Goal: Information Seeking & Learning: Learn about a topic

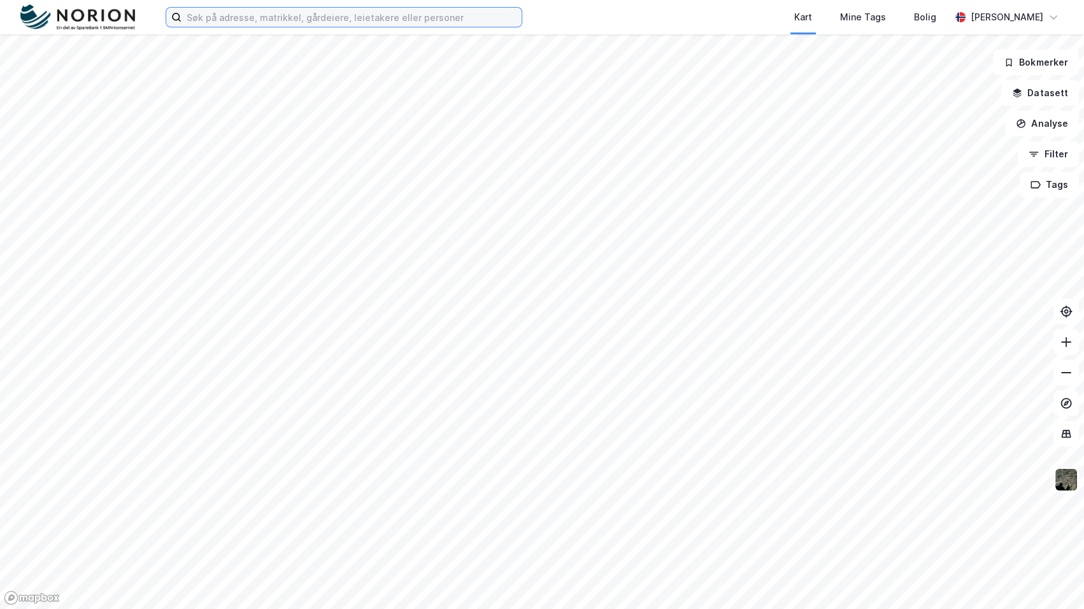
click at [344, 18] on input at bounding box center [351, 17] width 340 height 19
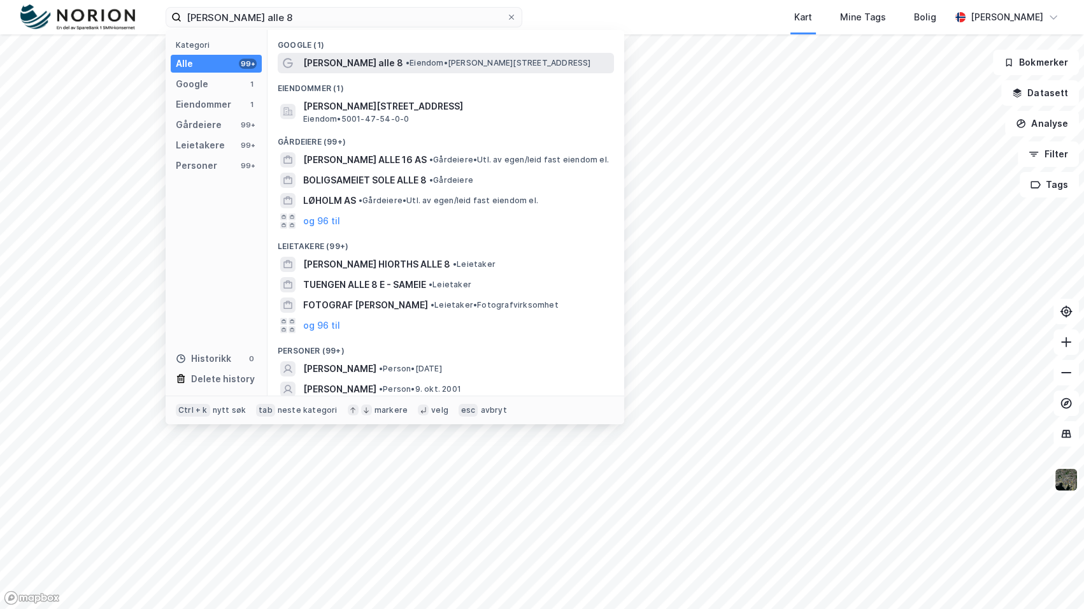
click at [351, 56] on span "[PERSON_NAME] alle 8" at bounding box center [353, 62] width 100 height 15
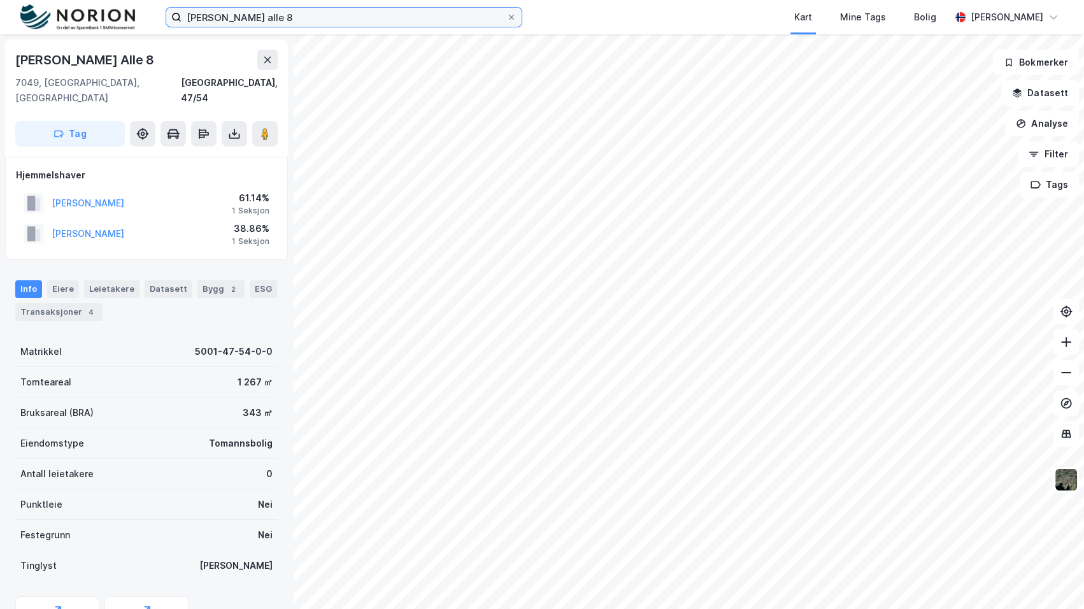
click at [311, 18] on input "loholt alle 8" at bounding box center [343, 17] width 325 height 19
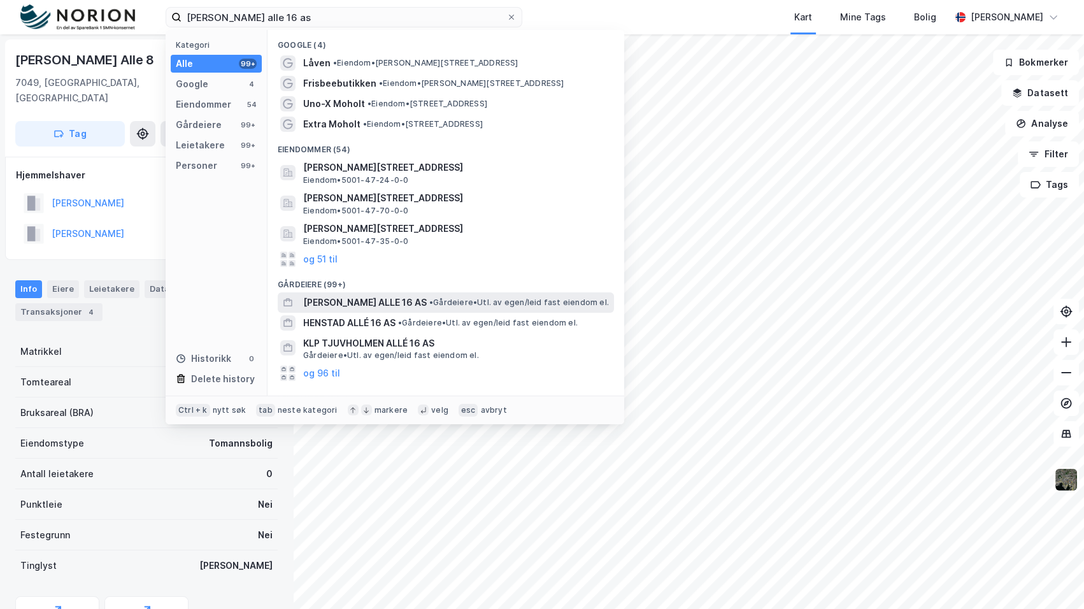
click at [429, 301] on span "•" at bounding box center [431, 302] width 4 height 10
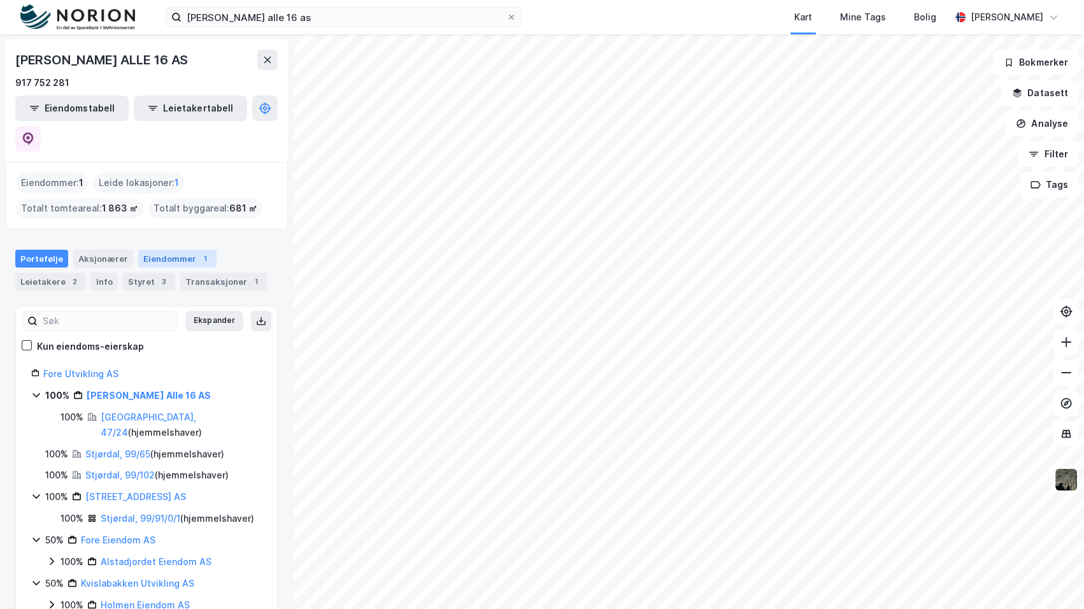
click at [183, 250] on div "Eiendommer 1" at bounding box center [177, 259] width 78 height 18
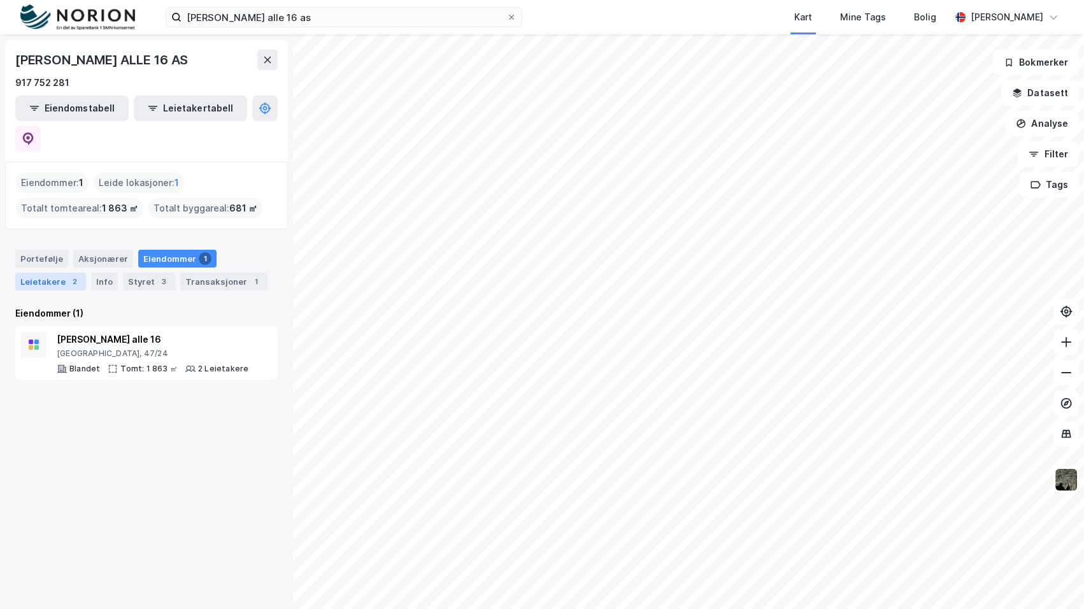
click at [73, 275] on div "2" at bounding box center [74, 281] width 13 height 13
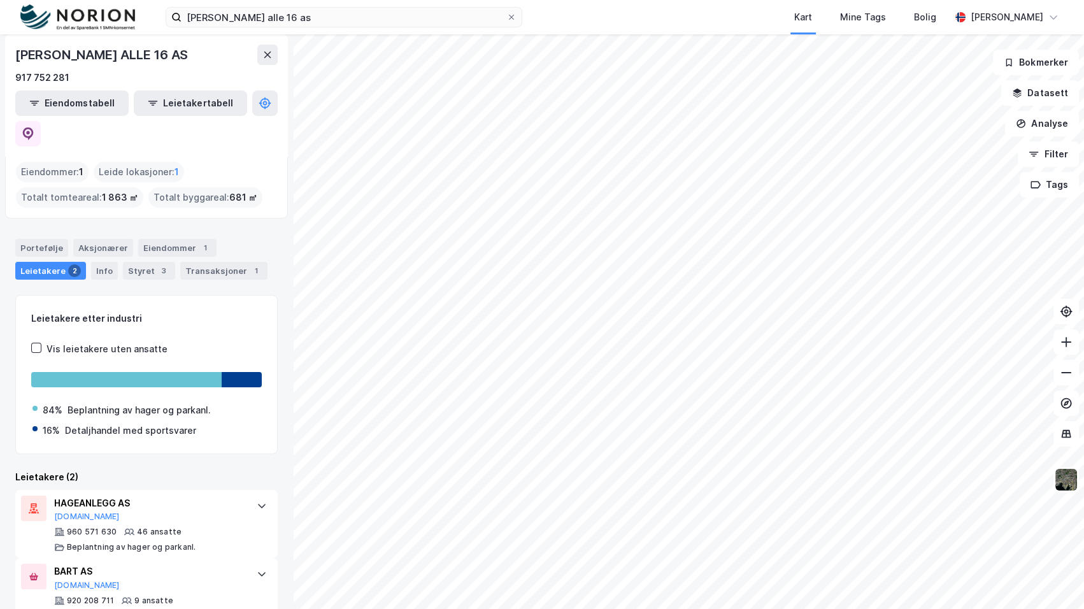
scroll to position [13, 0]
click at [199, 239] on div "1" at bounding box center [205, 245] width 13 height 13
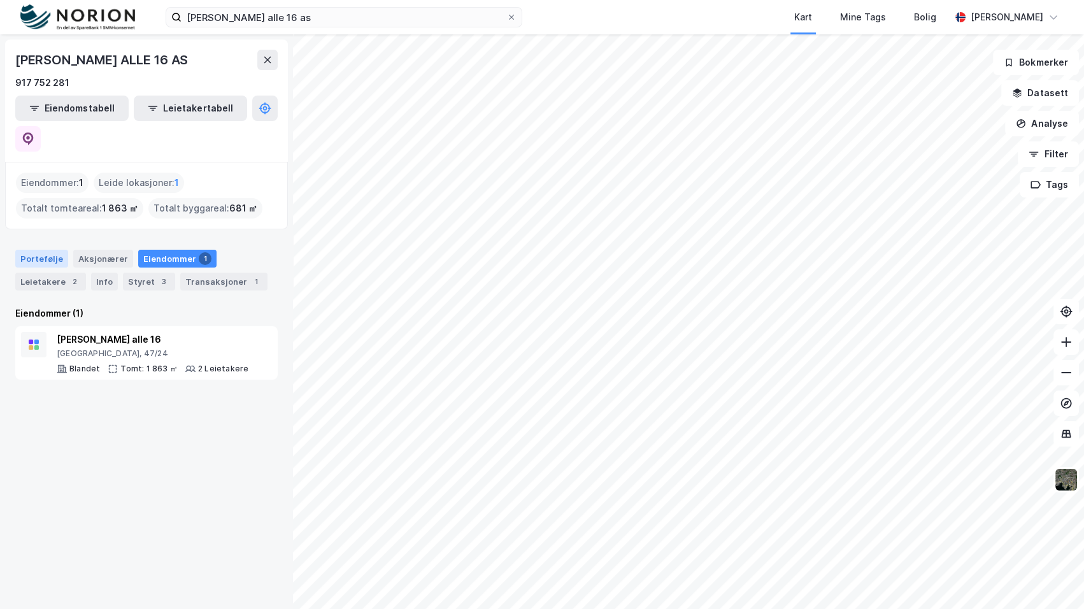
click at [31, 250] on div "Portefølje" at bounding box center [41, 259] width 53 height 18
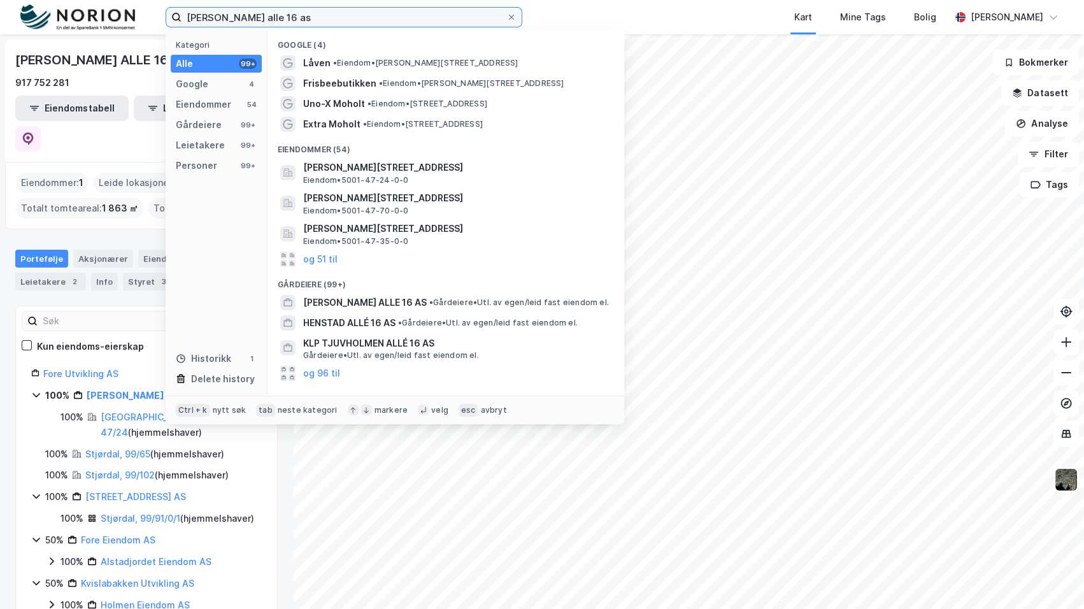
drag, startPoint x: 287, startPoint y: 15, endPoint x: 113, endPoint y: 20, distance: 173.3
click at [113, 20] on div "loholt alle 16 as Kategori Alle 99+ Google 4 Eiendommer 54 Gårdeiere 99+ Leieta…" at bounding box center [542, 17] width 1084 height 34
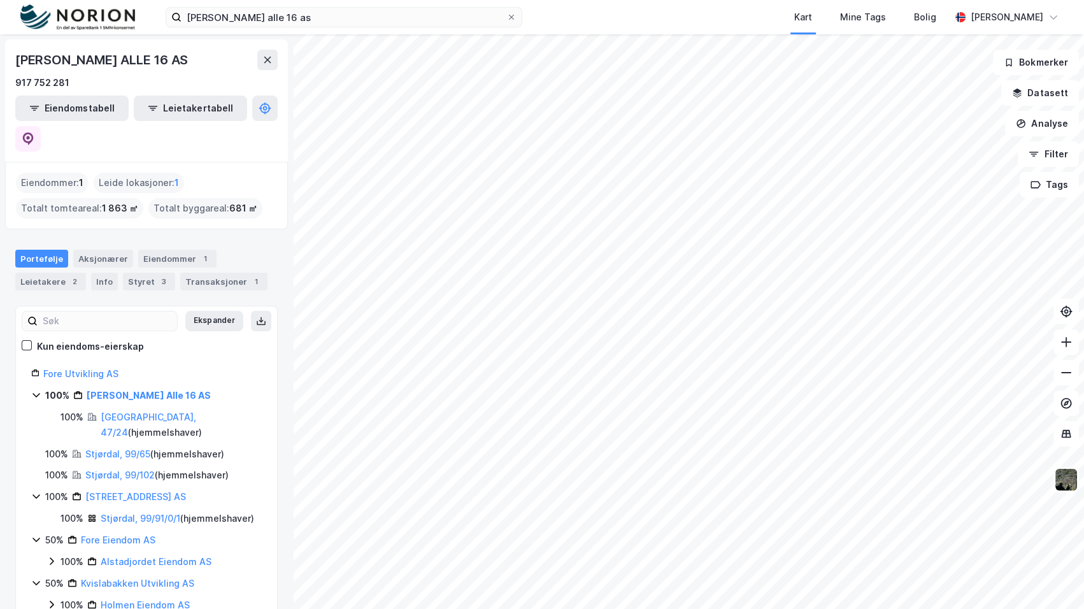
click at [117, 71] on div "LOHOLT ALLE 16 AS 917 752 281" at bounding box center [146, 70] width 262 height 41
drag, startPoint x: 50, startPoint y: 227, endPoint x: 77, endPoint y: 227, distance: 26.7
click at [51, 250] on div "Portefølje" at bounding box center [41, 259] width 53 height 18
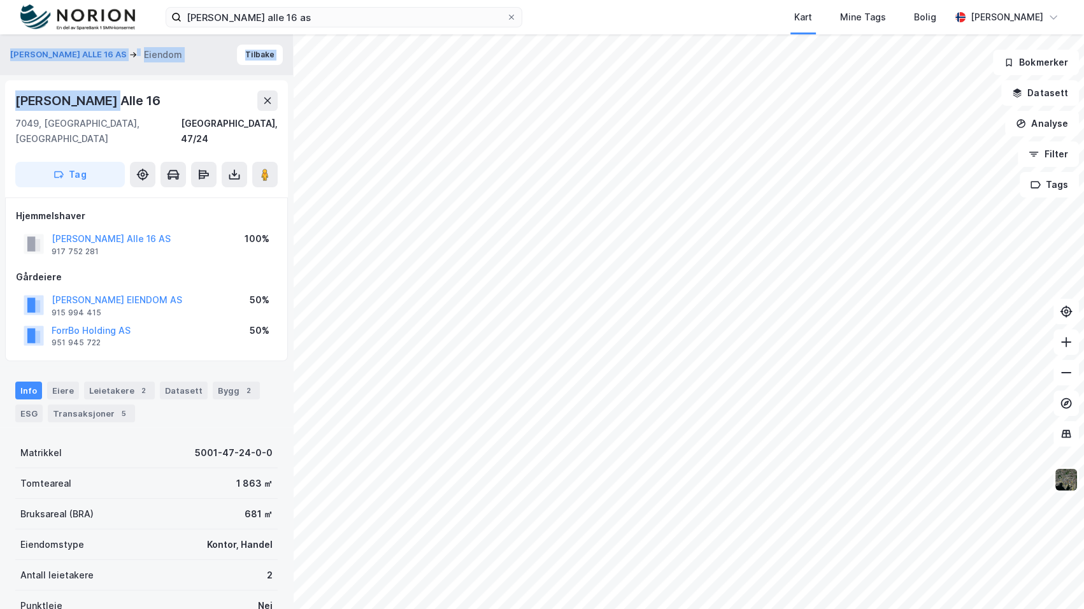
drag, startPoint x: 128, startPoint y: 97, endPoint x: -19, endPoint y: 100, distance: 147.1
click at [0, 100] on html "loholt alle 16 as Kart Mine Tags Bolig Mathias Aksnes LOHOLT ALLE 16 AS Eiendom…" at bounding box center [542, 304] width 1084 height 609
drag, startPoint x: 116, startPoint y: 87, endPoint x: 110, endPoint y: 95, distance: 10.4
click at [117, 87] on div "Loholt Alle 16 7049, Trondheim, Trøndelag Trondheim, 47/24 Tag" at bounding box center [146, 138] width 283 height 117
click at [94, 102] on div "Loholt Alle 16" at bounding box center [89, 100] width 148 height 20
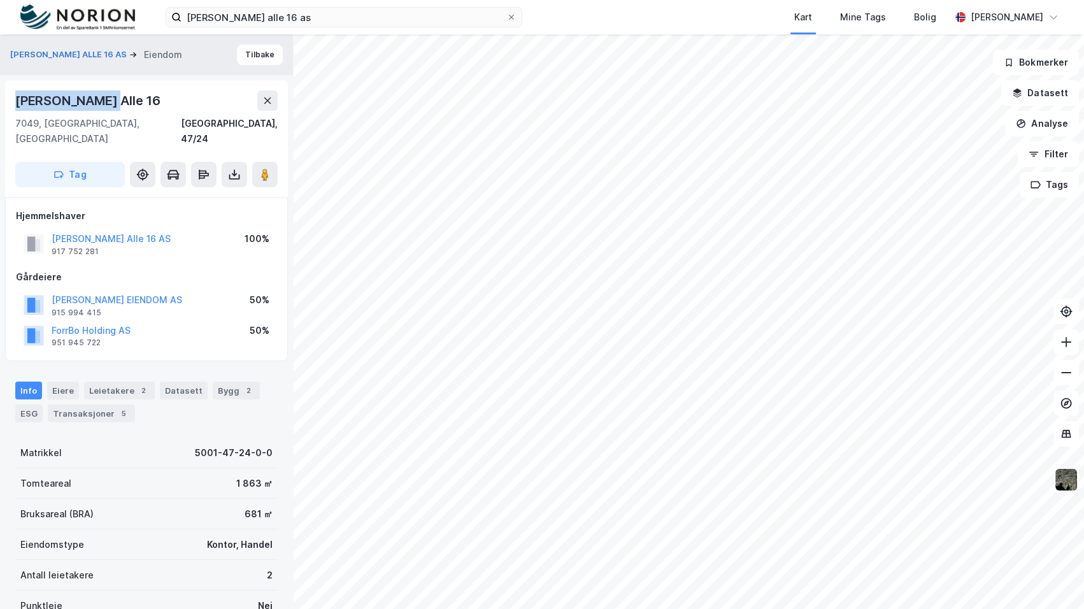
drag, startPoint x: 99, startPoint y: 96, endPoint x: 17, endPoint y: 101, distance: 82.3
click at [17, 101] on div "Loholt Alle 16" at bounding box center [146, 100] width 262 height 20
copy div "Loholt Alle 16"
click at [572, 334] on div "LOHOLT ALLE 16 AS Eiendom Tilbake Loholt Alle 16 7049, Trondheim, Trøndelag Tro…" at bounding box center [542, 321] width 1084 height 574
click at [262, 168] on image at bounding box center [265, 174] width 8 height 13
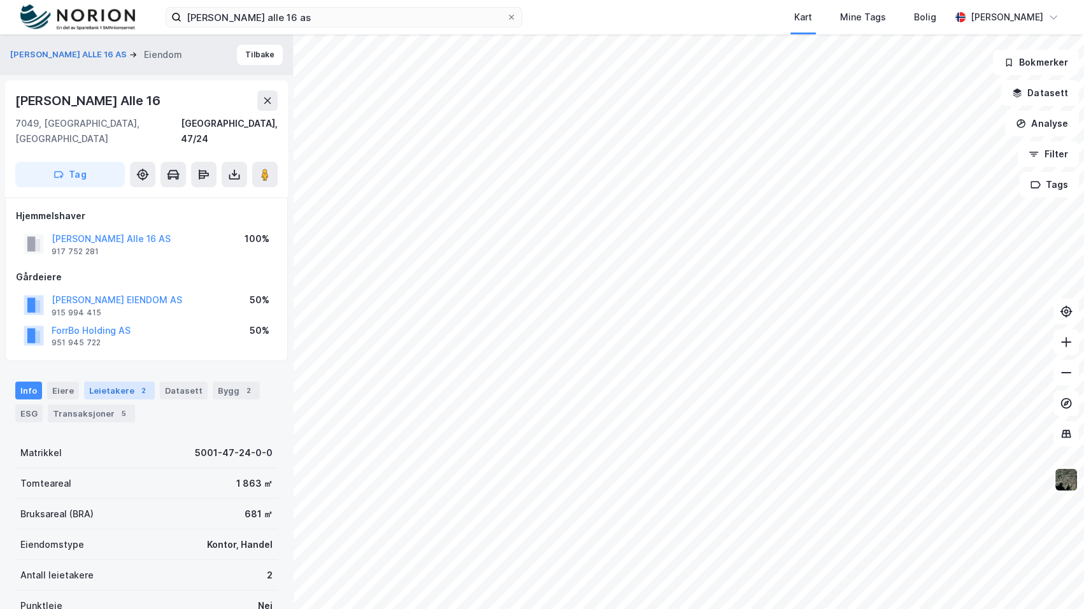
click at [120, 381] on div "Leietakere 2" at bounding box center [119, 390] width 71 height 18
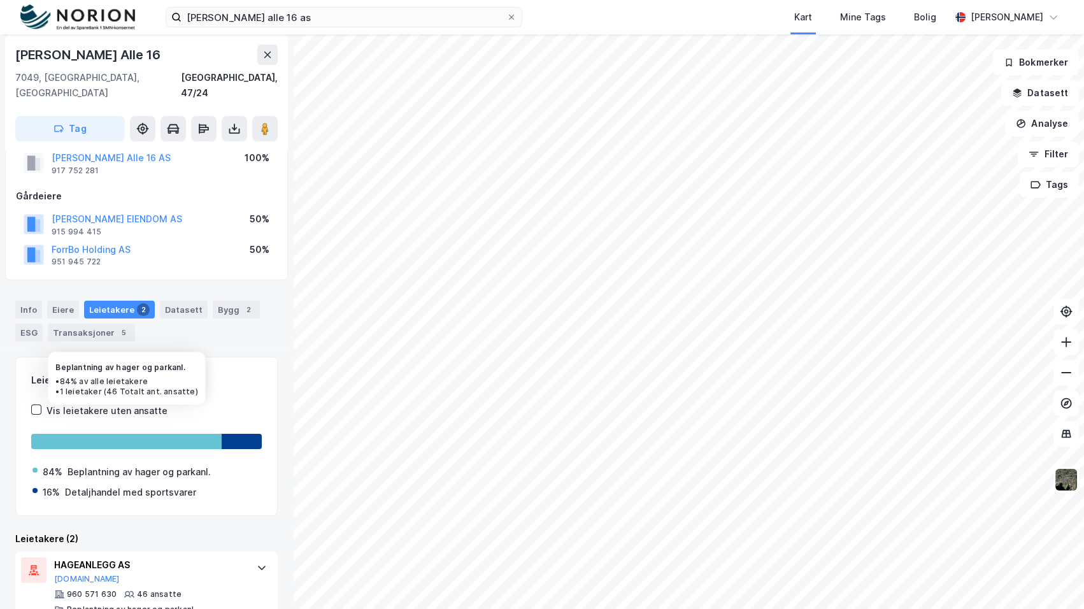
scroll to position [160, 0]
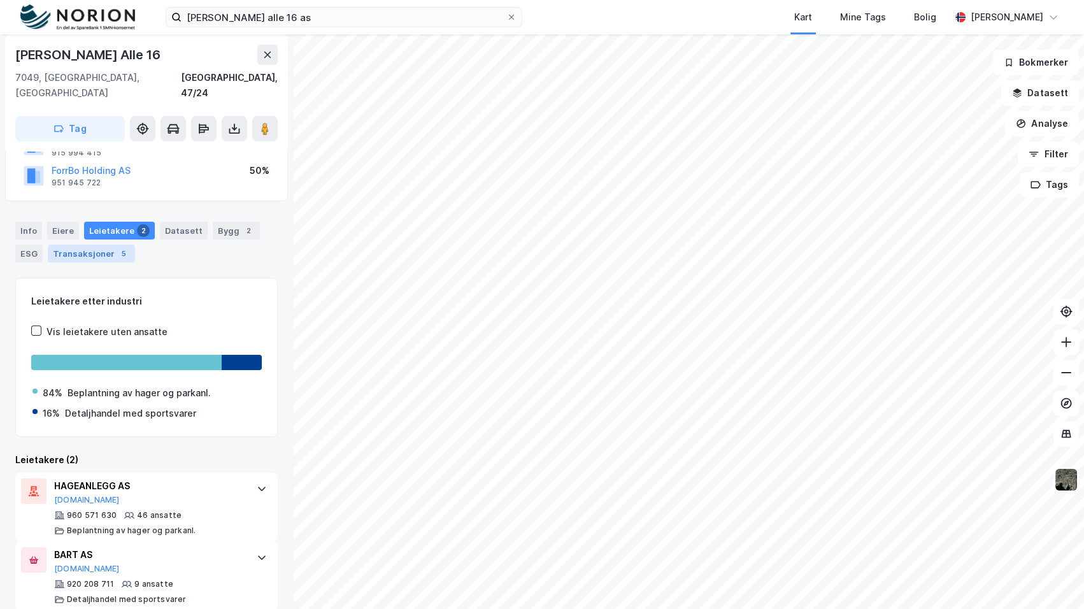
click at [102, 245] on div "Transaksjoner 5" at bounding box center [91, 254] width 87 height 18
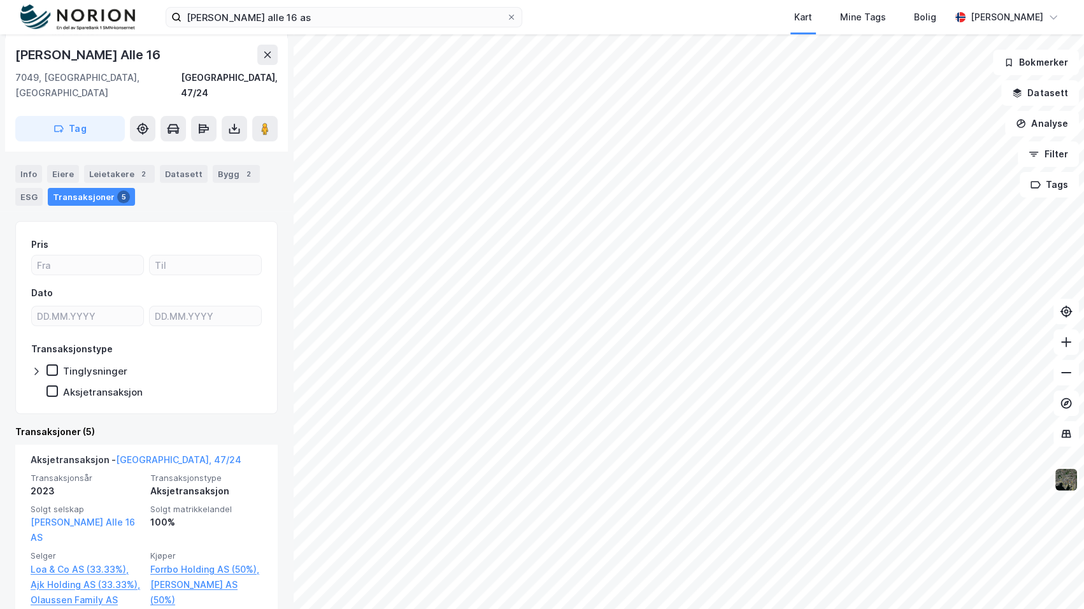
scroll to position [218, 0]
click at [34, 164] on div "Info" at bounding box center [28, 173] width 27 height 18
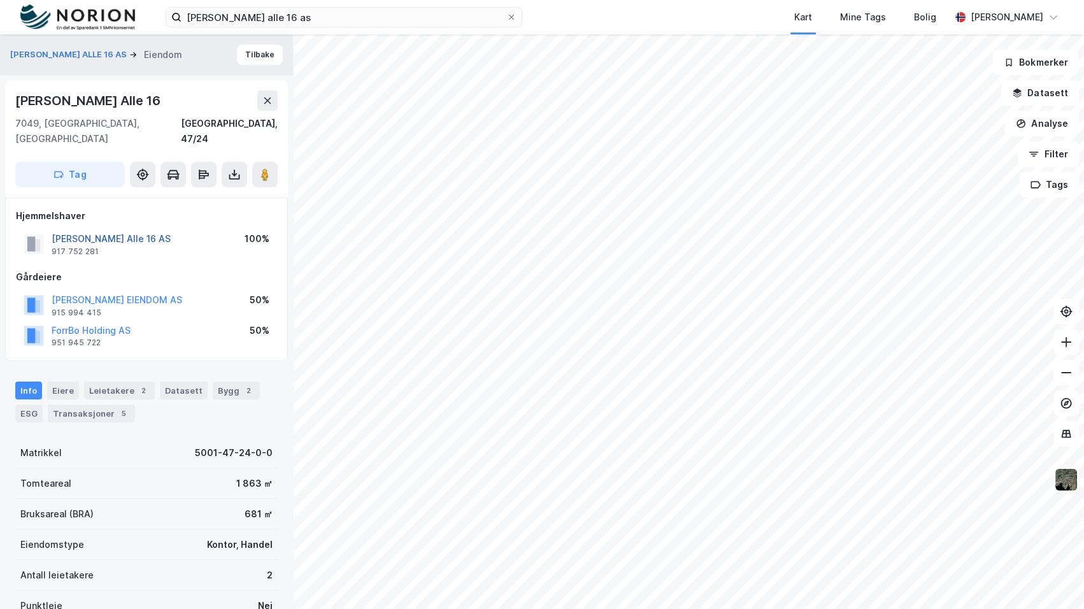
click at [0, 0] on button "Loholt Alle 16 AS" at bounding box center [0, 0] width 0 height 0
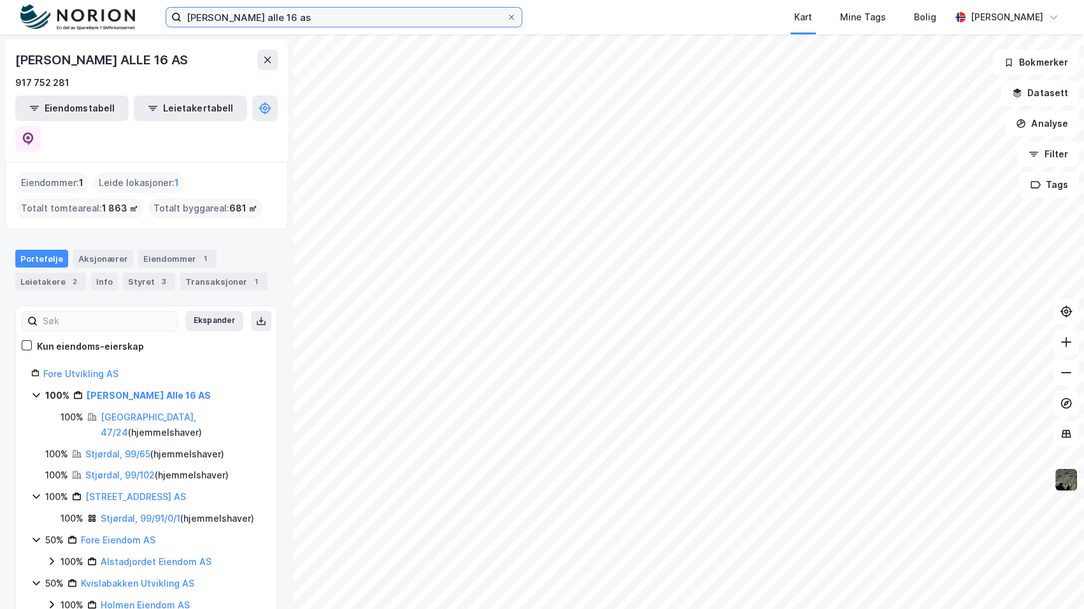
drag, startPoint x: 267, startPoint y: 16, endPoint x: 59, endPoint y: 15, distance: 208.2
click at [59, 15] on div "loholt alle 16 as Kart Mine Tags Bolig Mathias Aksnes" at bounding box center [542, 17] width 1084 height 34
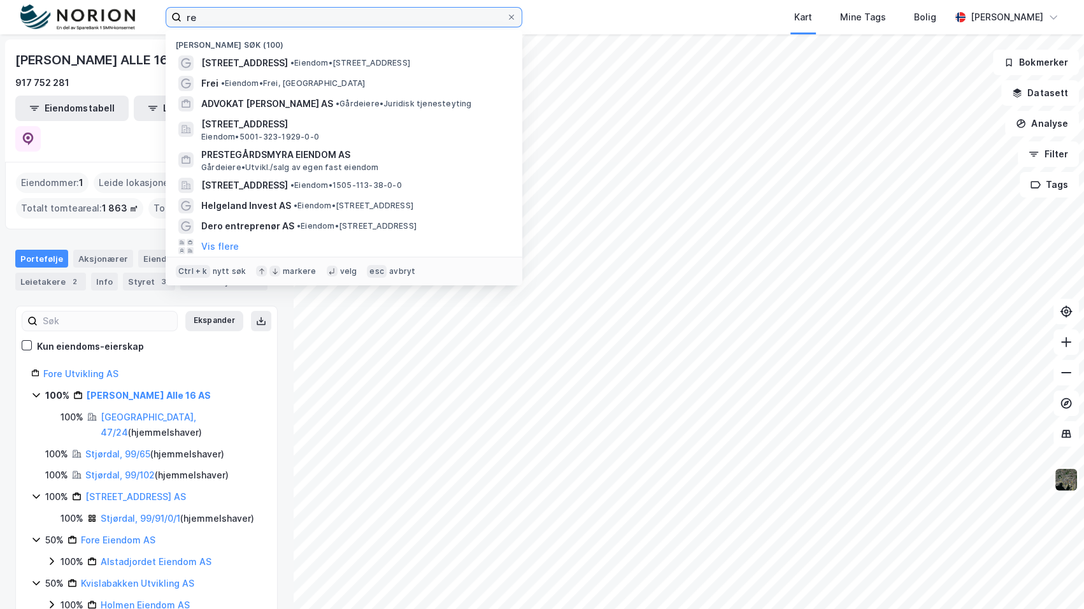
type input "r"
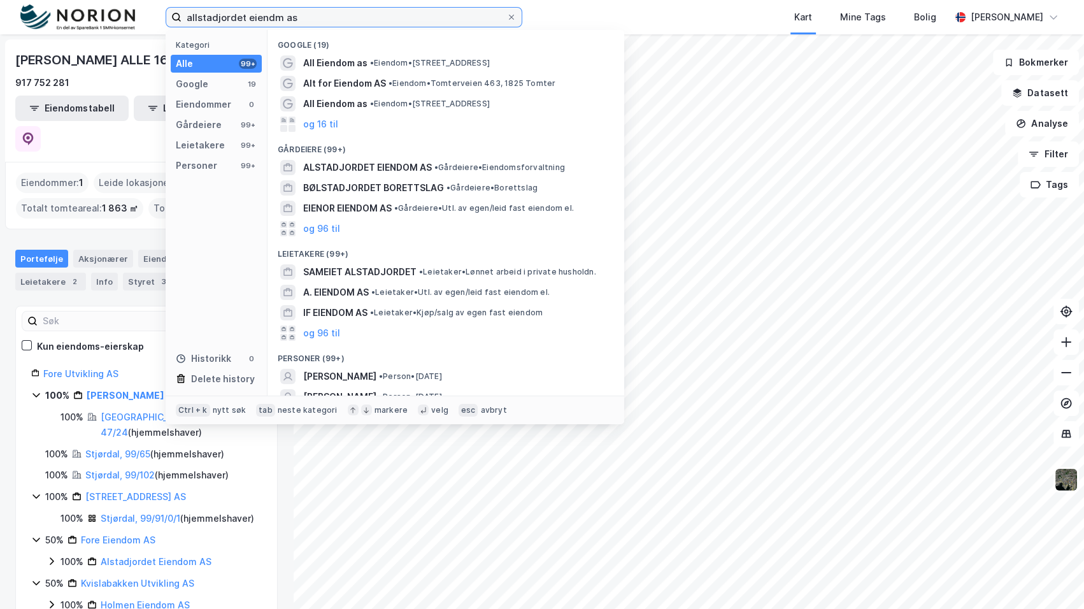
click at [273, 22] on input "allstadjordet eiendm as" at bounding box center [343, 17] width 325 height 19
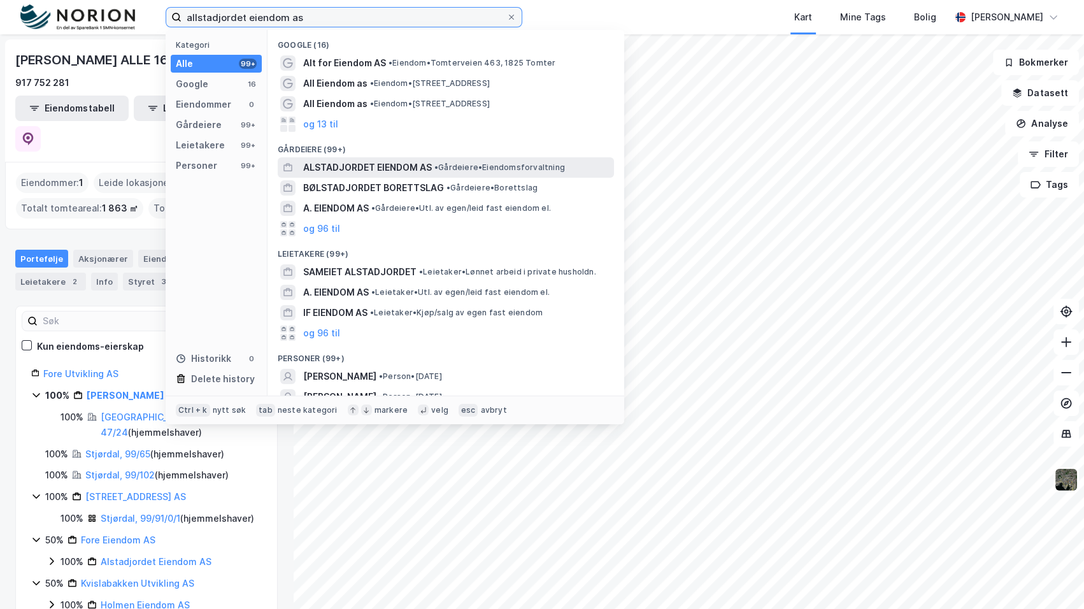
type input "allstadjordet eiendom as"
click at [385, 159] on div "ALSTADJORDET EIENDOM AS • Gårdeiere • Eiendomsforvaltning" at bounding box center [446, 167] width 336 height 20
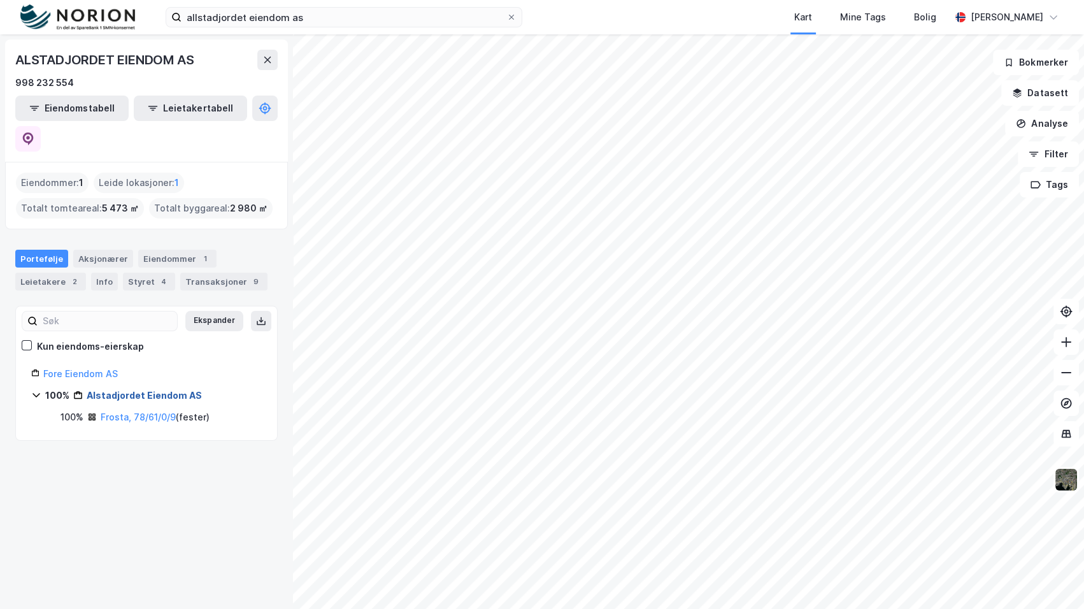
click at [118, 390] on link "Alstadjordet Eiendom AS" at bounding box center [144, 395] width 115 height 11
click at [48, 366] on div "Fore Eiendom AS 100% Alstadjordet Eiendom AS" at bounding box center [146, 384] width 231 height 37
click at [33, 390] on icon at bounding box center [36, 395] width 10 height 10
click at [127, 411] on link "Frosta, 78/61/0/9" at bounding box center [138, 416] width 75 height 11
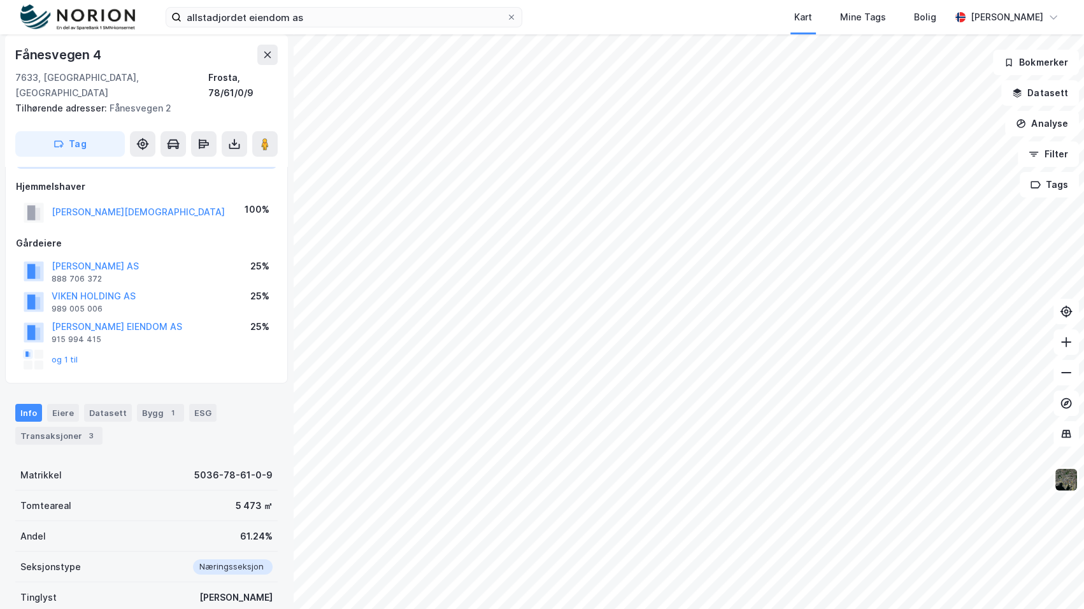
scroll to position [120, 0]
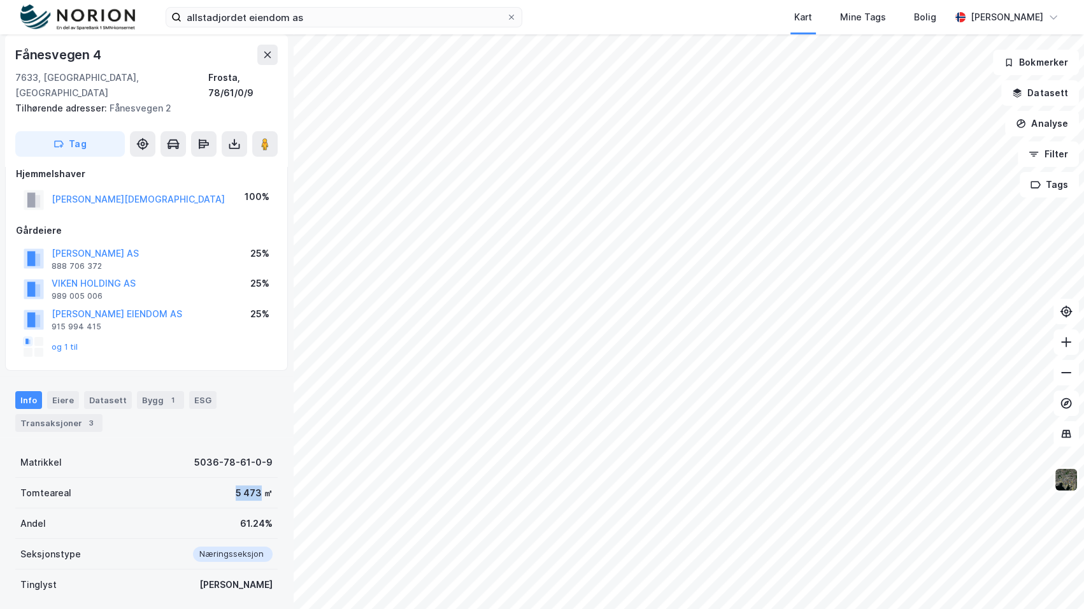
drag, startPoint x: 223, startPoint y: 474, endPoint x: 252, endPoint y: 478, distance: 28.9
click at [252, 478] on div "Tomteareal 5 473 ㎡" at bounding box center [146, 493] width 262 height 31
copy div "5 473"
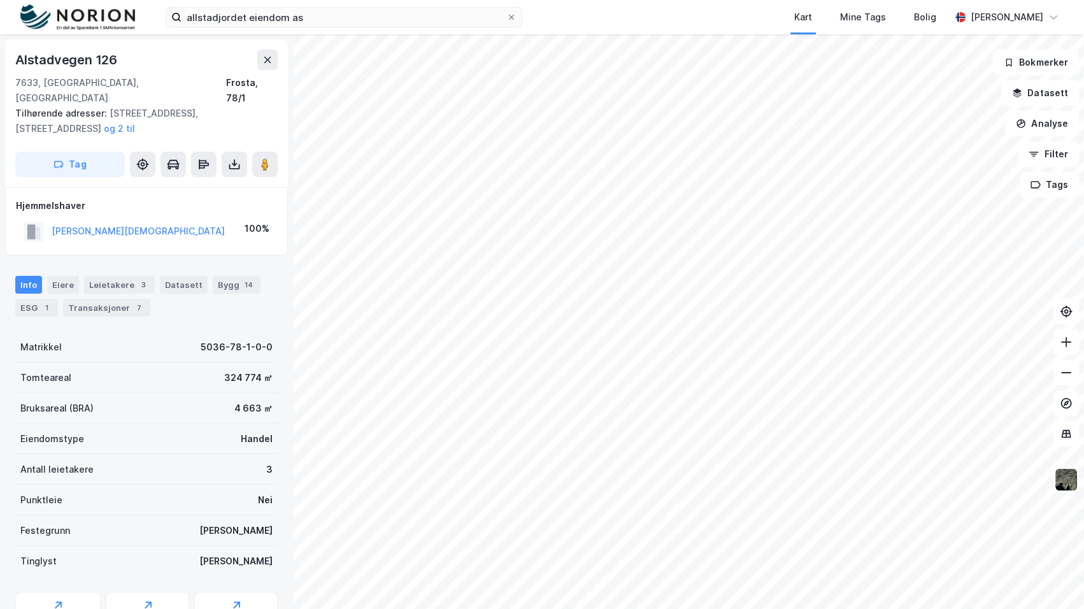
scroll to position [120, 0]
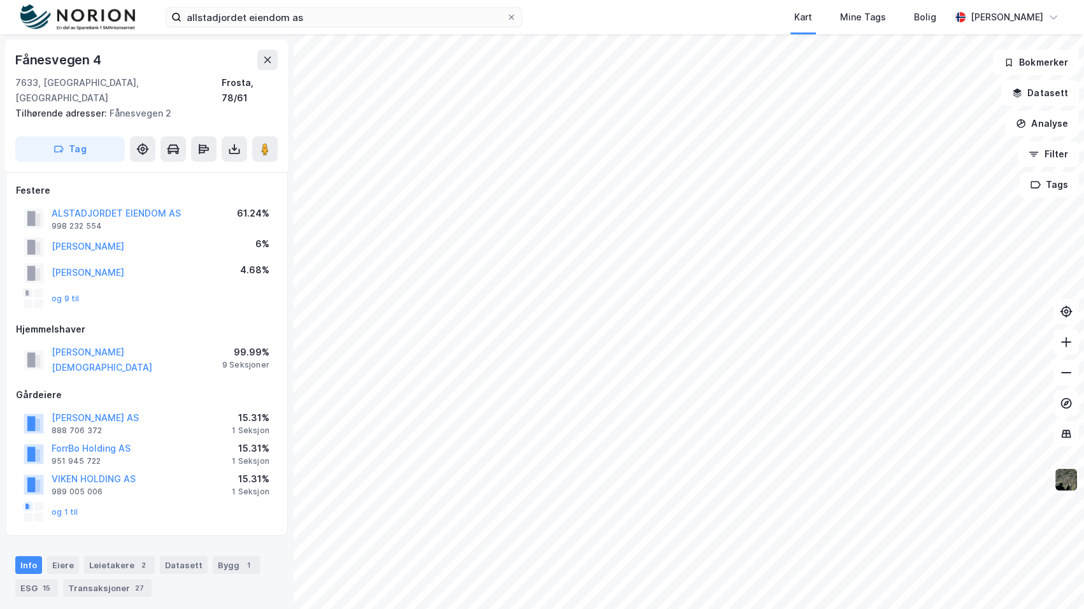
scroll to position [120, 0]
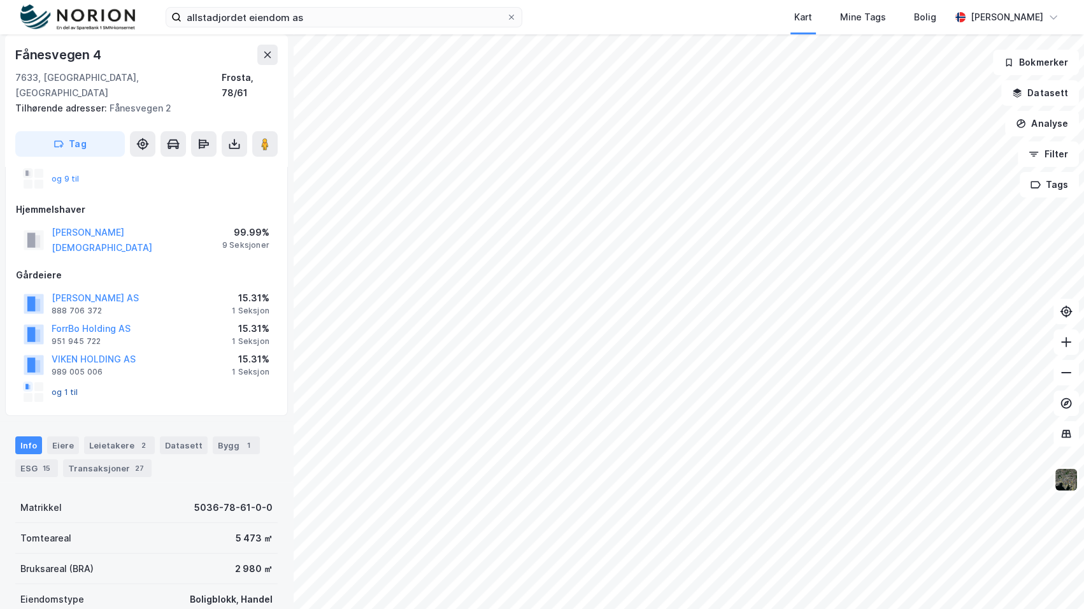
click at [0, 0] on button "og 1 til" at bounding box center [0, 0] width 0 height 0
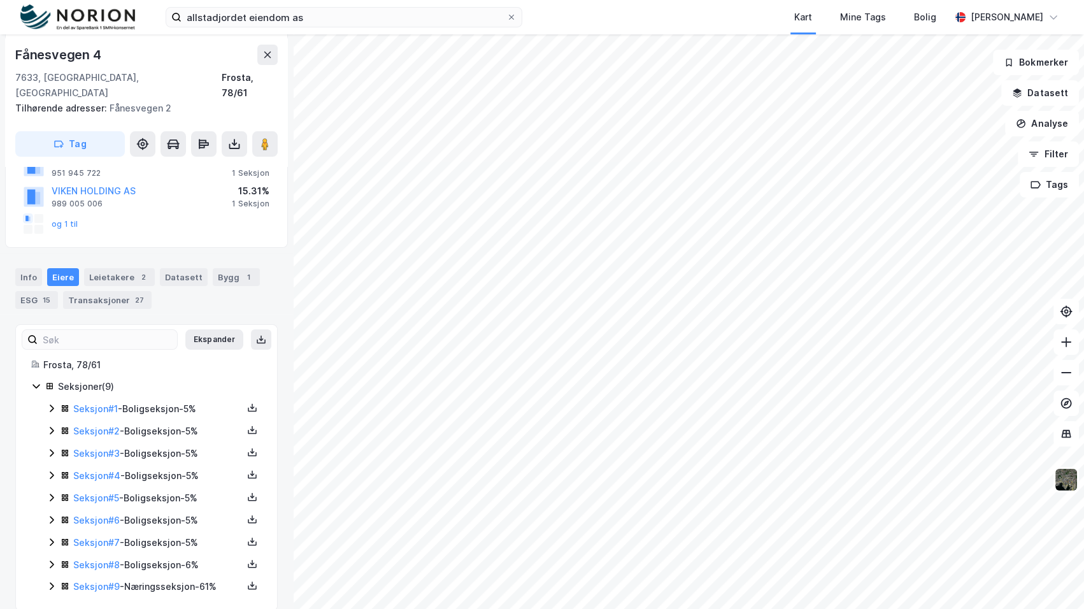
click at [50, 581] on icon at bounding box center [51, 586] width 10 height 10
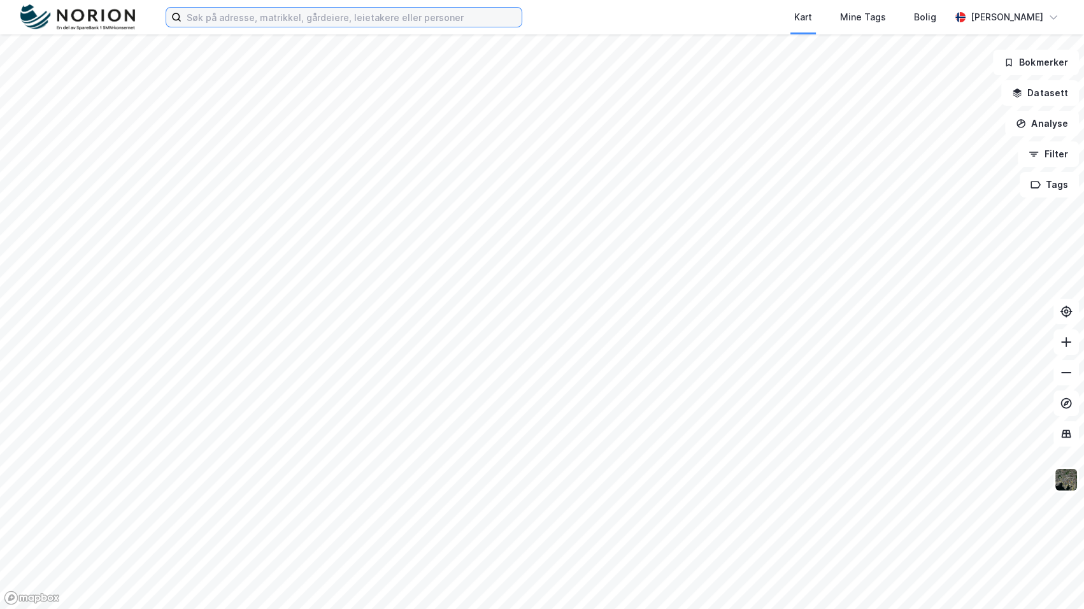
click at [348, 8] on input at bounding box center [351, 17] width 340 height 19
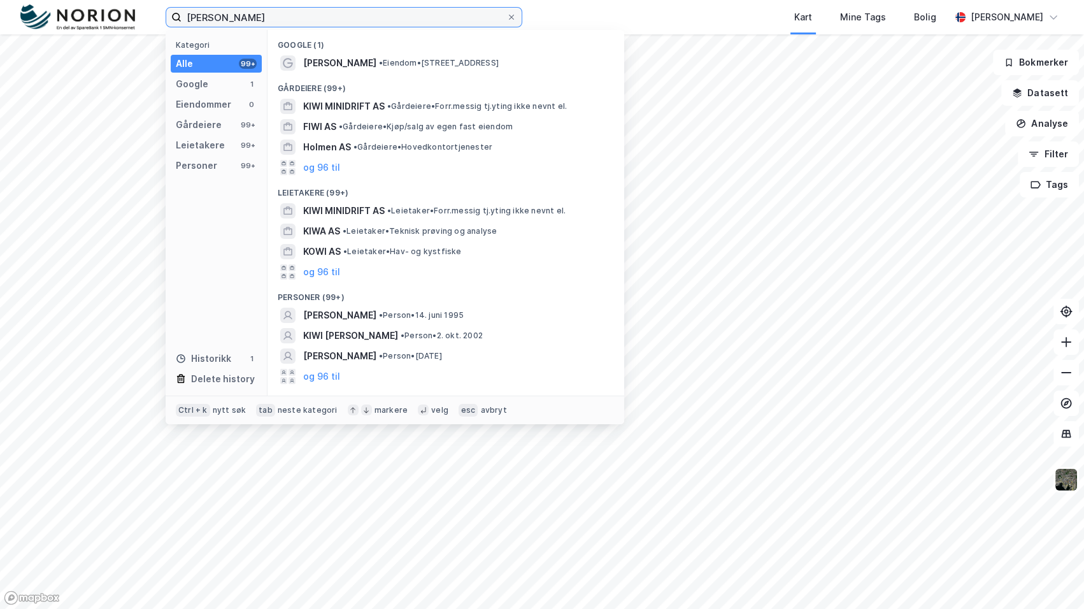
type input "Kiwi holmen"
drag, startPoint x: 344, startPoint y: 8, endPoint x: 249, endPoint y: 197, distance: 212.1
click at [233, 231] on div "Kategori Alle 99+ Google 1 Eiendommer 0 Gårdeiere 99+ Leietakere 99+ Personer 9…" at bounding box center [217, 212] width 102 height 365
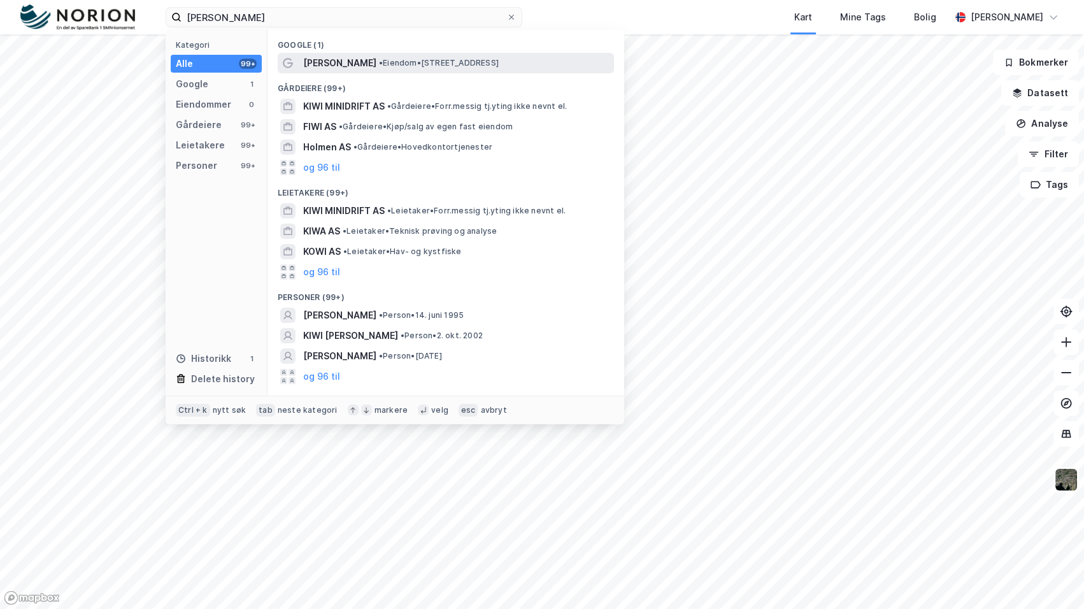
click at [343, 60] on span "[PERSON_NAME]" at bounding box center [339, 62] width 73 height 15
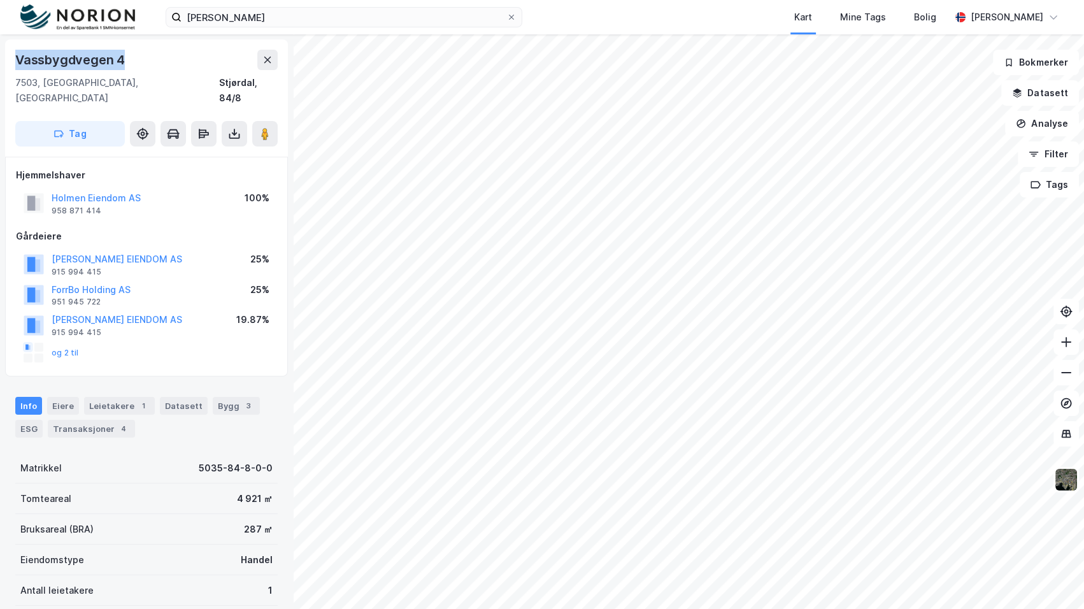
drag, startPoint x: 142, startPoint y: 58, endPoint x: 11, endPoint y: 57, distance: 131.2
click at [11, 57] on div "Vassbygdvegen 4 7503, Stjørdal, Trøndelag Stjørdal, 84/8 Tag" at bounding box center [146, 97] width 283 height 117
copy div "Vassbygdvegen 4"
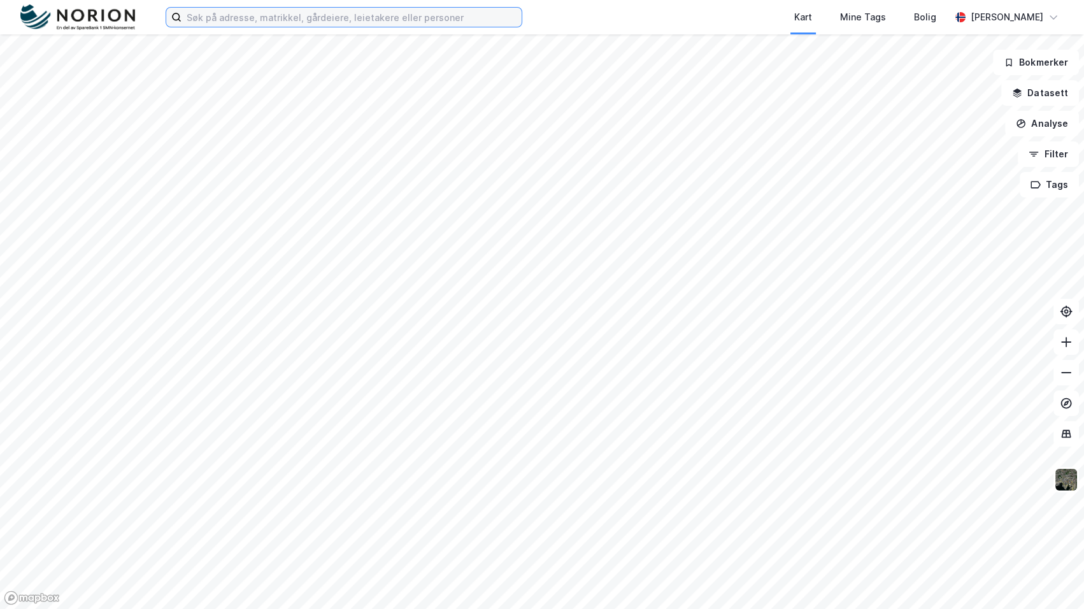
click at [351, 18] on input at bounding box center [351, 17] width 340 height 19
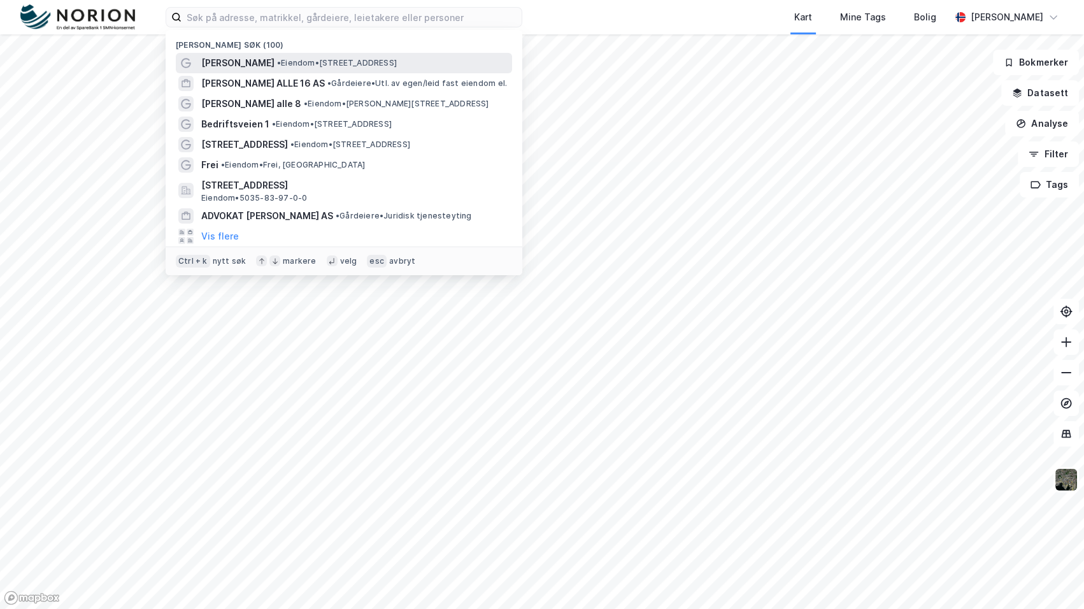
click at [349, 65] on span "• Eiendom • [STREET_ADDRESS]" at bounding box center [337, 63] width 120 height 10
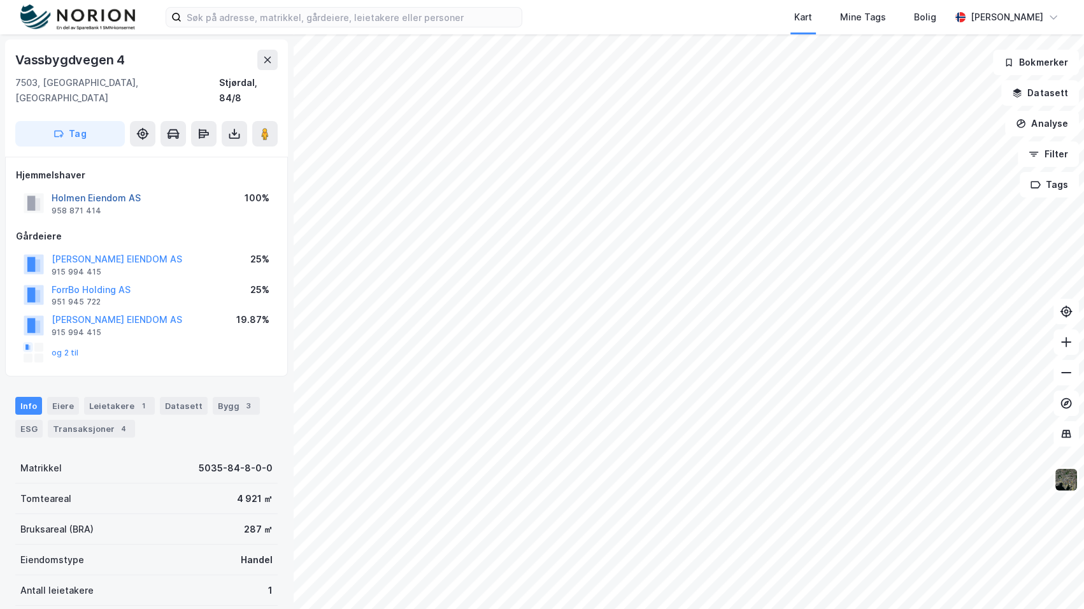
click at [0, 0] on button "Holmen Eiendom AS" at bounding box center [0, 0] width 0 height 0
click at [0, 0] on button "og 2 til" at bounding box center [0, 0] width 0 height 0
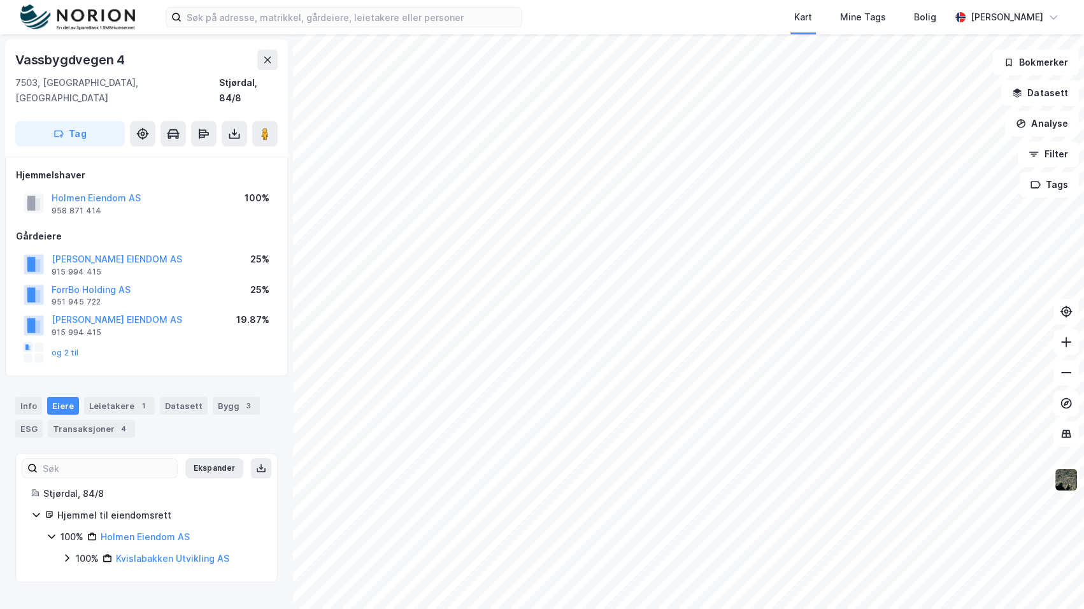
click at [66, 554] on icon at bounding box center [67, 558] width 4 height 8
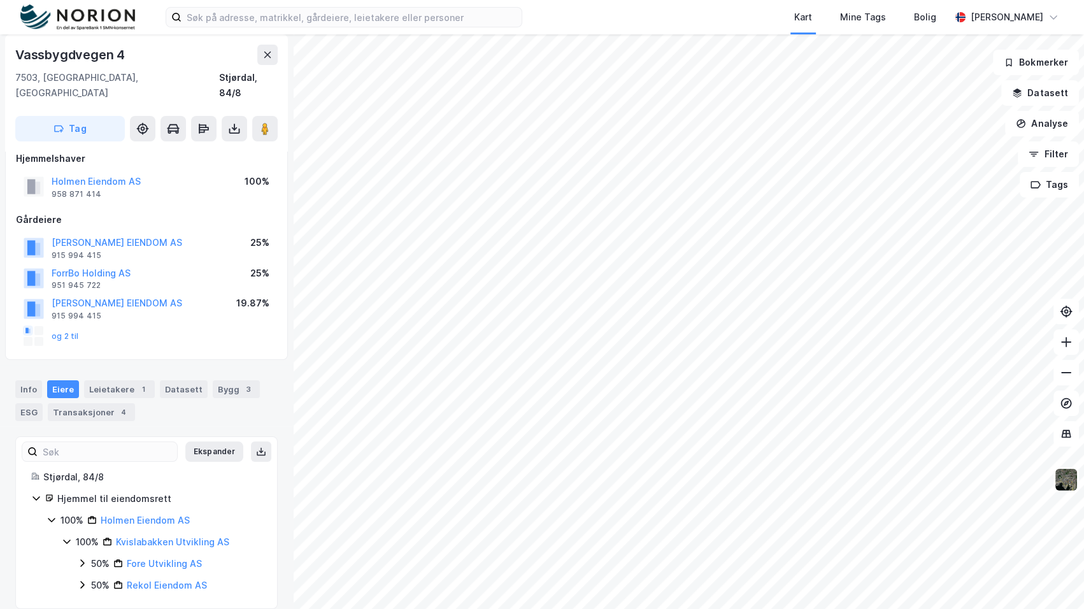
click at [53, 514] on icon at bounding box center [51, 519] width 10 height 10
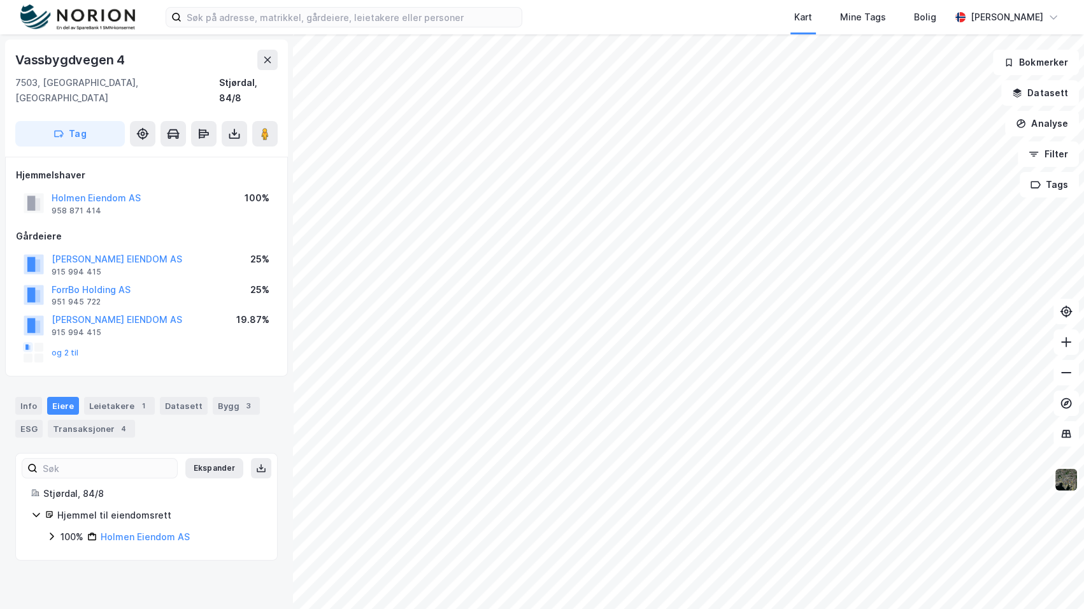
click at [32, 509] on icon at bounding box center [36, 514] width 10 height 10
click at [33, 397] on div "Info" at bounding box center [28, 406] width 27 height 18
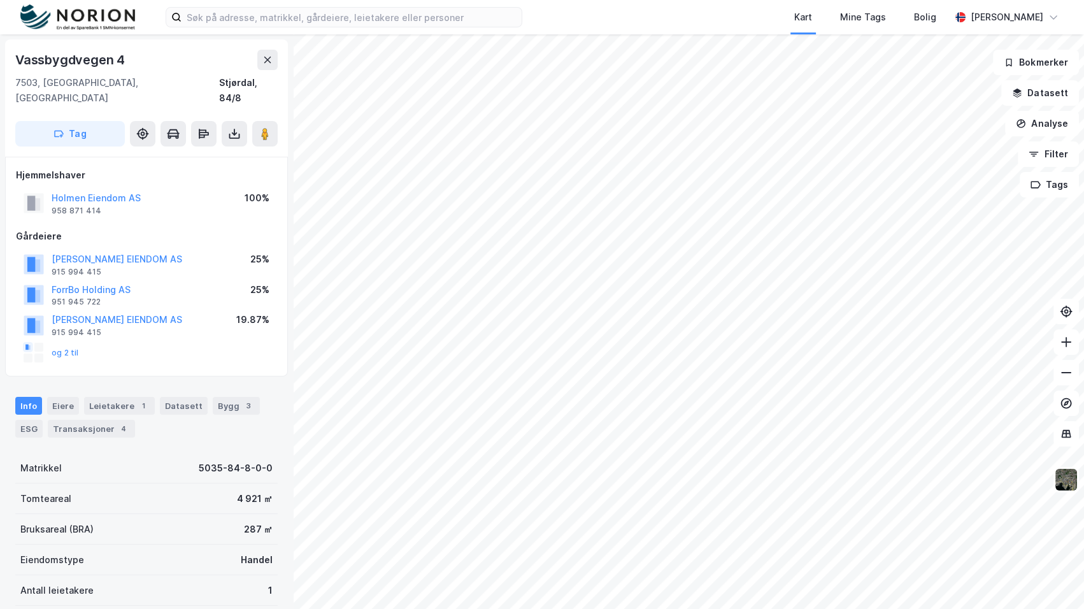
click at [252, 491] on div "4 921 ㎡" at bounding box center [255, 498] width 36 height 15
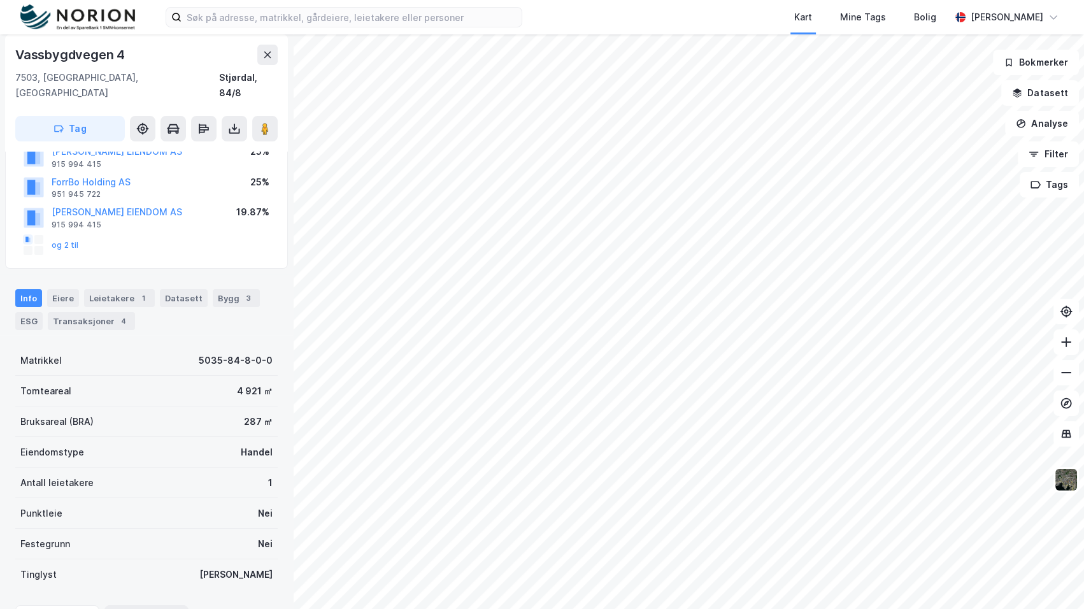
scroll to position [170, 0]
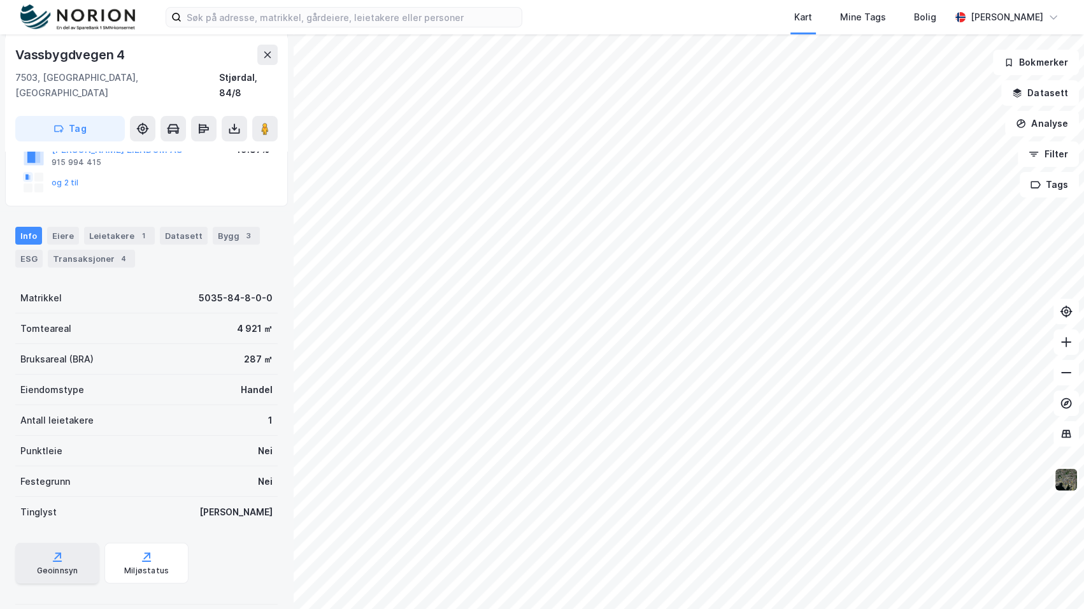
click at [73, 543] on div "Geoinnsyn" at bounding box center [57, 563] width 84 height 41
drag, startPoint x: 219, startPoint y: 280, endPoint x: 281, endPoint y: 275, distance: 62.6
click at [281, 275] on div "Vassbygdvegen 4 7503, Stjørdal, Trøndelag Stjørdal, 84/8 Tag Hjemmelshaver Holm…" at bounding box center [146, 321] width 293 height 574
drag, startPoint x: 128, startPoint y: 48, endPoint x: 10, endPoint y: 51, distance: 118.5
click at [10, 51] on div "Vassbygdvegen 4 7503, Stjørdal, Trøndelag Stjørdal, 84/8 Tag" at bounding box center [146, 92] width 283 height 117
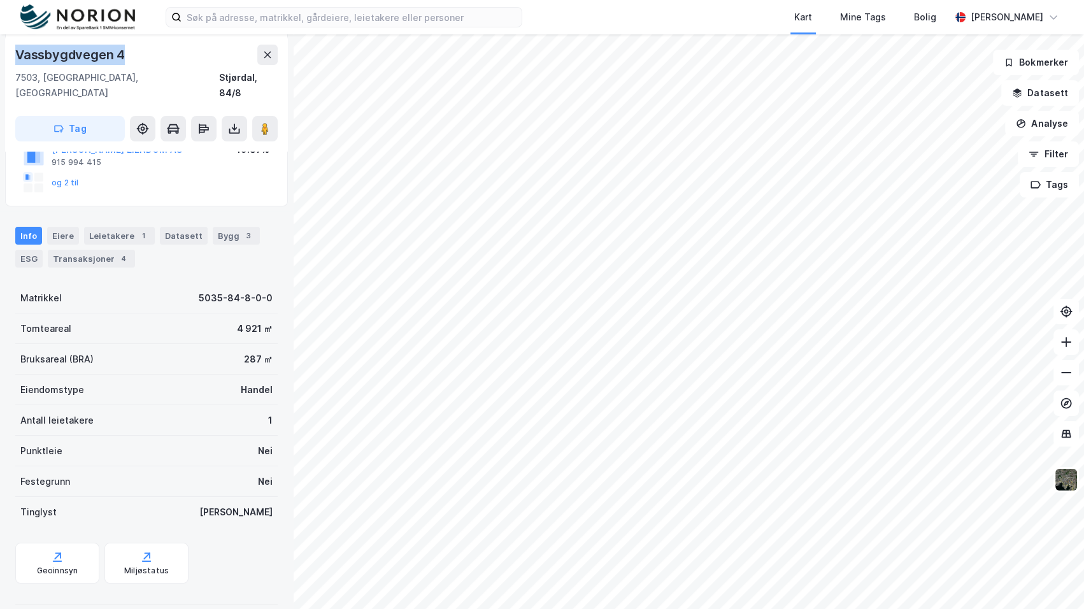
copy div "Vassbygdvegen 4"
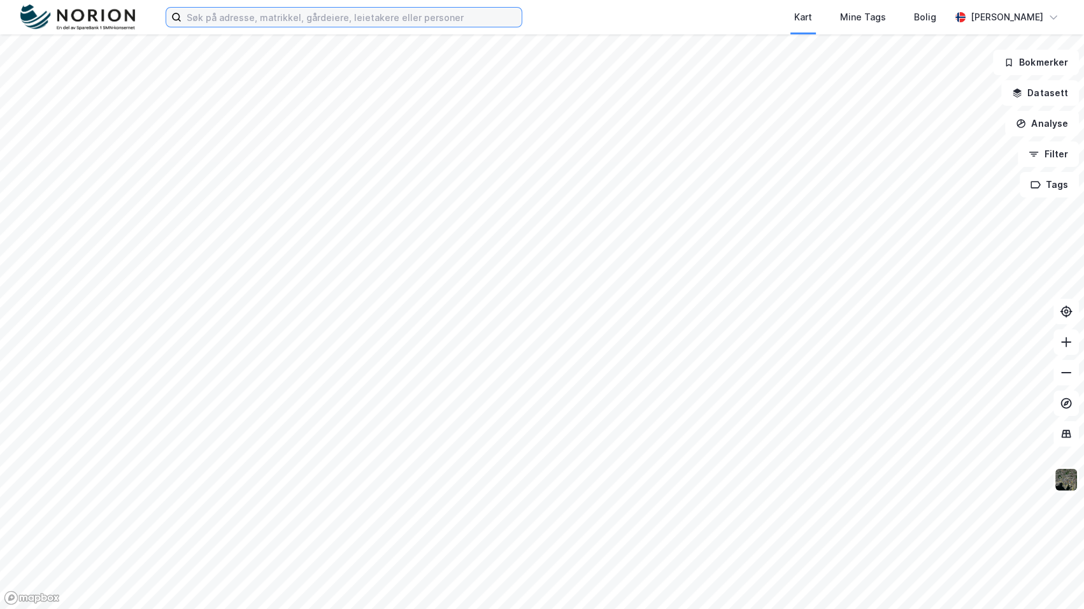
click at [348, 18] on input at bounding box center [351, 17] width 340 height 19
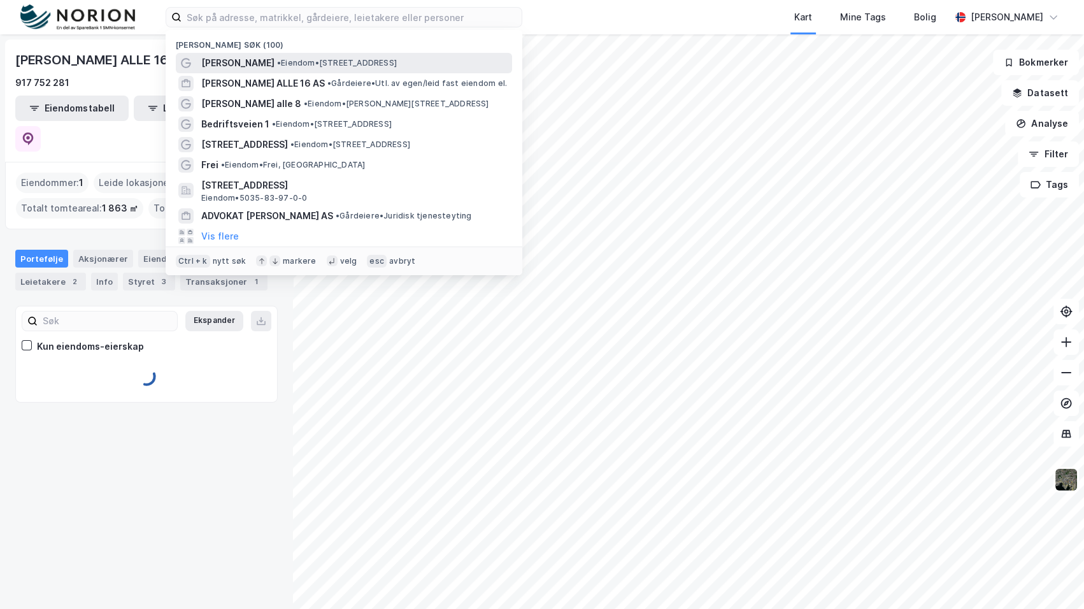
click at [331, 64] on span "• Eiendom • Vassbygdvegen 4, 7503 Stjørdal" at bounding box center [337, 63] width 120 height 10
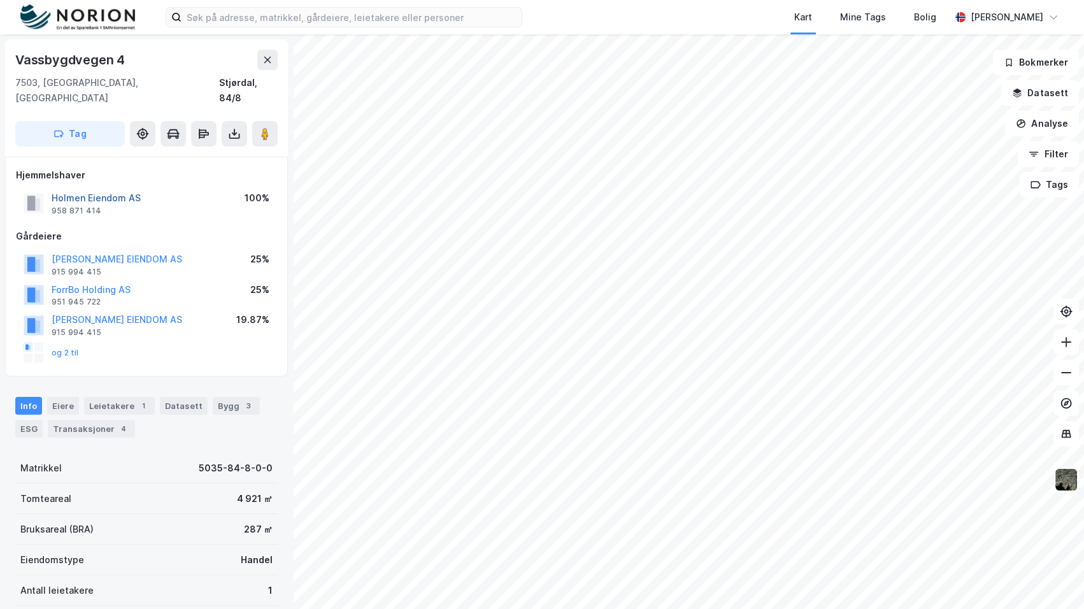
click at [0, 0] on button "Holmen Eiendom AS" at bounding box center [0, 0] width 0 height 0
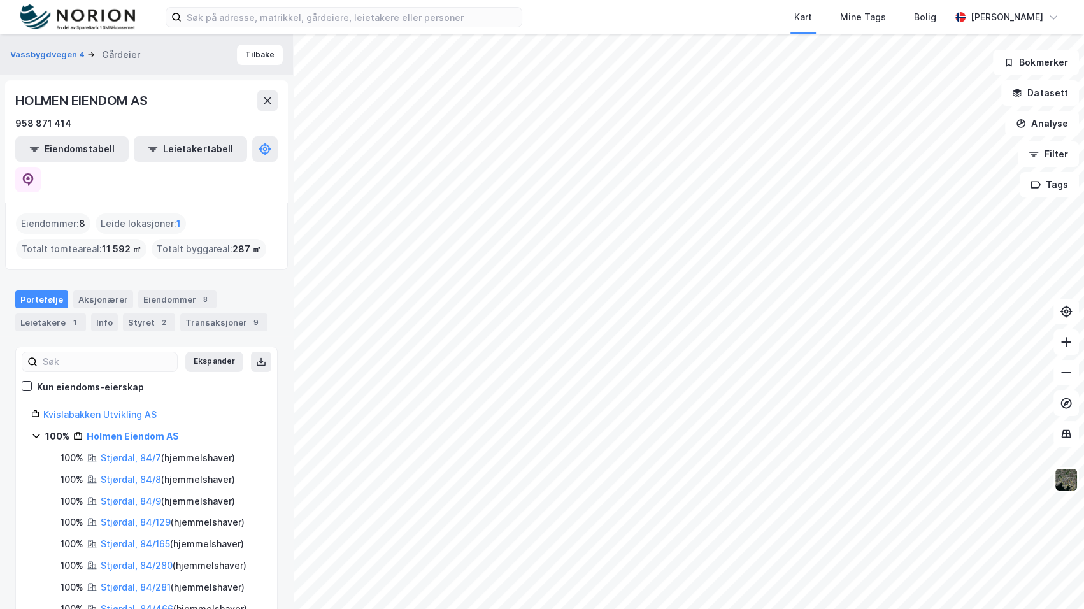
scroll to position [8, 0]
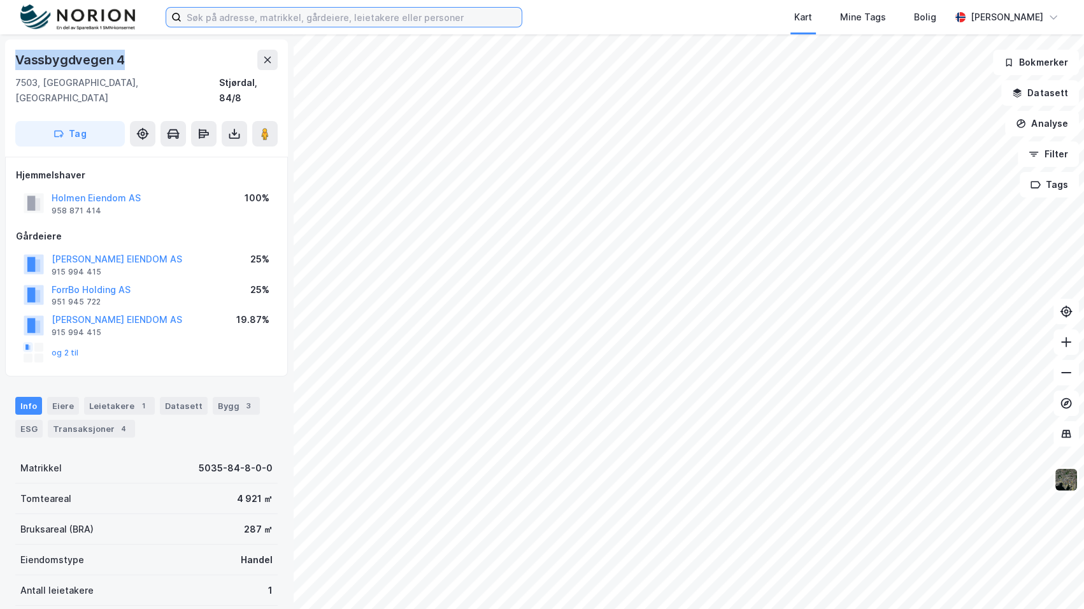
scroll to position [170, 0]
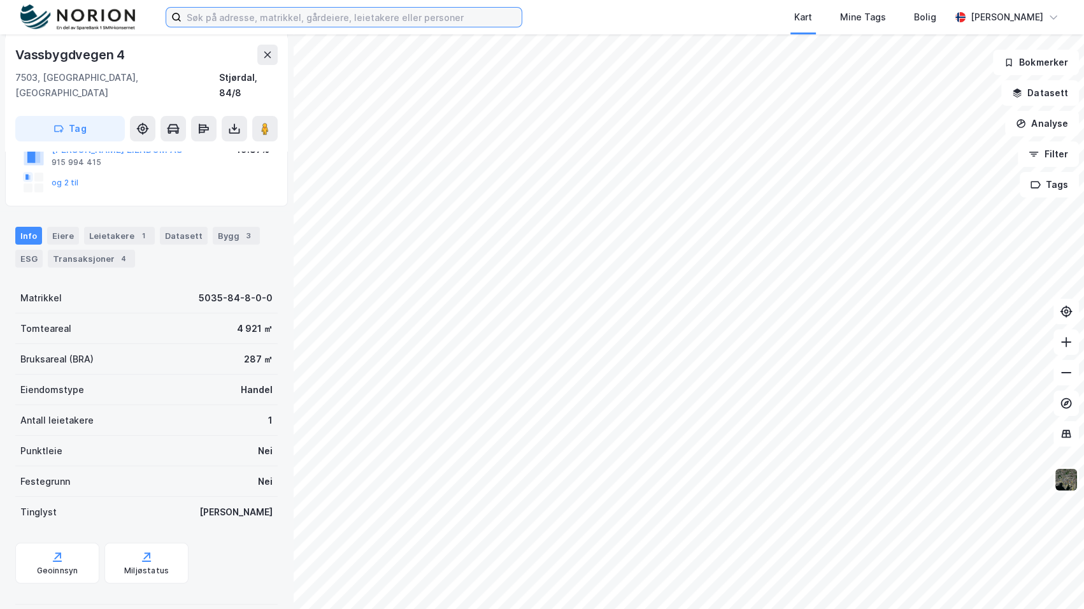
click at [376, 16] on input at bounding box center [351, 17] width 340 height 19
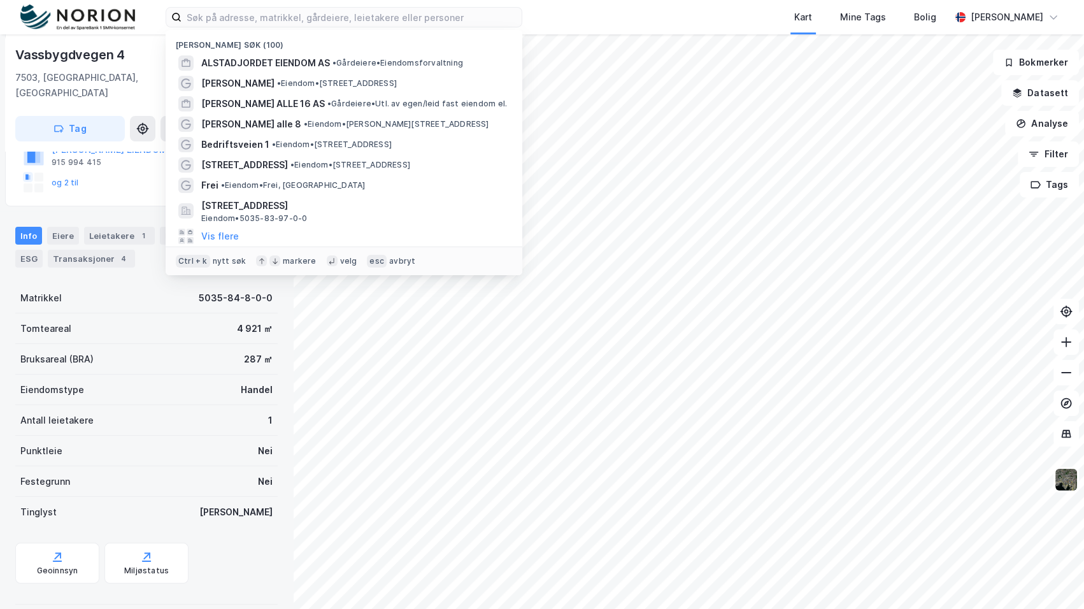
click at [363, 51] on div "[PERSON_NAME] søk (100)" at bounding box center [344, 41] width 357 height 23
click at [363, 59] on div "ALSTADJORDET EIENDOM AS • Gårdeiere • Eiendomsforvaltning" at bounding box center [355, 62] width 308 height 15
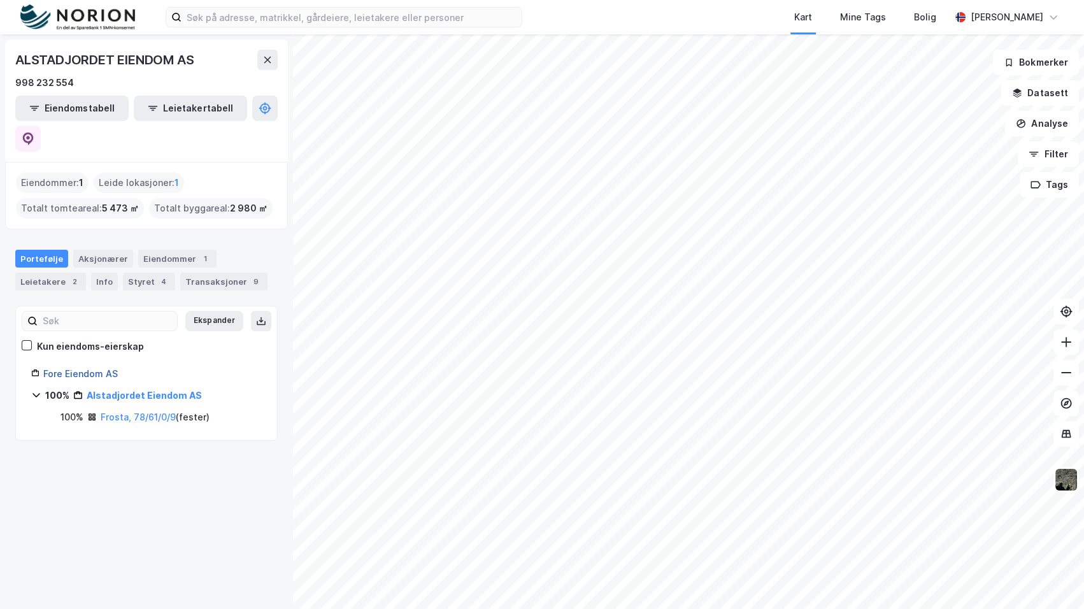
click at [101, 368] on link "Fore Eiendom AS" at bounding box center [80, 373] width 74 height 11
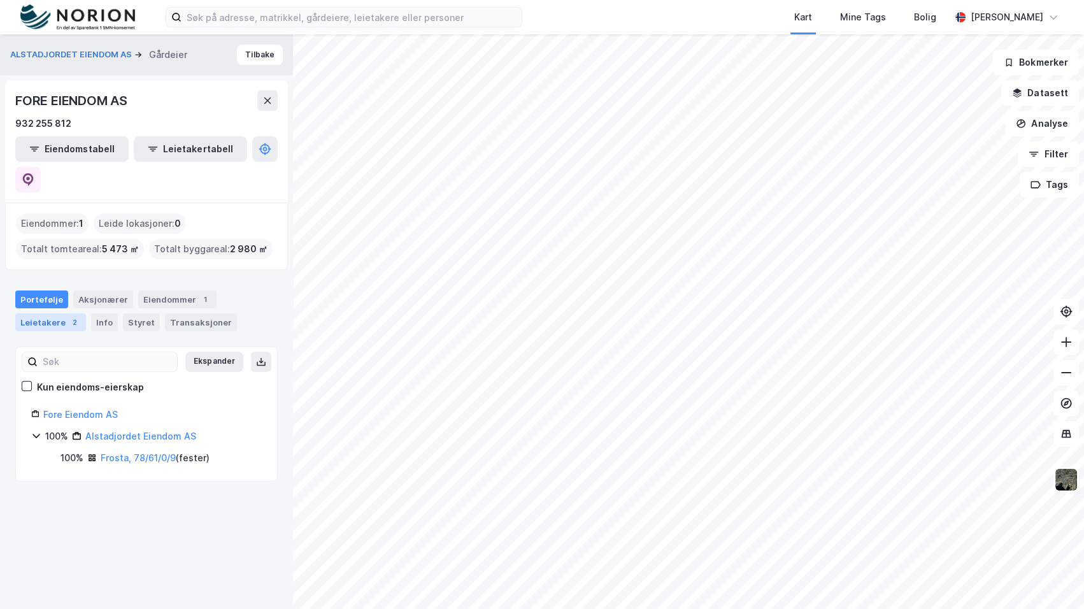
click at [62, 313] on div "Leietakere 2" at bounding box center [50, 322] width 71 height 18
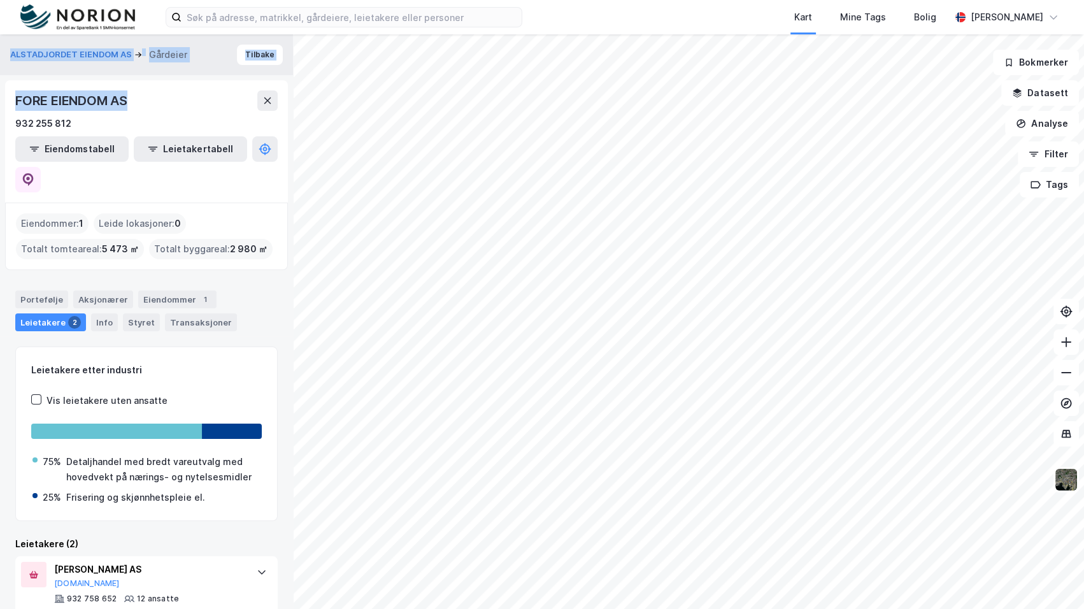
click at [0, 41] on html "Kart Mine Tags Bolig [PERSON_NAME] ALSTADJORDET EIENDOM AS Gårdeier Tilbake FOR…" at bounding box center [542, 304] width 1084 height 609
click at [47, 290] on div "Portefølje" at bounding box center [41, 299] width 53 height 18
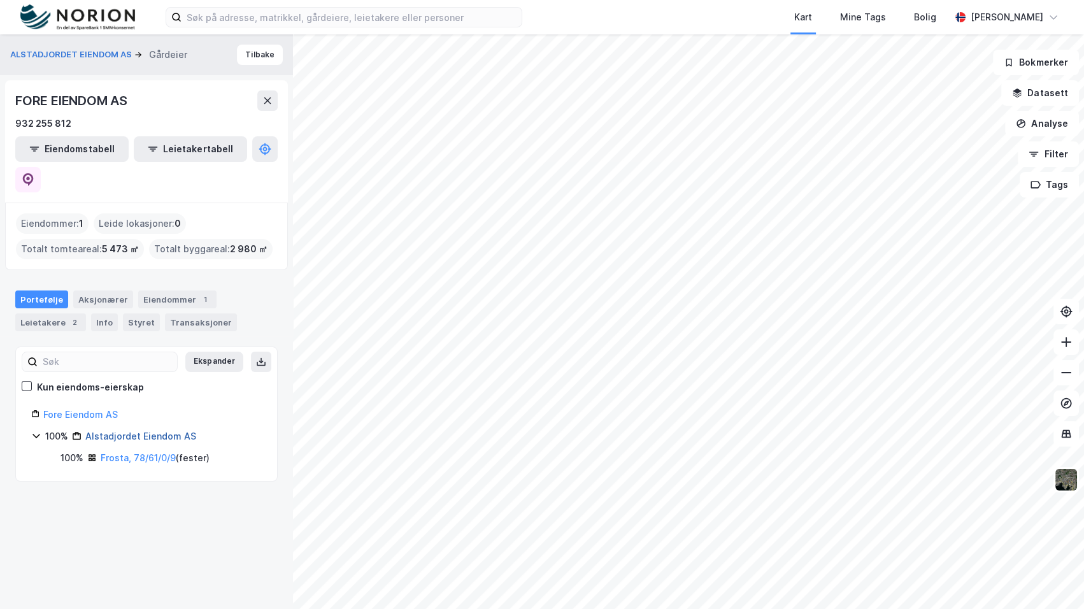
click at [162, 430] on link "Alstadjordet Eiendom AS" at bounding box center [140, 435] width 111 height 11
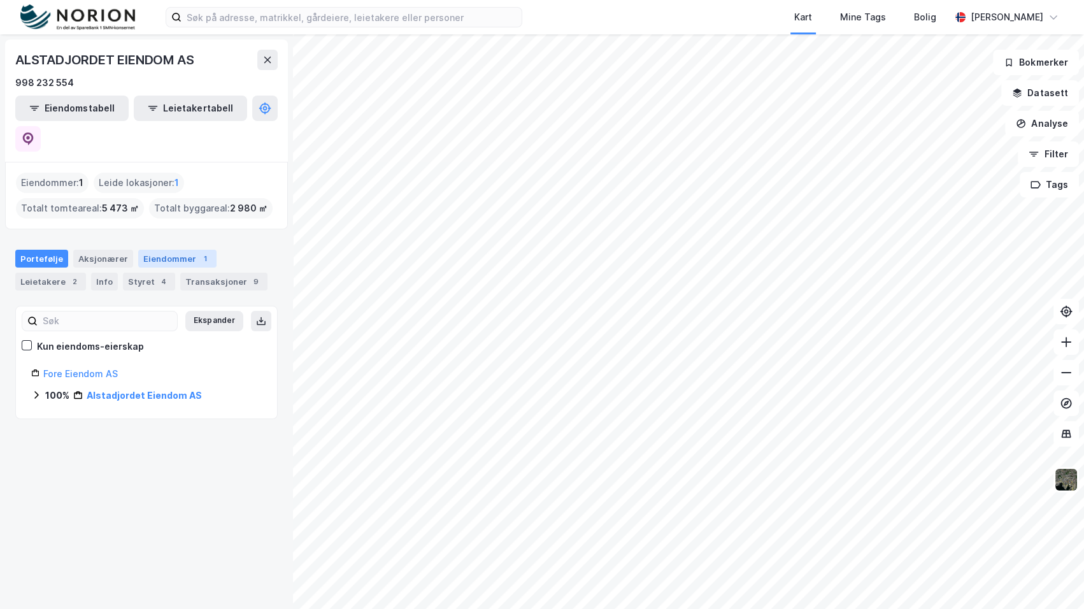
click at [199, 252] on div "1" at bounding box center [205, 258] width 13 height 13
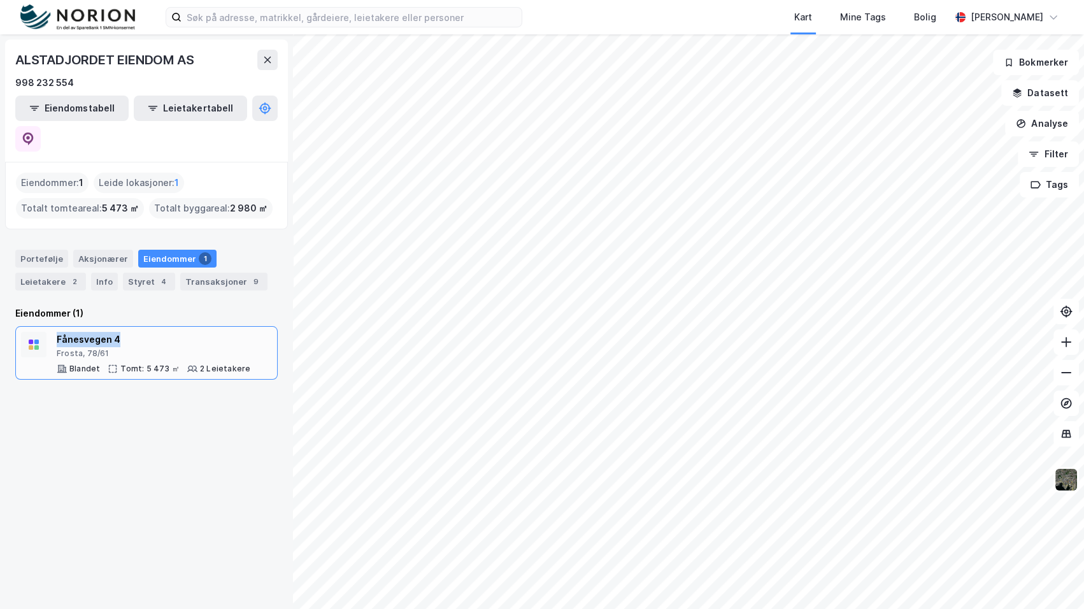
drag, startPoint x: 132, startPoint y: 308, endPoint x: 54, endPoint y: 304, distance: 78.4
click at [54, 332] on div "Fånesvegen 4 Frosta, 78/61 Blandet Tomt: 5 473 ㎡ 2 Leietakere" at bounding box center [146, 353] width 251 height 42
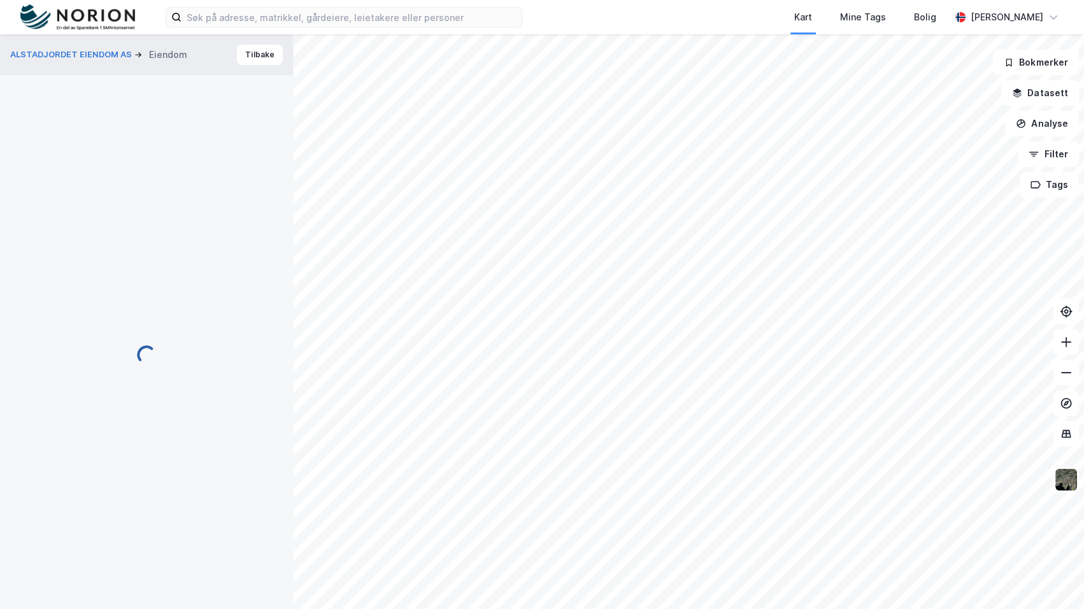
scroll to position [170, 0]
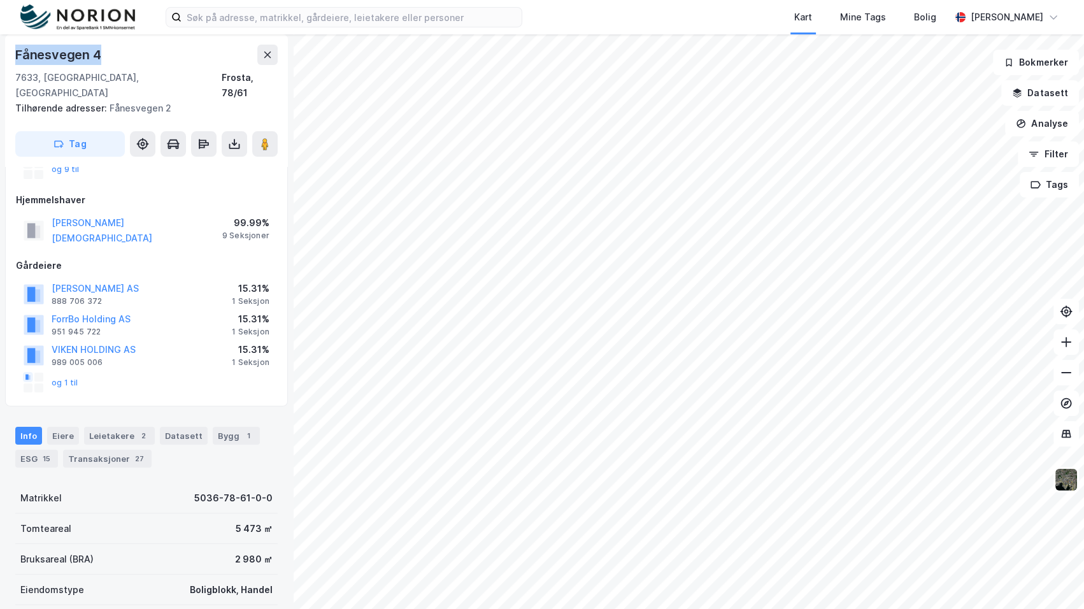
drag, startPoint x: 107, startPoint y: 57, endPoint x: -75, endPoint y: 69, distance: 182.6
click at [0, 69] on html "Kart Mine Tags Bolig Mathias Aksnes ALSTADJORDET EIENDOM AS Eiendom Tilbake Fån…" at bounding box center [542, 304] width 1084 height 609
copy div "ALSTADJORDET EIENDOM AS Eiendom Tilbake Fånesvegen 4"
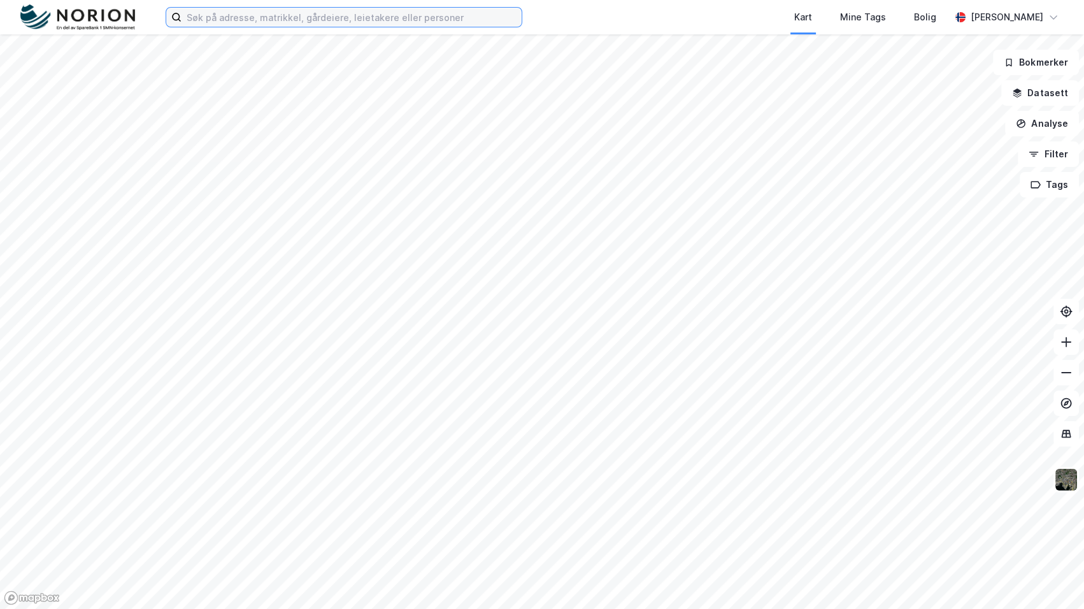
click at [276, 19] on input at bounding box center [351, 17] width 340 height 19
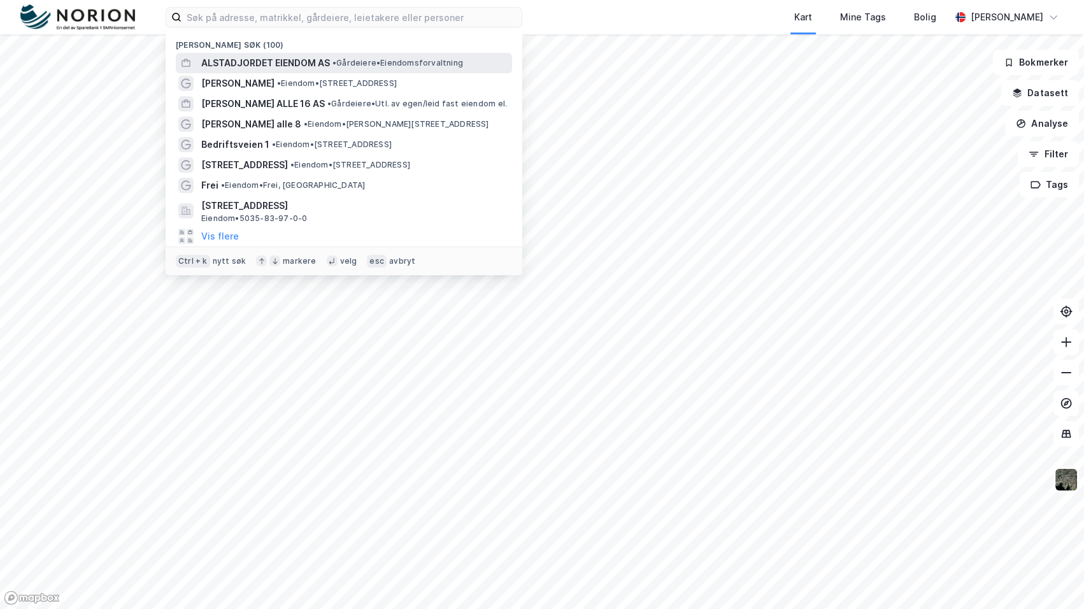
click at [285, 55] on span "ALSTADJORDET EIENDOM AS" at bounding box center [265, 62] width 129 height 15
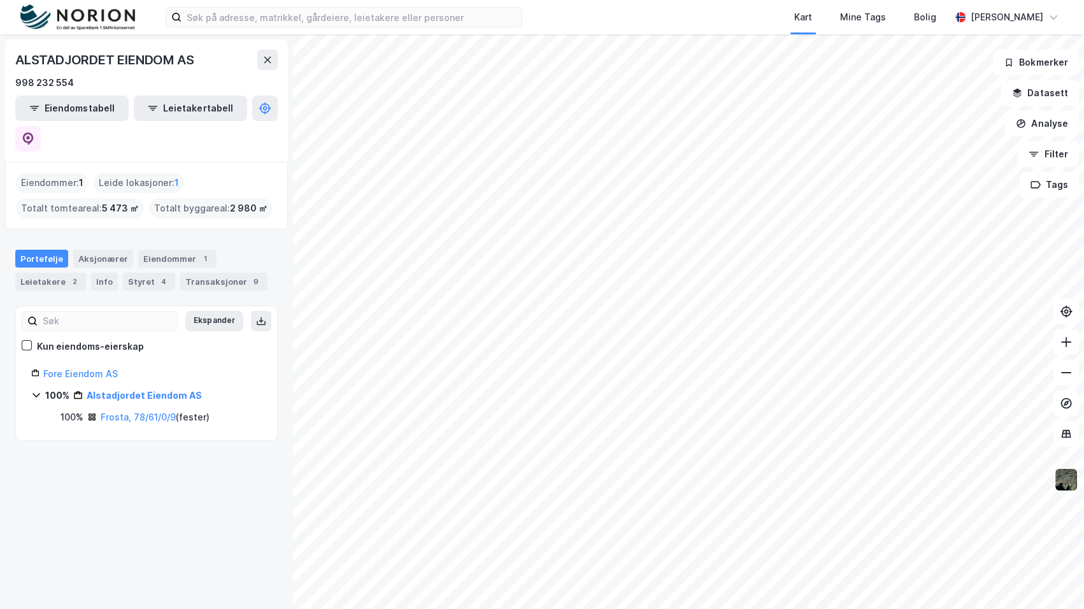
click at [1070, 472] on img at bounding box center [1066, 479] width 24 height 24
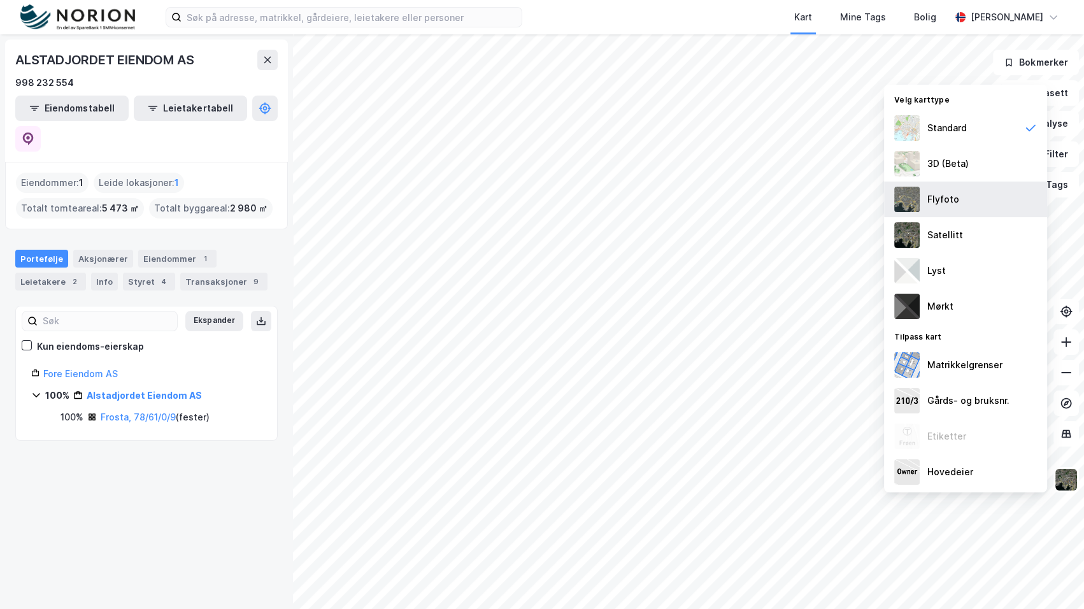
click at [964, 191] on div "Flyfoto" at bounding box center [965, 199] width 163 height 36
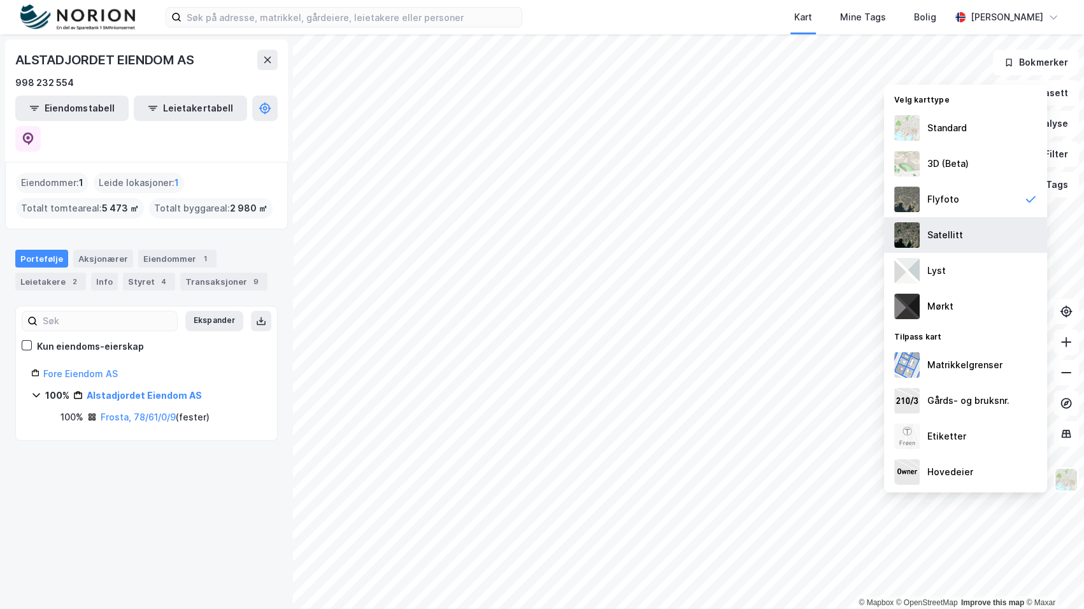
click at [942, 233] on div "Satellitt" at bounding box center [945, 234] width 36 height 15
click at [952, 192] on div "Flyfoto" at bounding box center [943, 199] width 32 height 15
click at [954, 229] on div "Satellitt" at bounding box center [945, 234] width 36 height 15
click at [932, 204] on div "Flyfoto" at bounding box center [943, 199] width 32 height 15
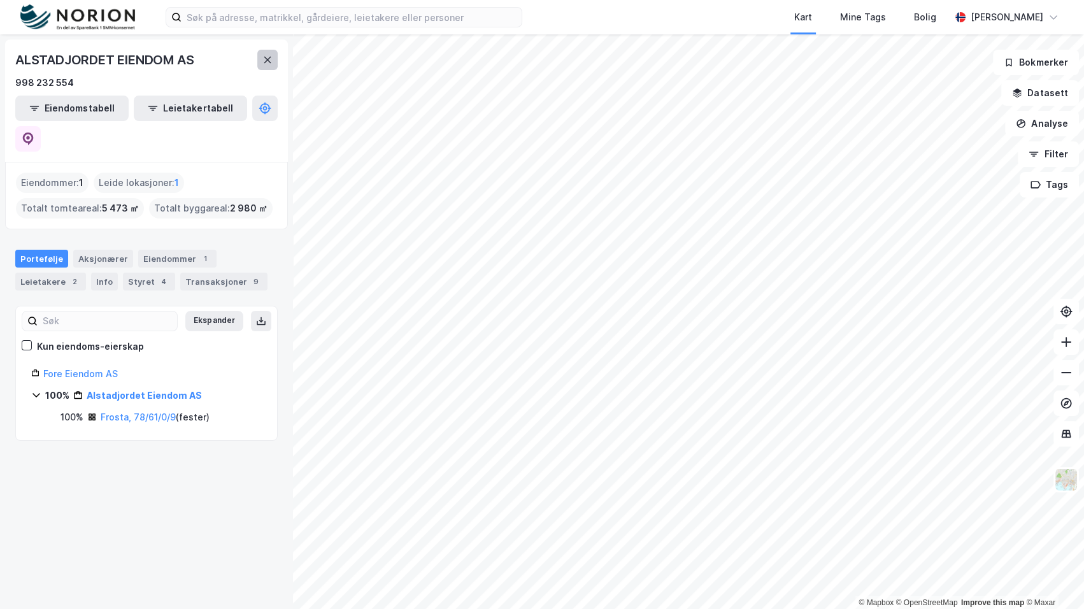
click at [271, 60] on icon at bounding box center [267, 60] width 10 height 10
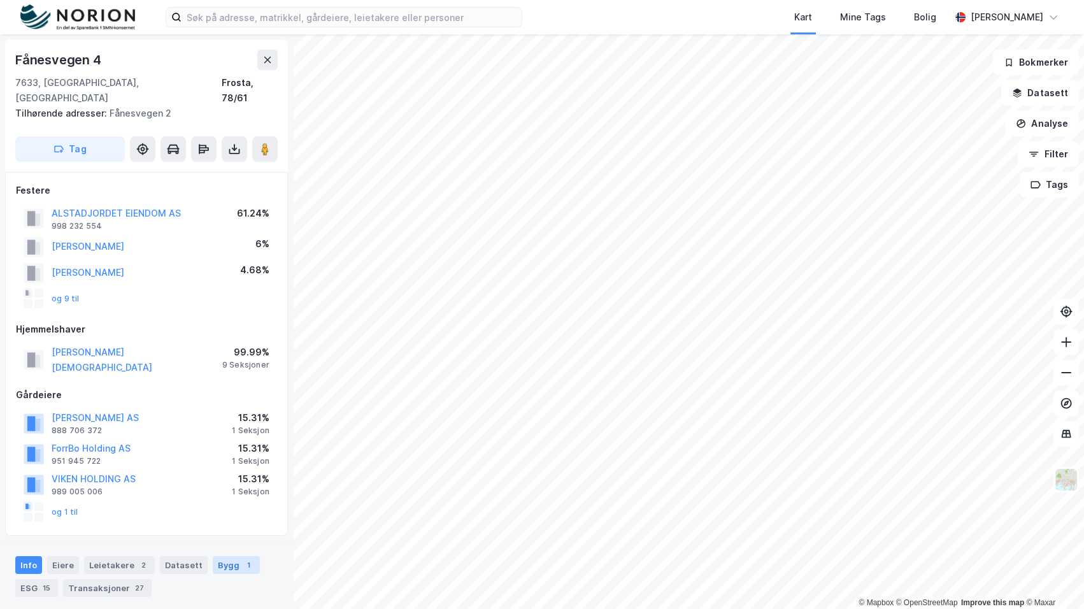
click at [218, 556] on div "Bygg 1" at bounding box center [236, 565] width 47 height 18
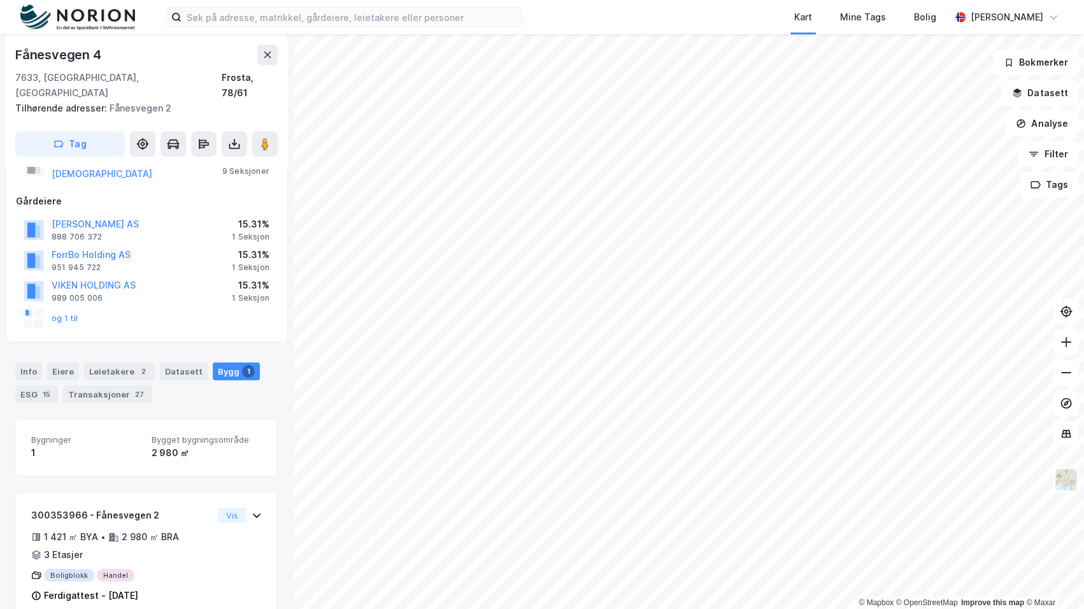
scroll to position [197, 0]
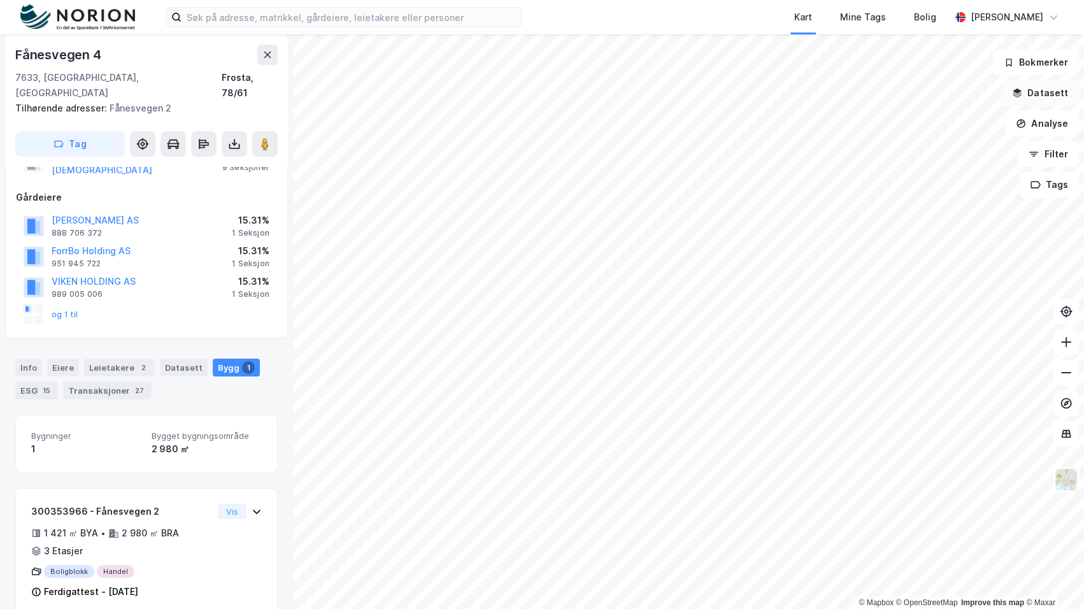
click at [1053, 97] on button "Datasett" at bounding box center [1040, 92] width 78 height 25
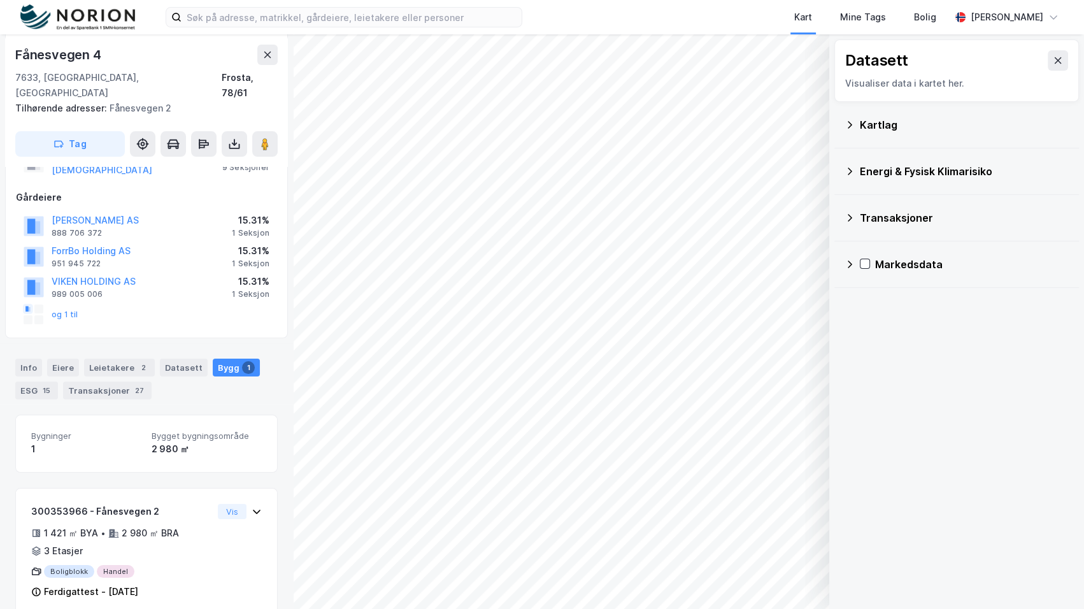
click at [865, 134] on div "Kartlag" at bounding box center [956, 125] width 224 height 31
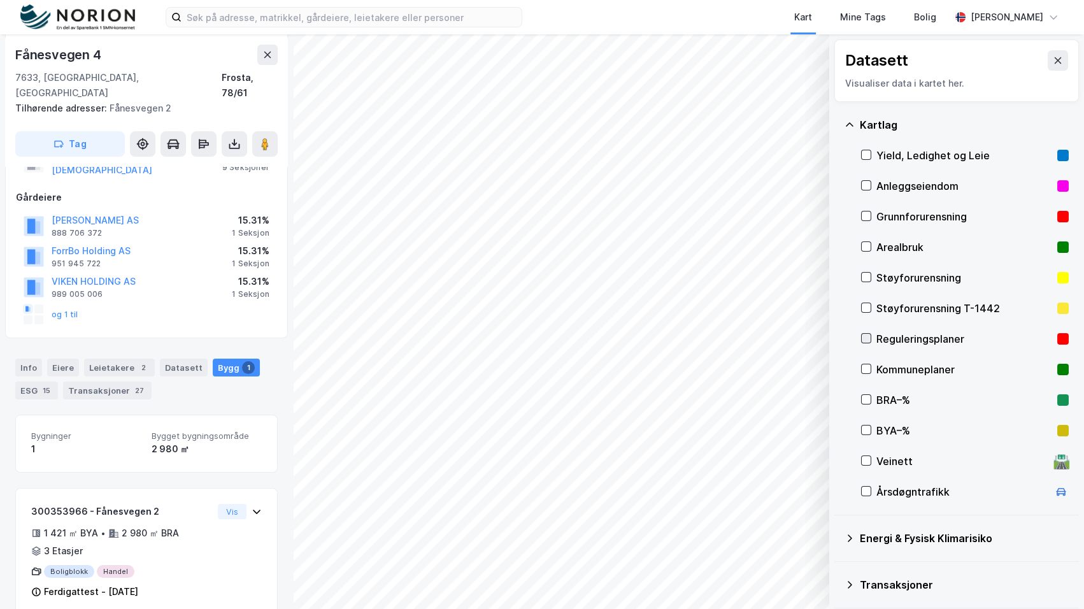
click at [866, 337] on icon at bounding box center [866, 338] width 9 height 9
click at [790, 579] on button "Vis" at bounding box center [764, 575] width 106 height 20
click at [756, 545] on icon at bounding box center [757, 548] width 9 height 6
click at [763, 541] on button at bounding box center [758, 547] width 20 height 20
click at [805, 546] on icon at bounding box center [803, 548] width 10 height 10
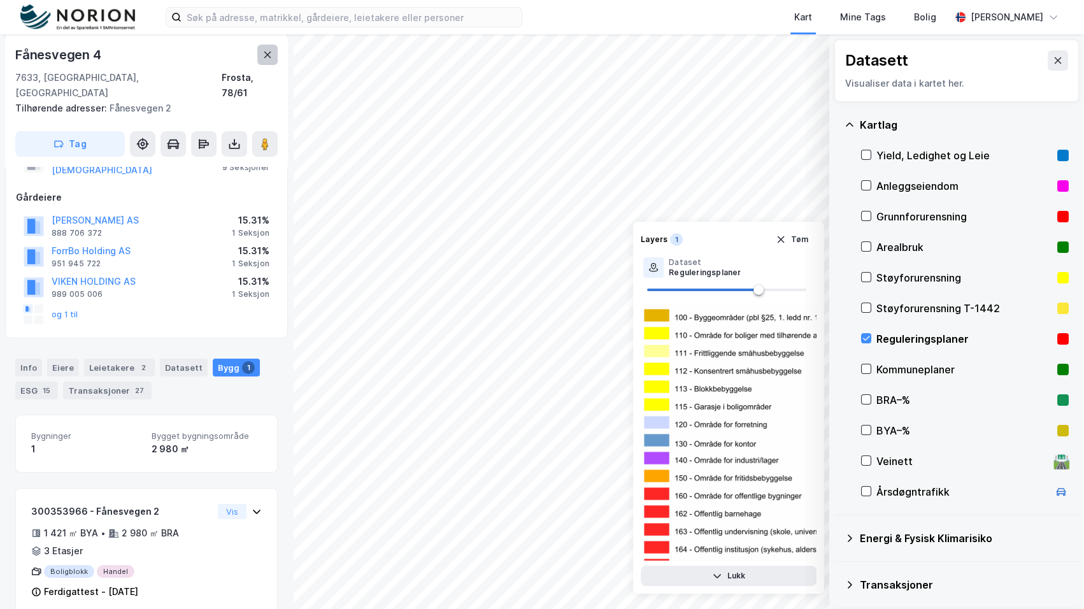
click at [269, 53] on icon at bounding box center [267, 55] width 10 height 10
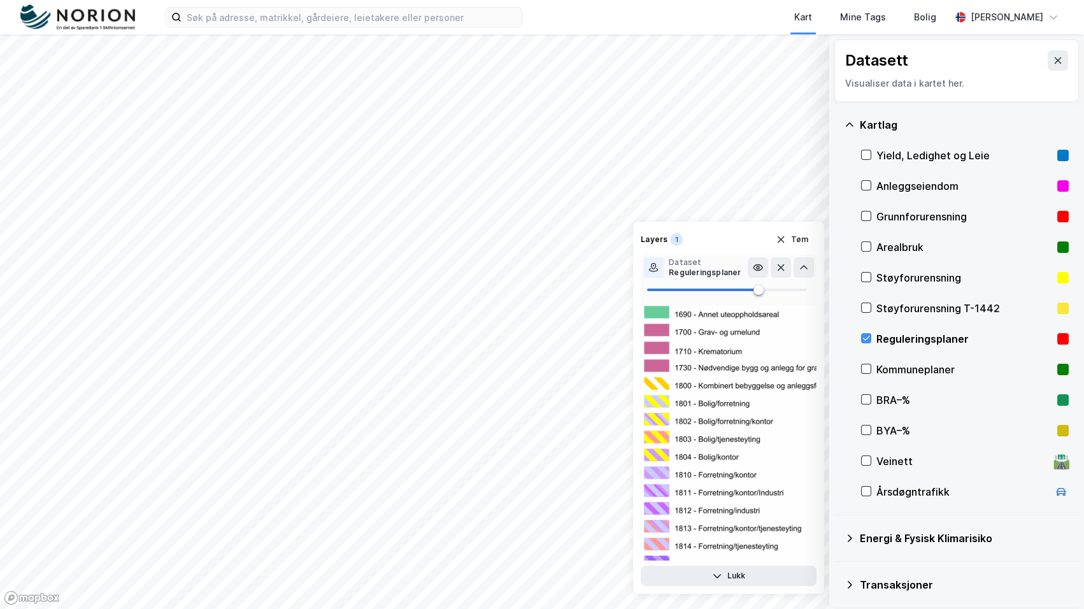
scroll to position [3589, 0]
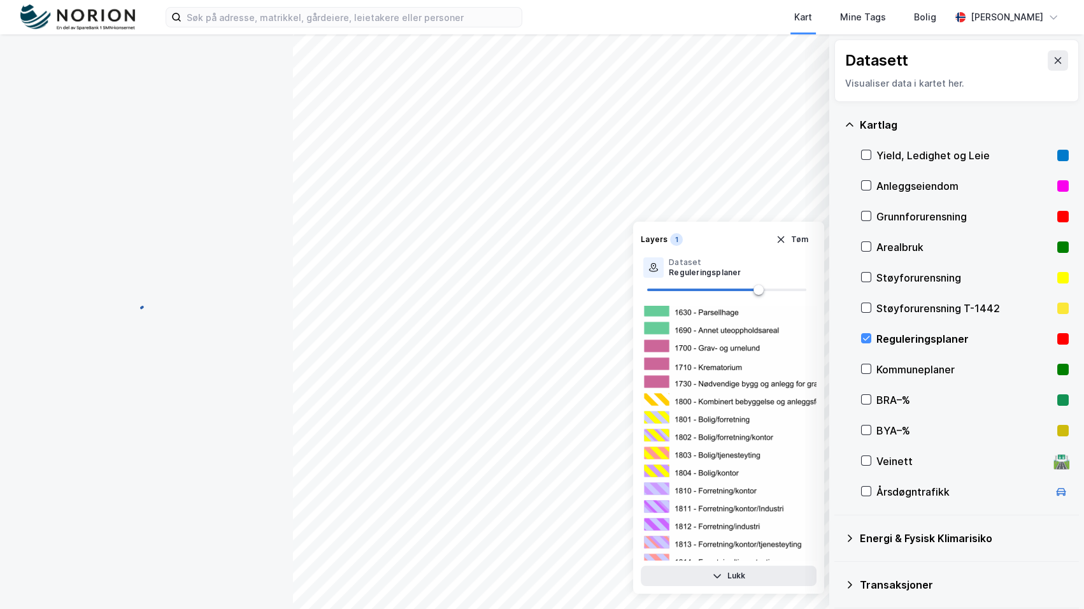
scroll to position [197, 0]
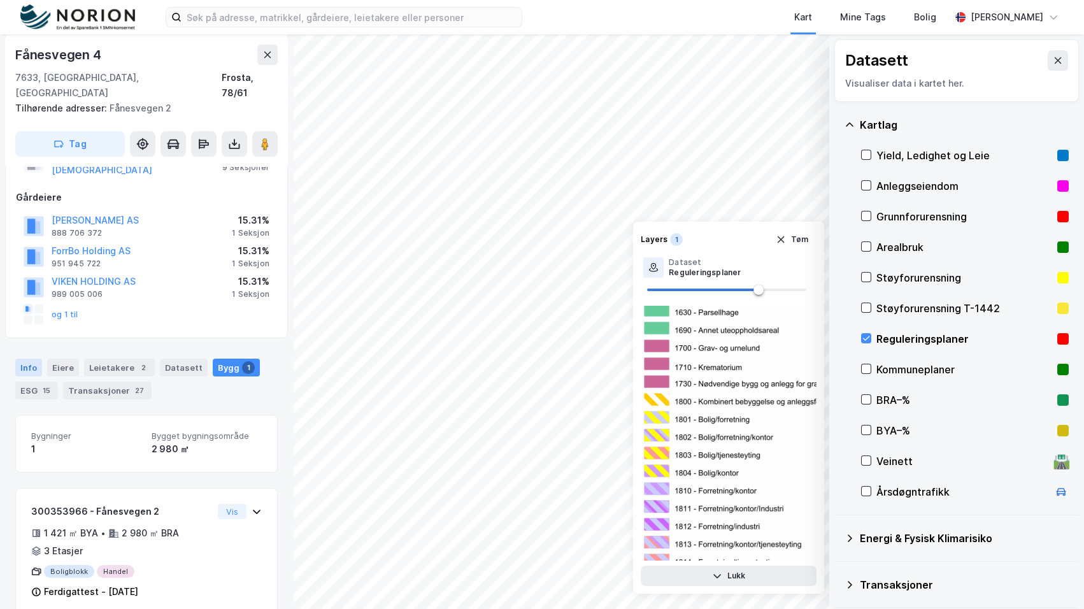
click at [39, 358] on div "Info" at bounding box center [28, 367] width 27 height 18
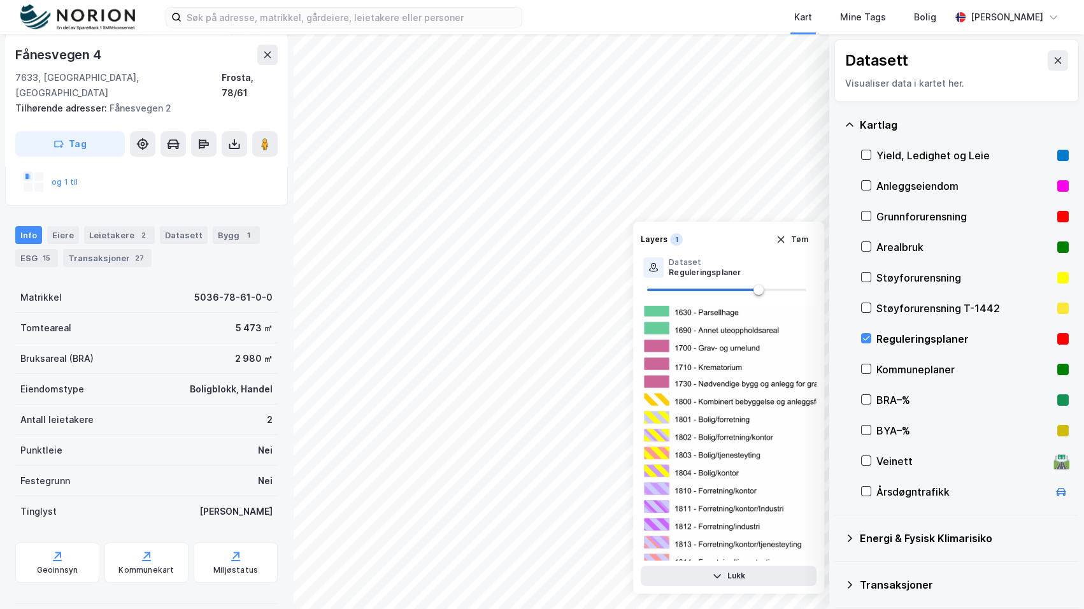
scroll to position [376, 0]
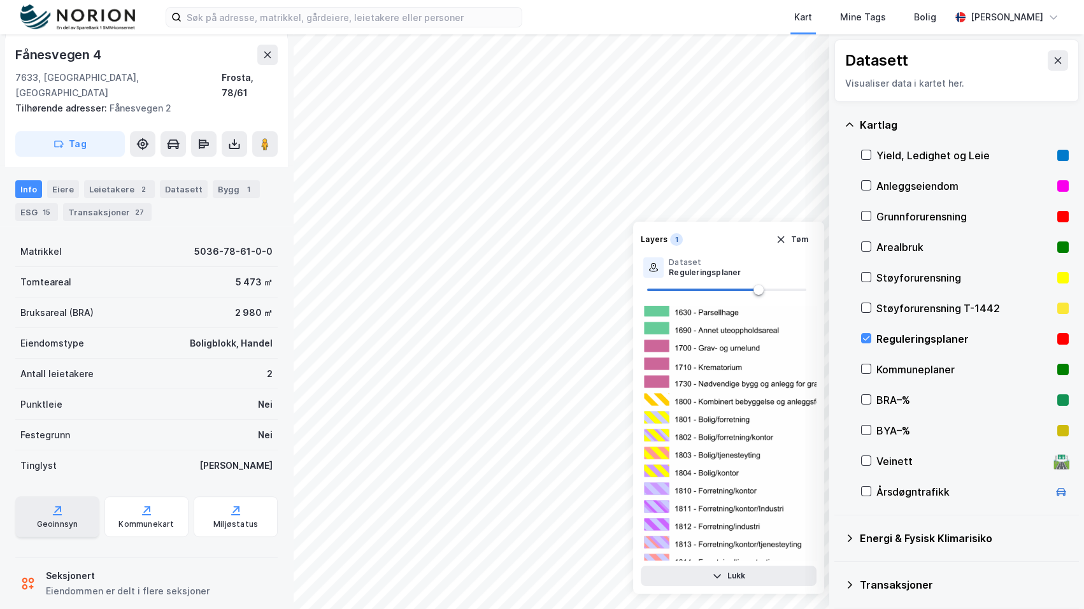
click at [74, 519] on div "Geoinnsyn" at bounding box center [57, 524] width 41 height 10
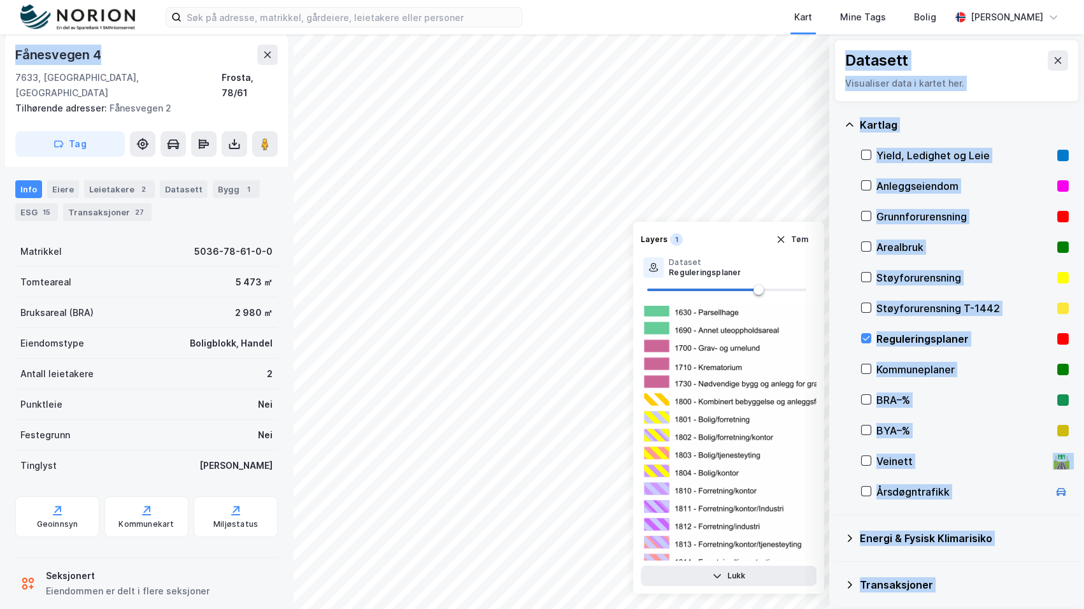
drag, startPoint x: 116, startPoint y: 56, endPoint x: -3, endPoint y: 51, distance: 118.5
click at [0, 51] on html "Kart Mine Tags Bolig Mathias Aksnes © Mapbox © OpenStreetMap Improve this map ©…" at bounding box center [542, 304] width 1084 height 609
click at [141, 56] on div "Fånesvegen 4" at bounding box center [146, 55] width 262 height 20
click at [97, 55] on div "Fånesvegen 4" at bounding box center [59, 55] width 89 height 20
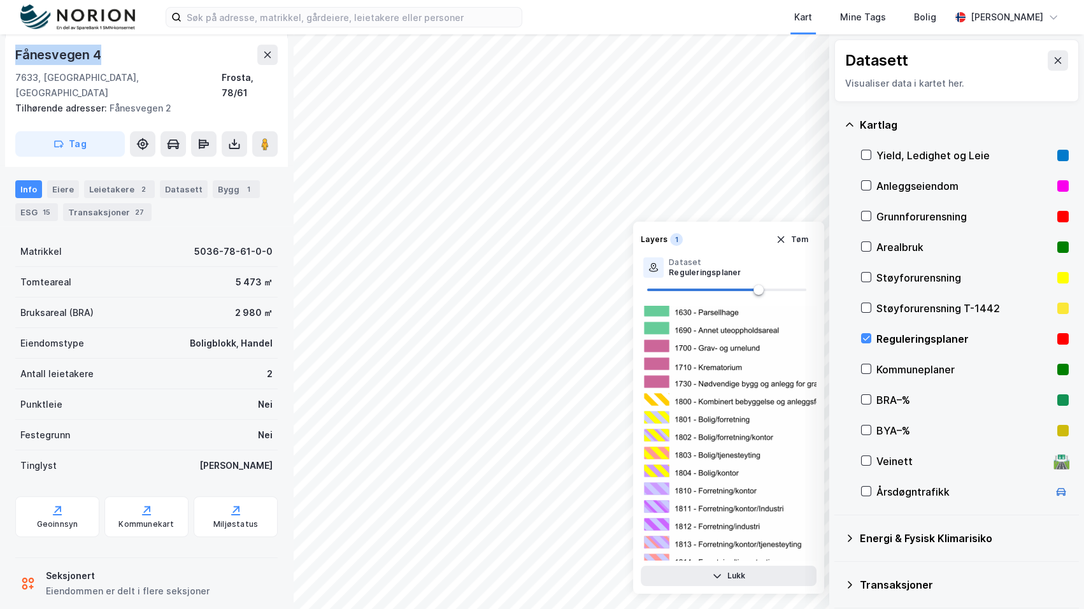
drag, startPoint x: 101, startPoint y: 55, endPoint x: 8, endPoint y: 58, distance: 93.6
click at [8, 58] on div "Fånesvegen 4 7633, Frosta, Trøndelag Frosta, 78/61 Tilhørende adresser: Fånesve…" at bounding box center [146, 100] width 283 height 132
copy div "Fånesvegen 4"
click at [121, 496] on div "Kommunekart" at bounding box center [146, 516] width 84 height 41
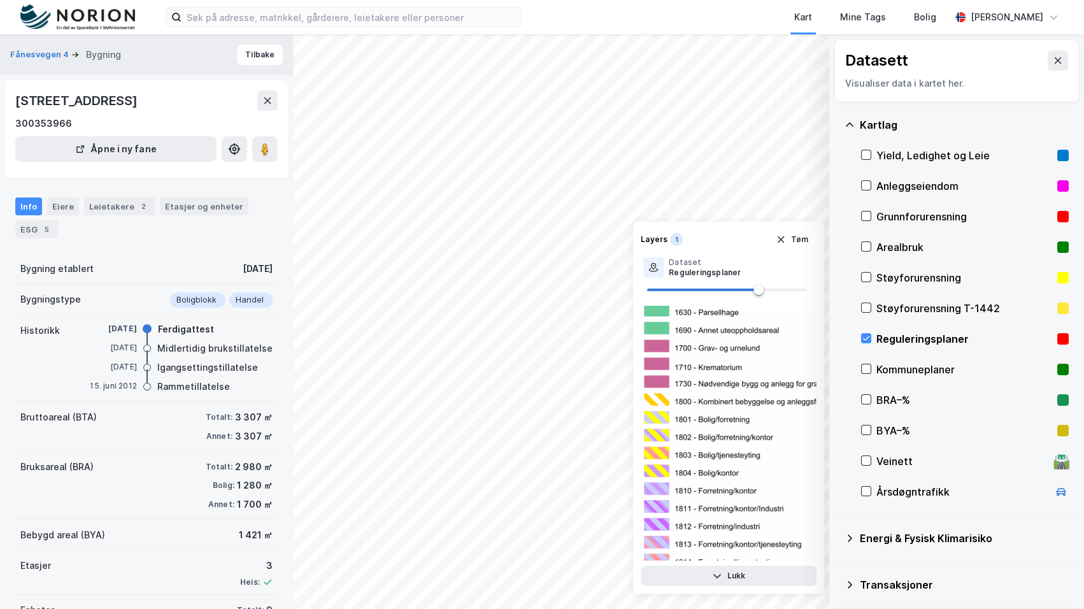
scroll to position [69, 0]
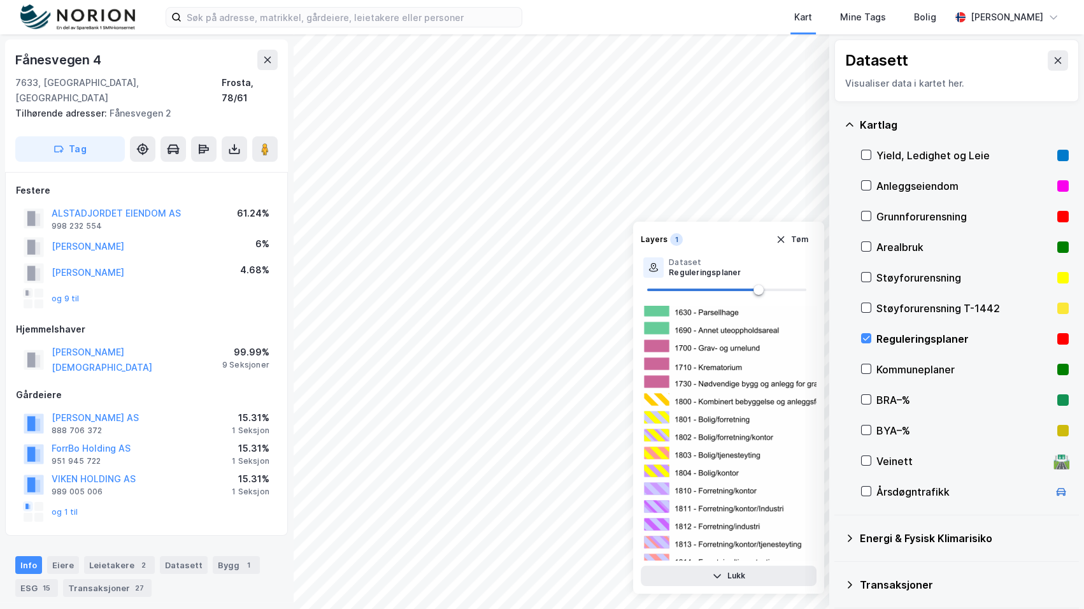
scroll to position [69, 0]
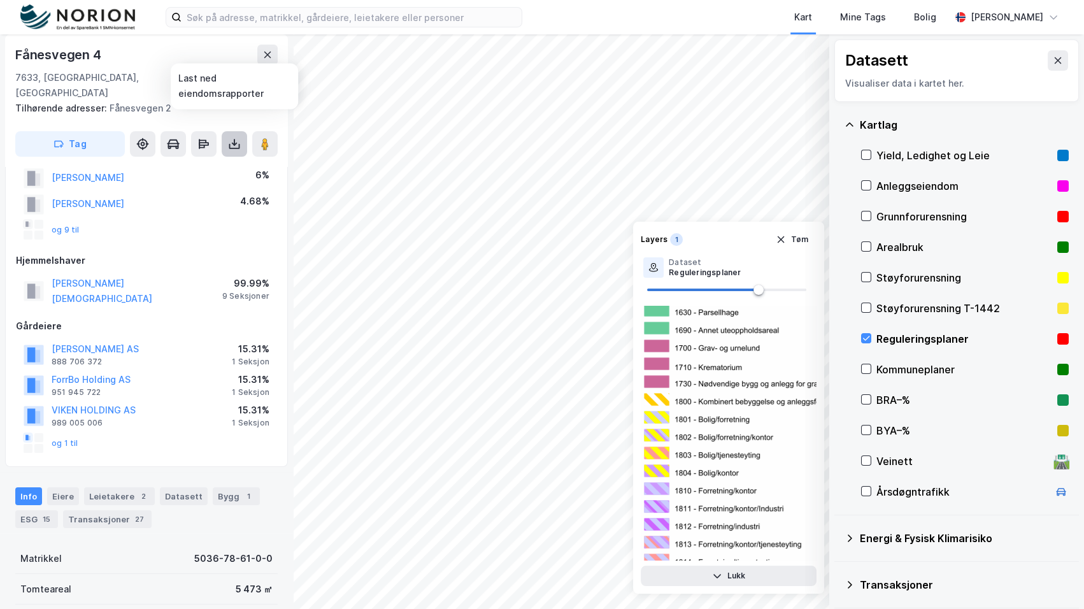
click at [242, 131] on button at bounding box center [234, 143] width 25 height 25
click at [216, 159] on div "Last ned grunnbok" at bounding box center [179, 169] width 136 height 20
click at [225, 185] on div "Last ned matrikkelrapport" at bounding box center [186, 190] width 105 height 10
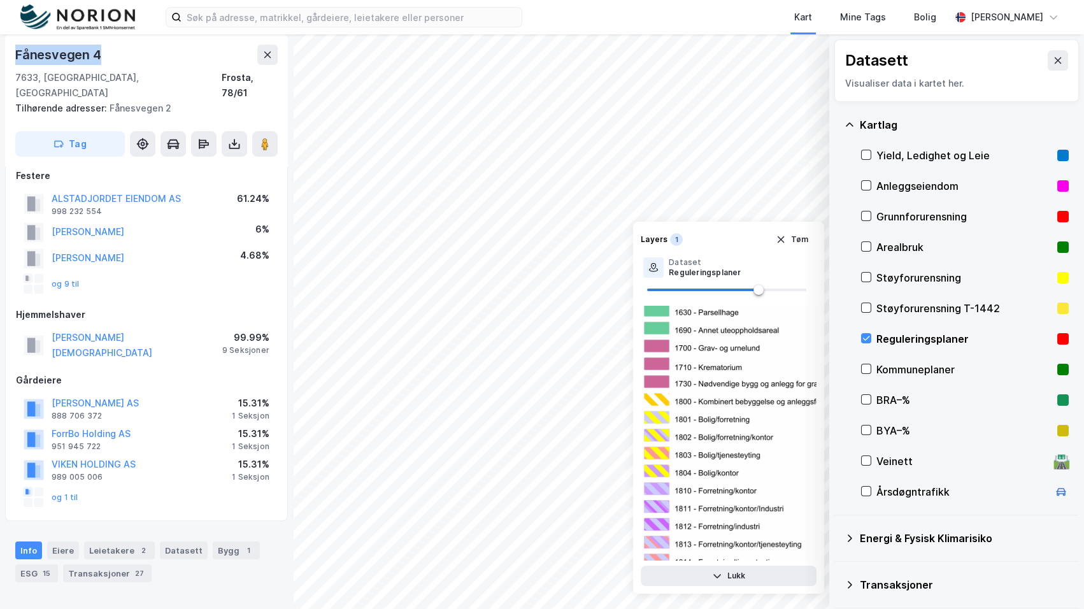
scroll to position [0, 0]
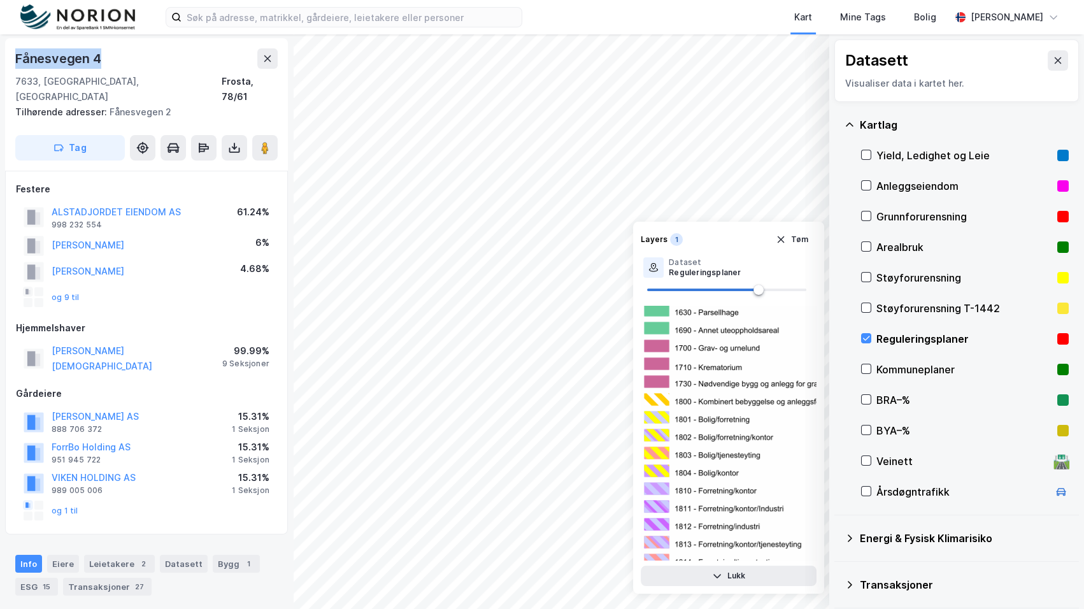
drag, startPoint x: 112, startPoint y: 59, endPoint x: 6, endPoint y: 44, distance: 106.7
click at [6, 44] on div "Fånesvegen 4 7633, Frosta, Trøndelag Frosta, 78/61 Tilhørende adresser: Fånesve…" at bounding box center [146, 104] width 283 height 132
copy div "Fånesvegen 4"
click at [18, 82] on div "7633, [GEOGRAPHIC_DATA], [GEOGRAPHIC_DATA]" at bounding box center [118, 90] width 206 height 31
click at [18, 83] on div "7633, [GEOGRAPHIC_DATA], [GEOGRAPHIC_DATA]" at bounding box center [118, 90] width 206 height 31
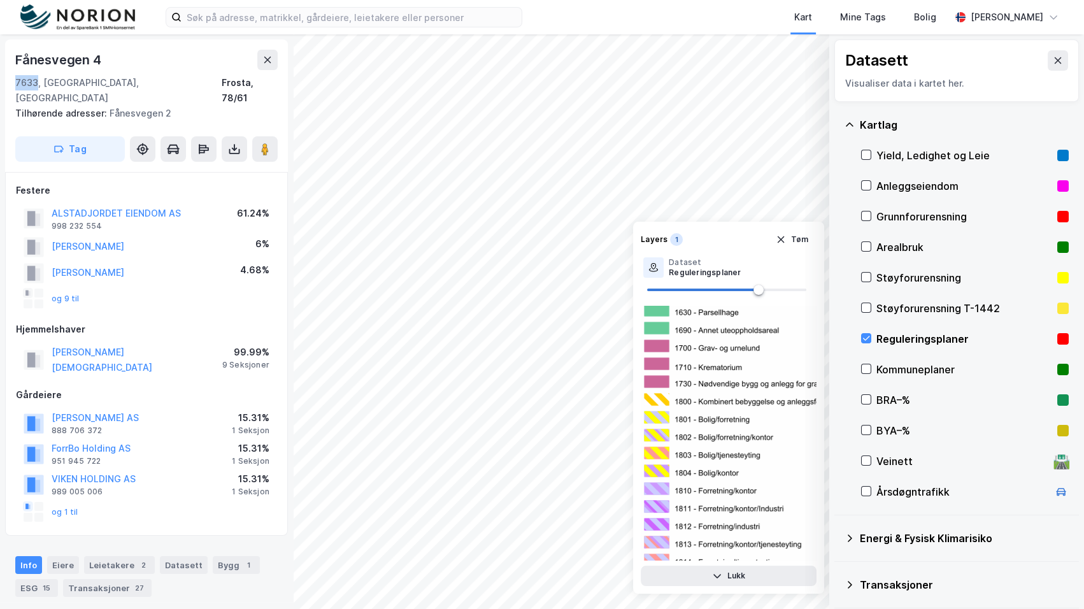
click at [13, 81] on div "Fånesvegen 4 7633, Frosta, Trøndelag Frosta, 78/61 Tilhørende adresser: Fånesve…" at bounding box center [146, 105] width 283 height 132
drag, startPoint x: 12, startPoint y: 81, endPoint x: 61, endPoint y: 83, distance: 49.1
click at [61, 83] on div "Fånesvegen 4 7633, Frosta, Trøndelag Frosta, 78/61 Tilhørende adresser: Fånesve…" at bounding box center [146, 105] width 283 height 132
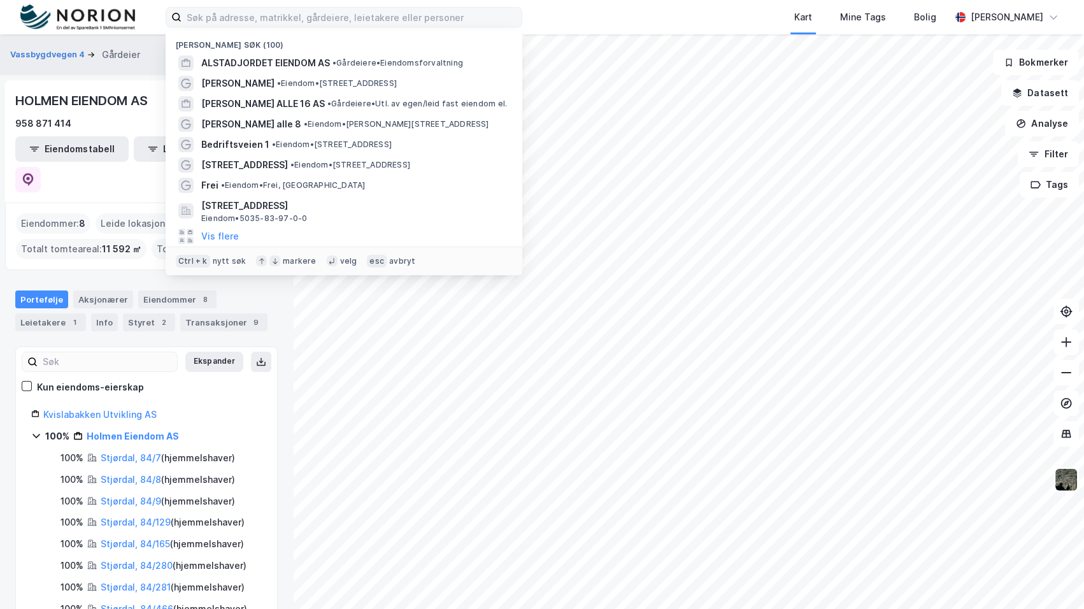
scroll to position [8, 0]
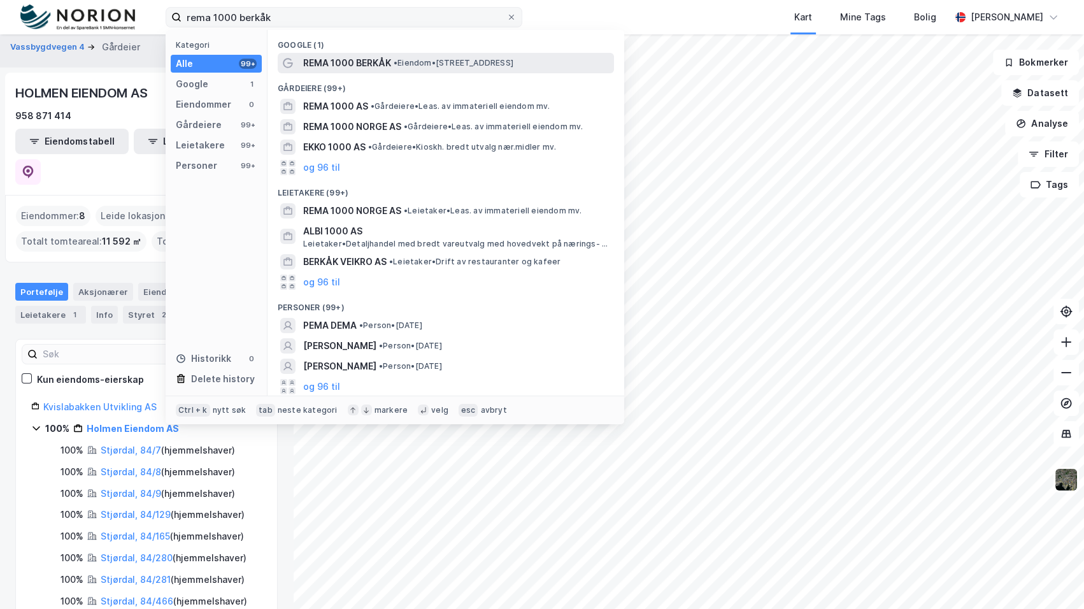
type input "rema 1000 berkåk"
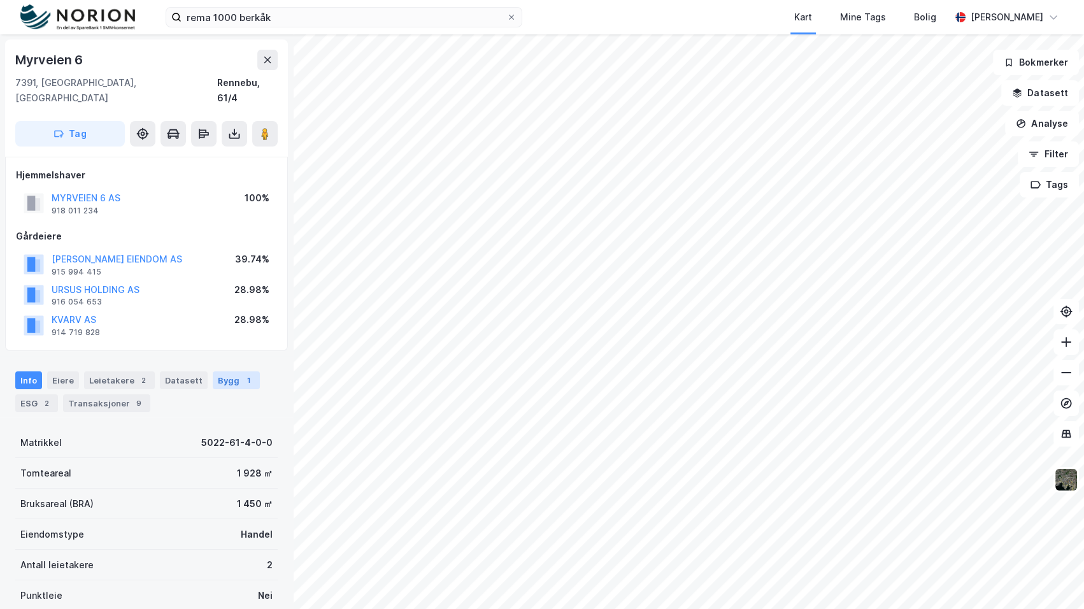
click at [239, 371] on div "Bygg 1" at bounding box center [236, 380] width 47 height 18
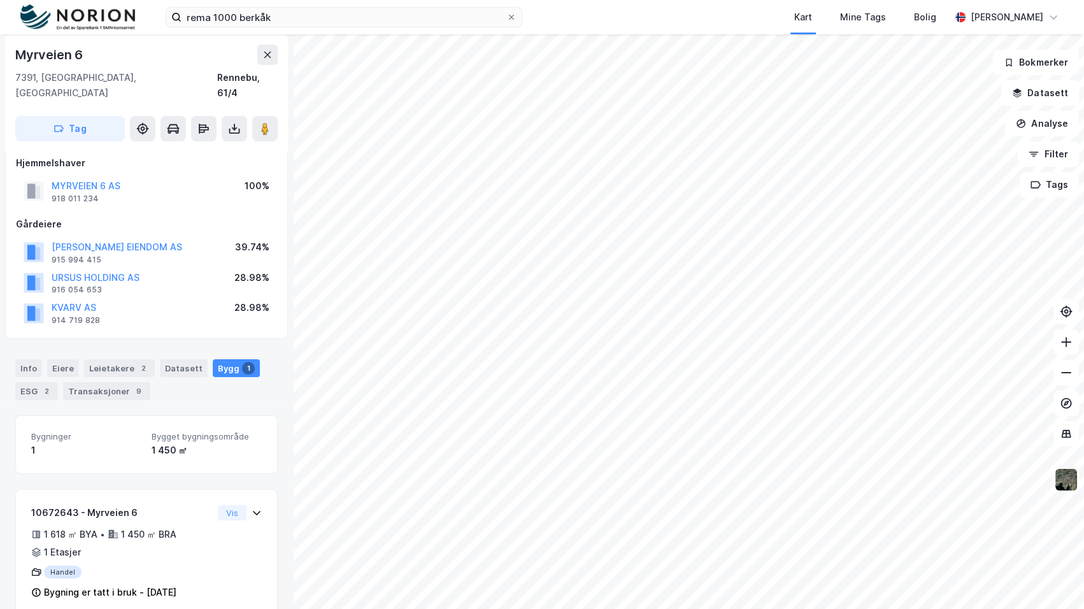
scroll to position [18, 0]
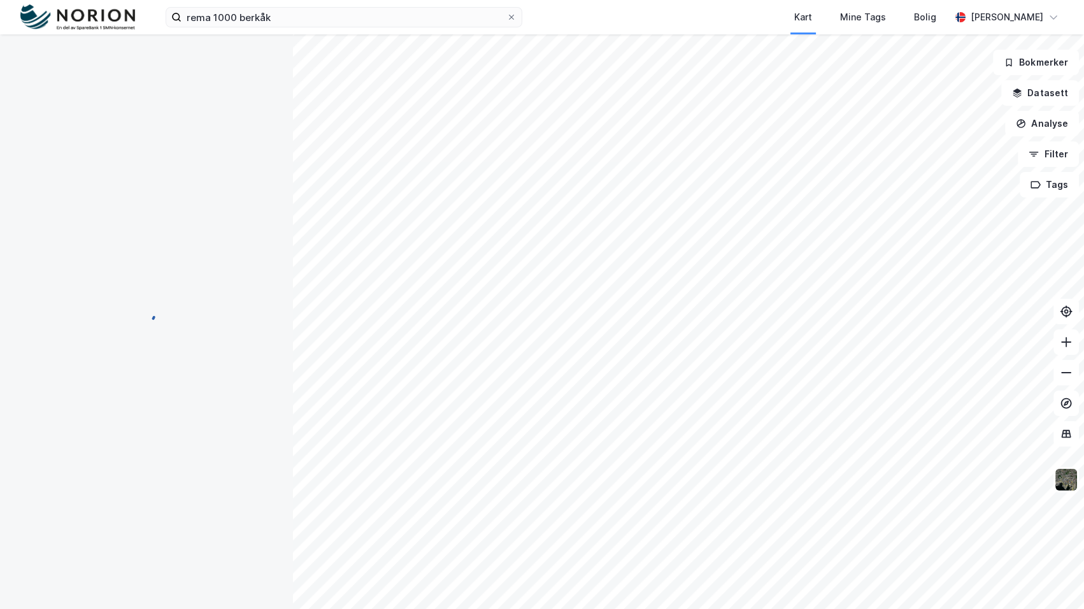
scroll to position [18, 0]
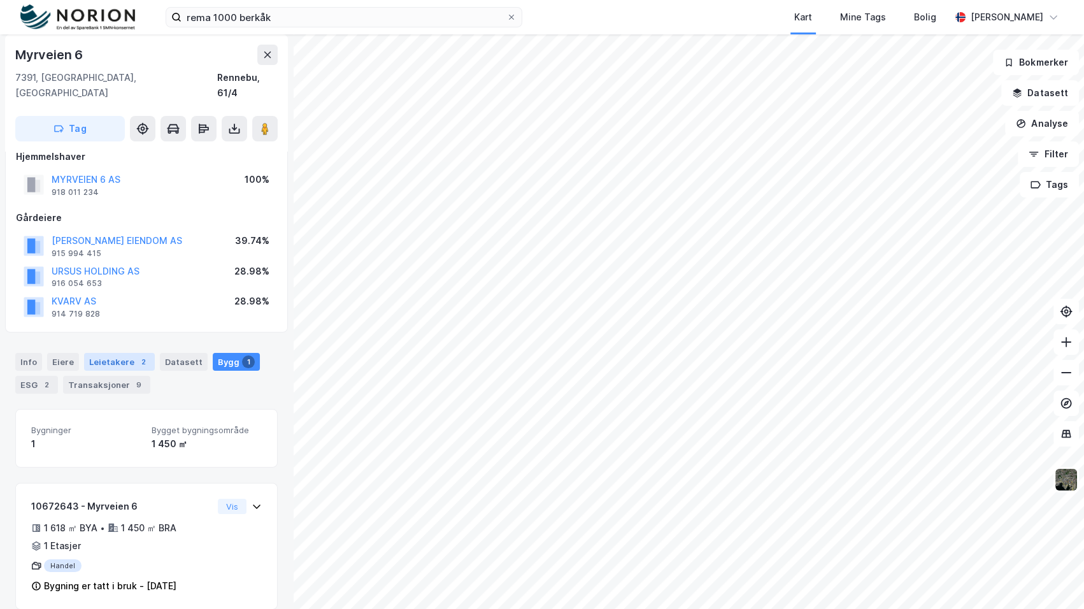
click at [128, 353] on div "Leietakere 2" at bounding box center [119, 362] width 71 height 18
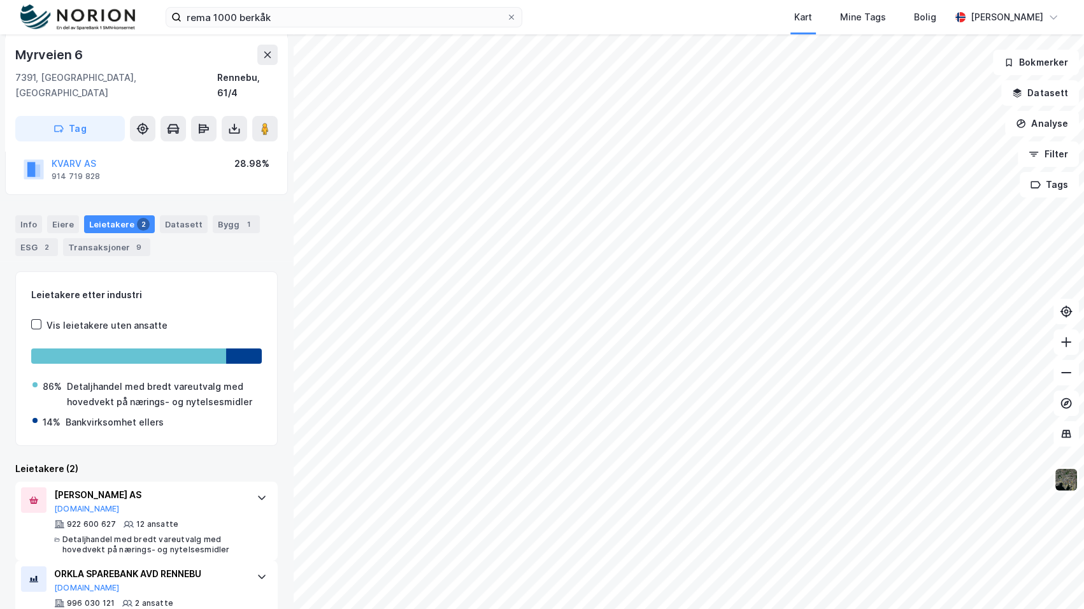
scroll to position [175, 0]
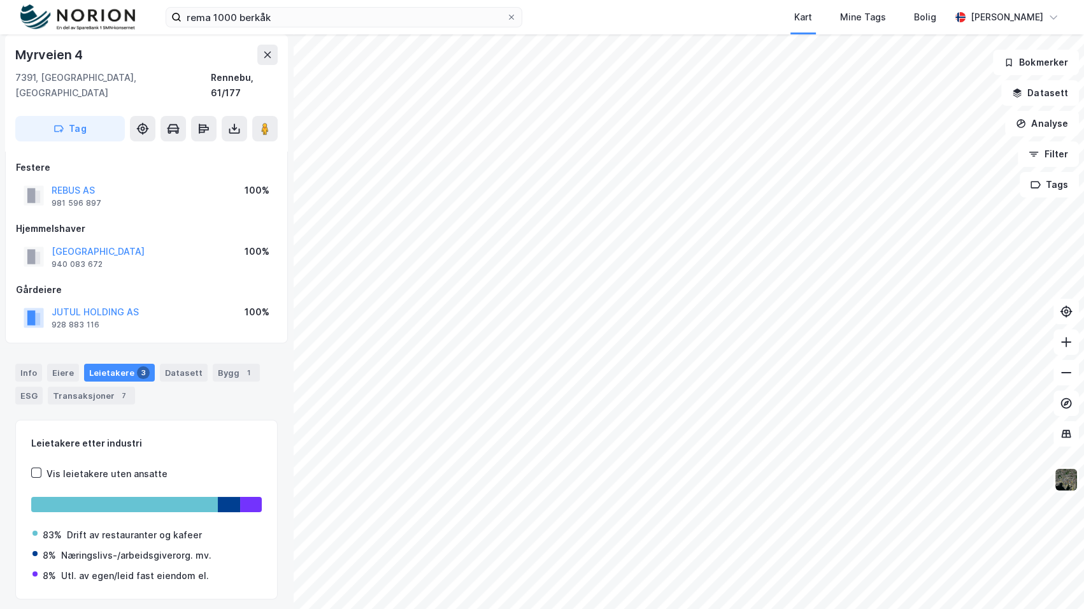
scroll to position [8, 0]
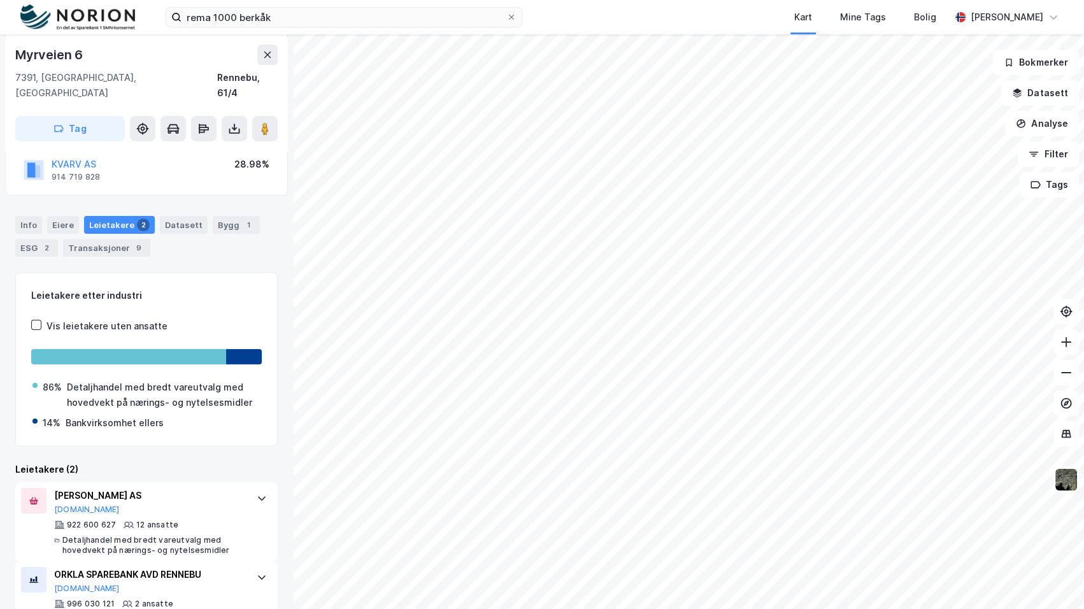
scroll to position [175, 0]
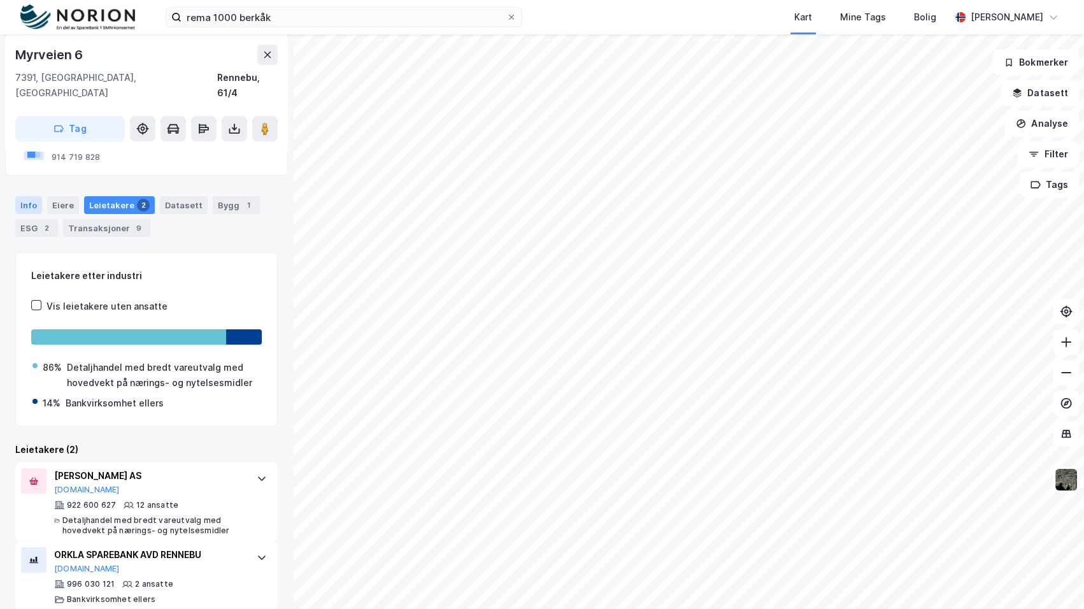
click at [38, 196] on div "Info" at bounding box center [28, 205] width 27 height 18
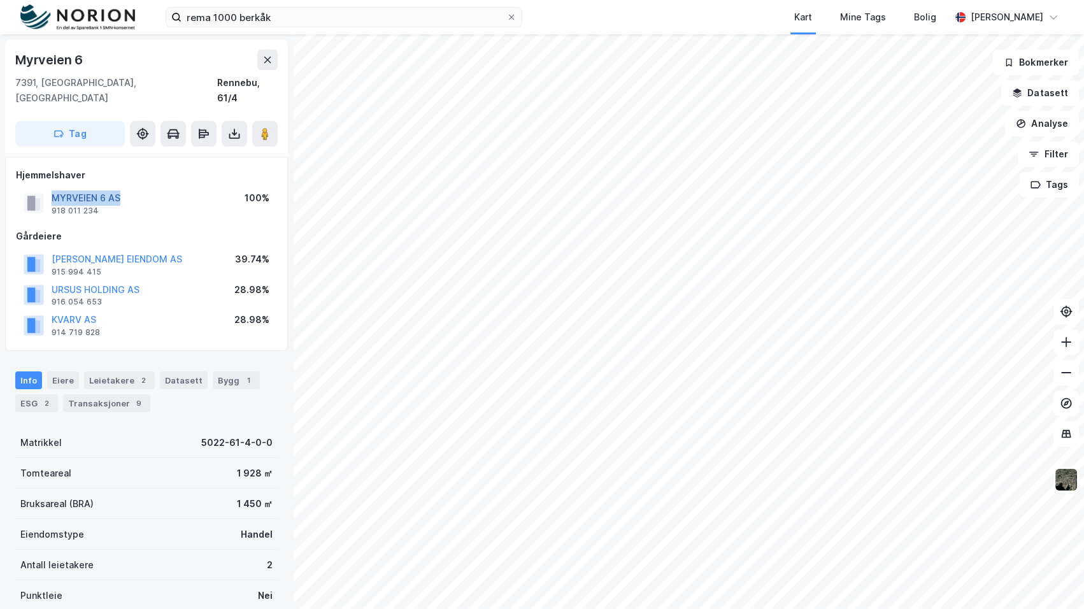
drag, startPoint x: 132, startPoint y: 185, endPoint x: 52, endPoint y: 185, distance: 79.6
click at [52, 188] on div "MYRVEIEN 6 AS 918 011 234 100%" at bounding box center [146, 203] width 261 height 31
copy button "MYRVEIEN 6 AS"
drag, startPoint x: 35, startPoint y: 57, endPoint x: 2, endPoint y: 57, distance: 33.1
click at [2, 57] on div "Myrveien 6 7391, Rennebu, Trøndelag Rennebu, 61/4 Tag Hjemmelshaver MYRVEIEN 6 …" at bounding box center [146, 321] width 293 height 574
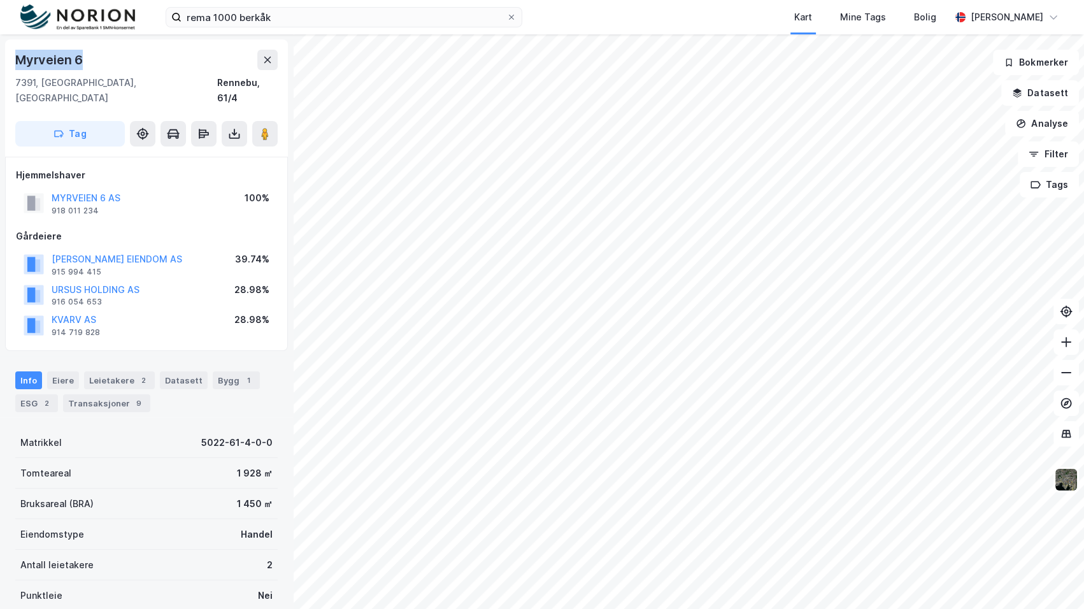
copy div "Myrveien 6"
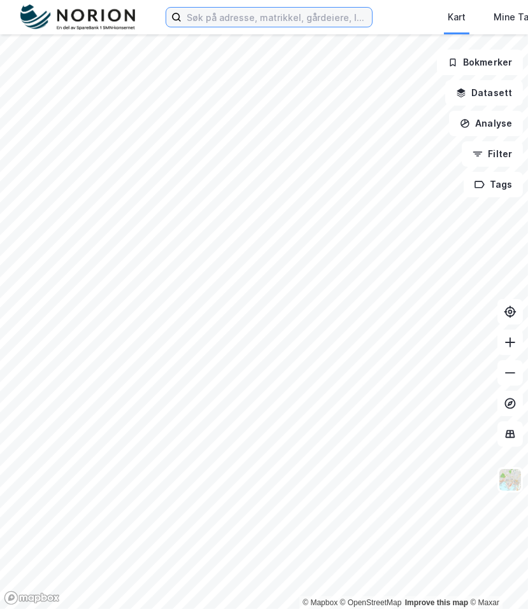
click at [201, 10] on input at bounding box center [276, 17] width 190 height 19
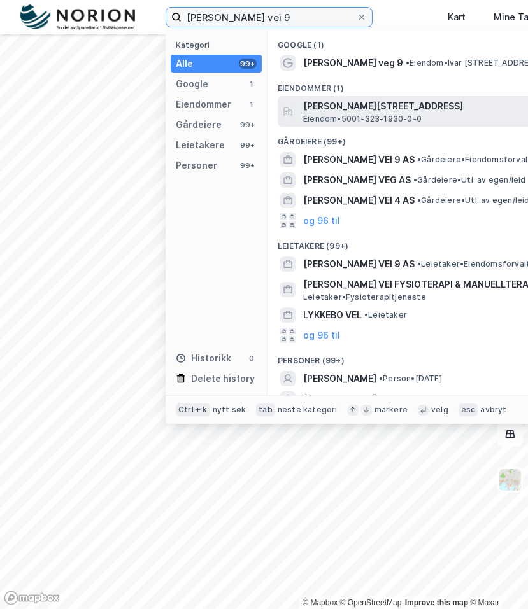
type input "ivar lykkes vei 9"
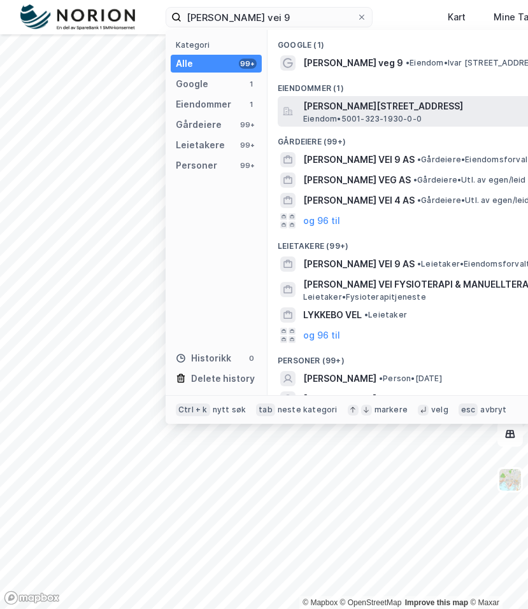
click at [395, 115] on span "Eiendom • 5001-323-1930-0-0" at bounding box center [362, 119] width 118 height 10
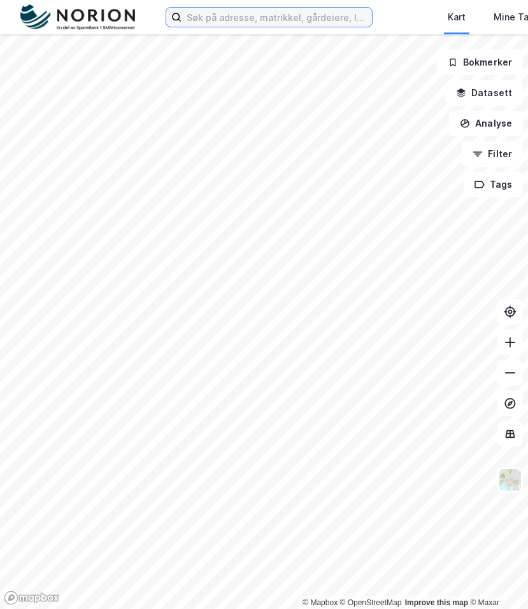
click at [212, 20] on input at bounding box center [276, 17] width 190 height 19
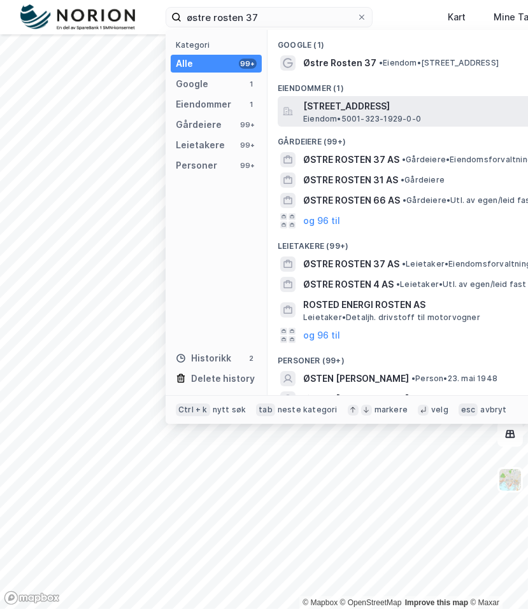
click at [350, 115] on span "Eiendom • 5001-323-1929-0-0" at bounding box center [362, 119] width 118 height 10
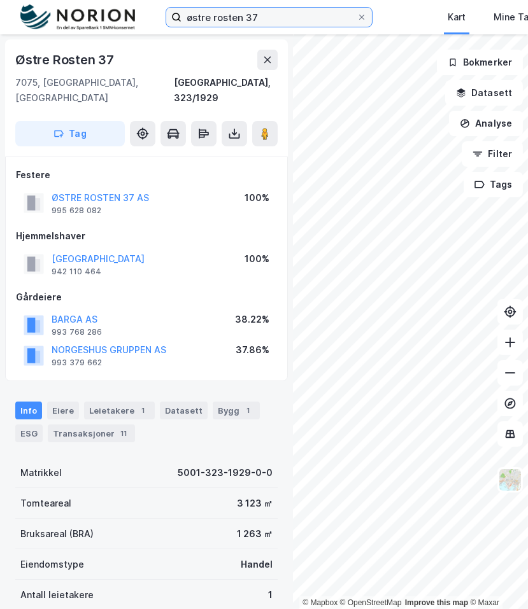
click at [267, 18] on input "østre rosten 37" at bounding box center [268, 17] width 175 height 19
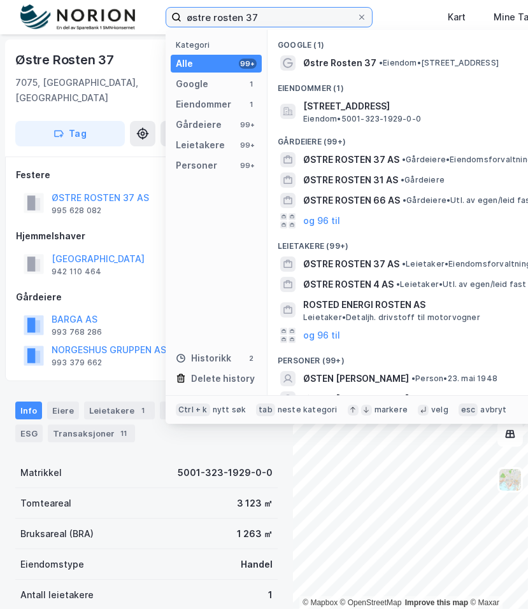
click at [267, 18] on input "østre rosten 37" at bounding box center [268, 17] width 175 height 19
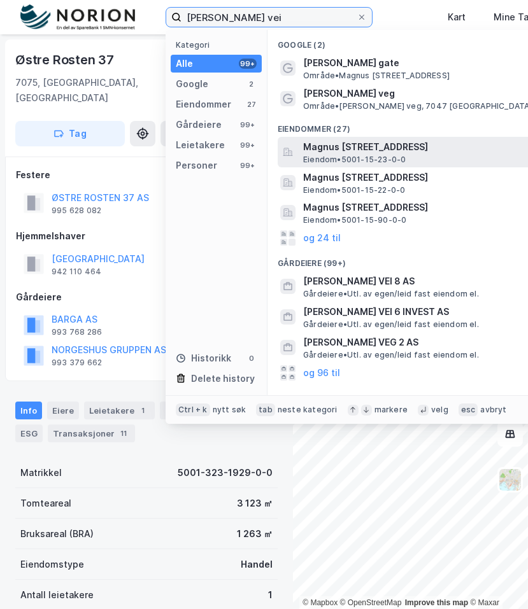
type input "[PERSON_NAME] vei"
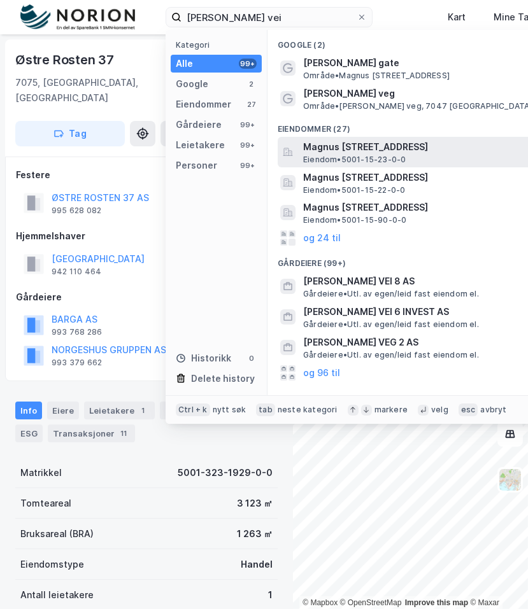
click at [442, 142] on span "Magnus [STREET_ADDRESS]" at bounding box center [456, 146] width 306 height 15
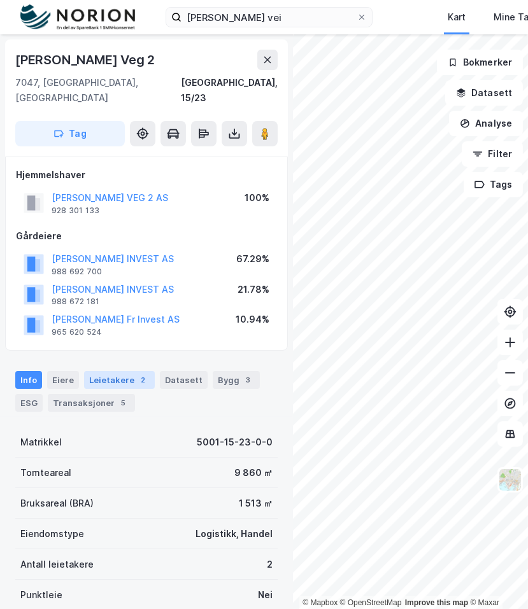
click at [108, 371] on div "Leietakere 2" at bounding box center [119, 380] width 71 height 18
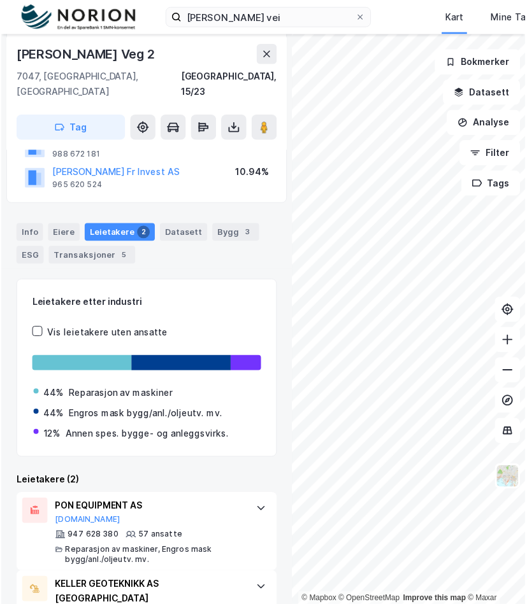
scroll to position [148, 0]
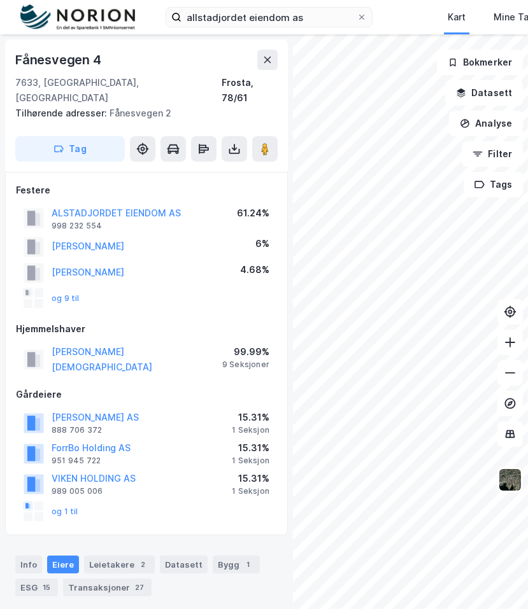
scroll to position [375, 0]
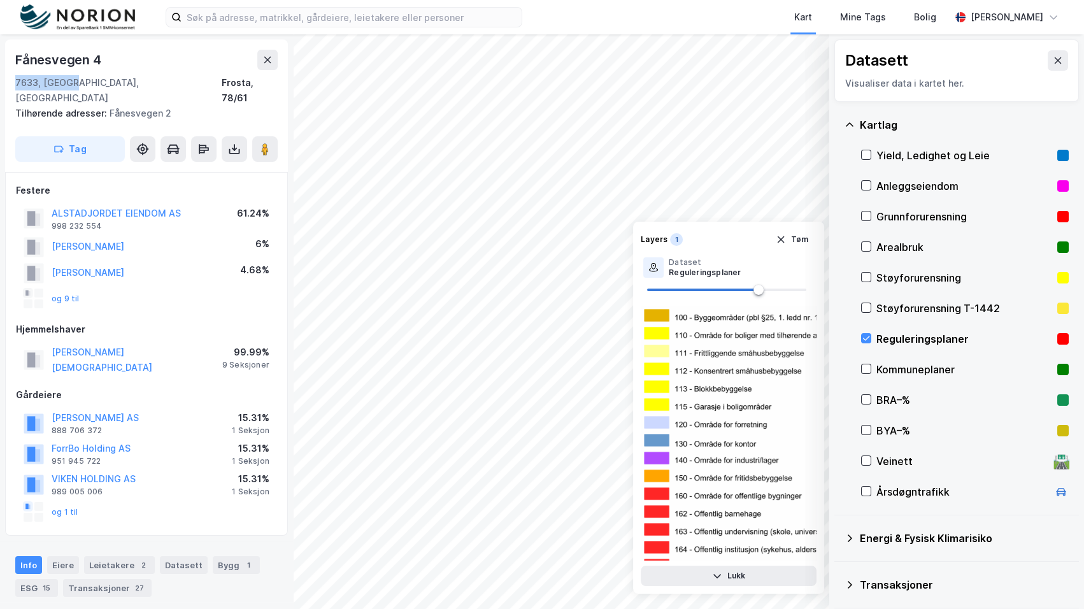
scroll to position [3589, 0]
